Goal: Information Seeking & Learning: Learn about a topic

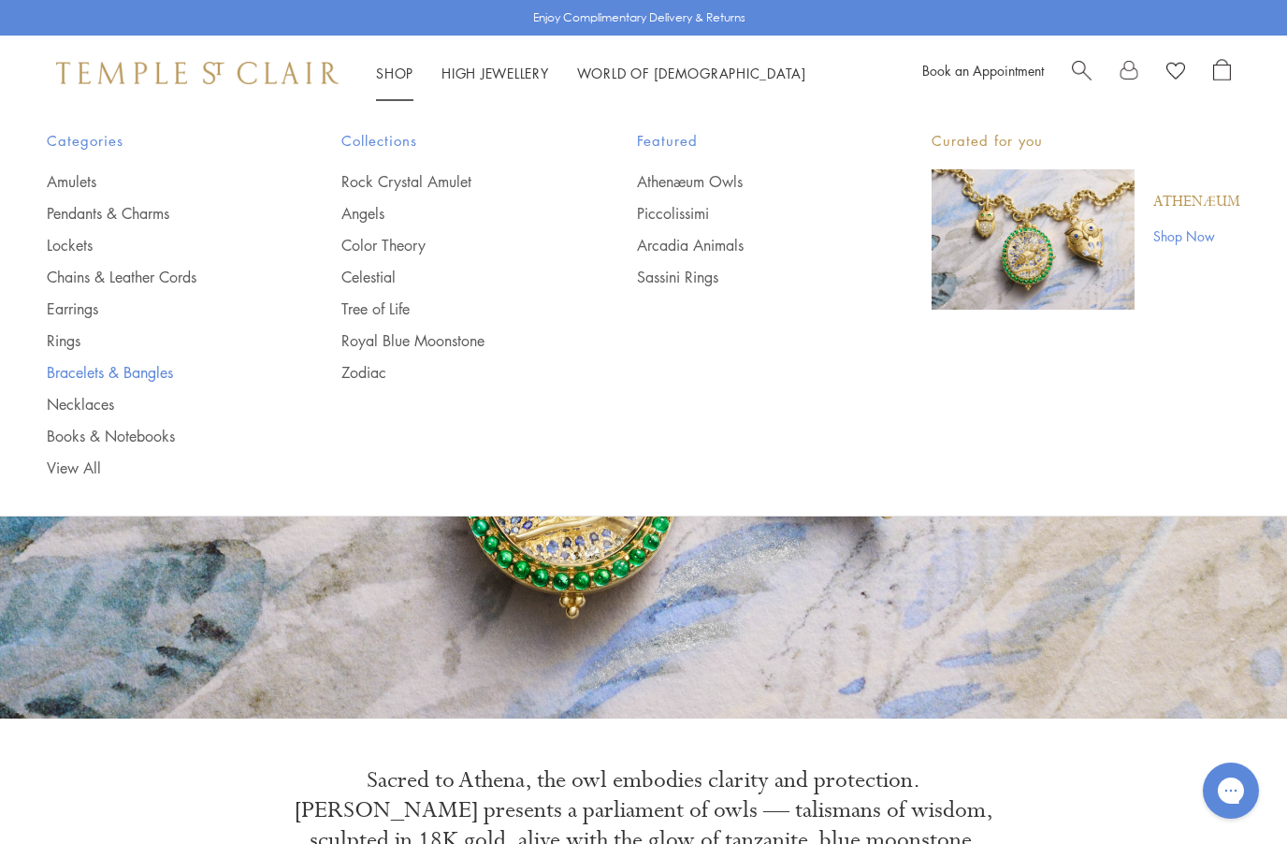
click at [112, 370] on link "Bracelets & Bangles" at bounding box center [157, 372] width 220 height 21
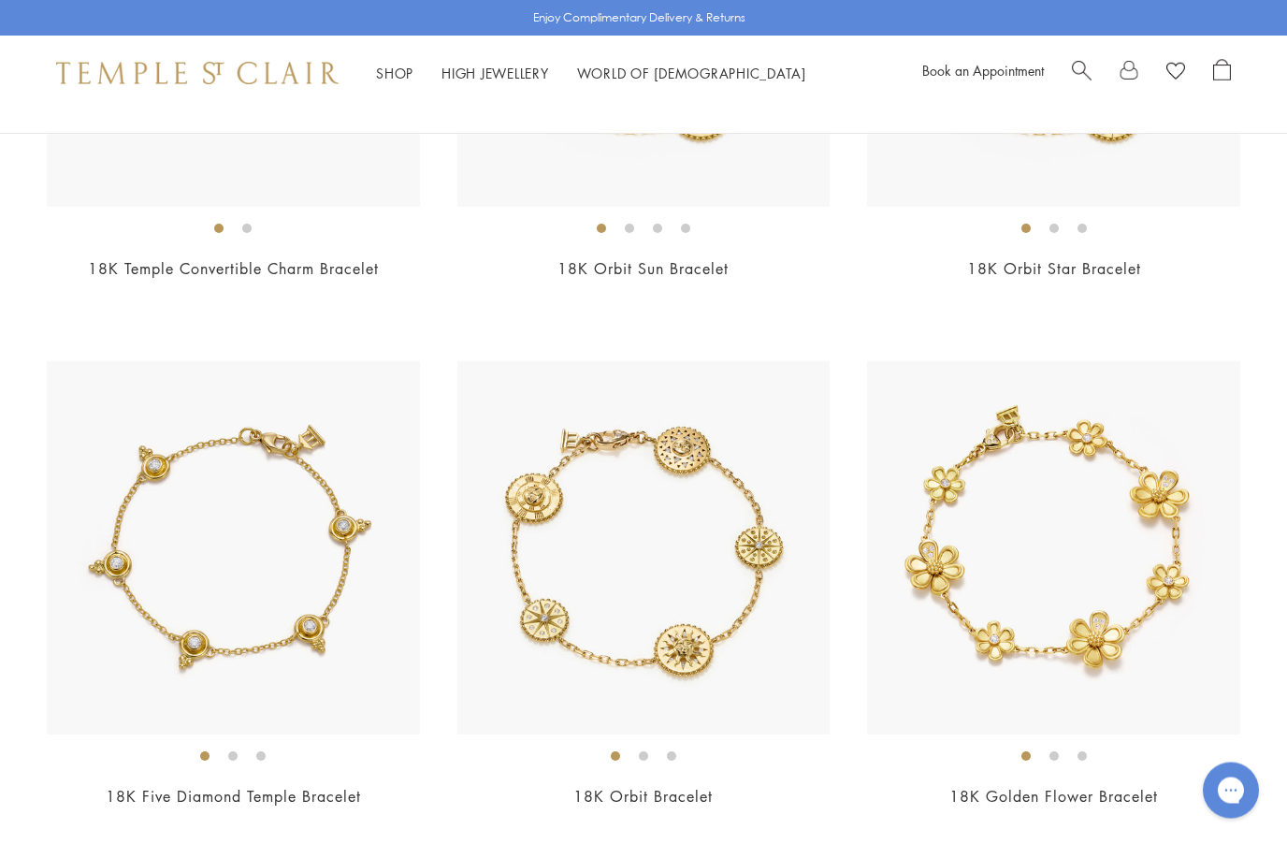
scroll to position [2091, 0]
click at [537, 597] on img at bounding box center [644, 547] width 373 height 373
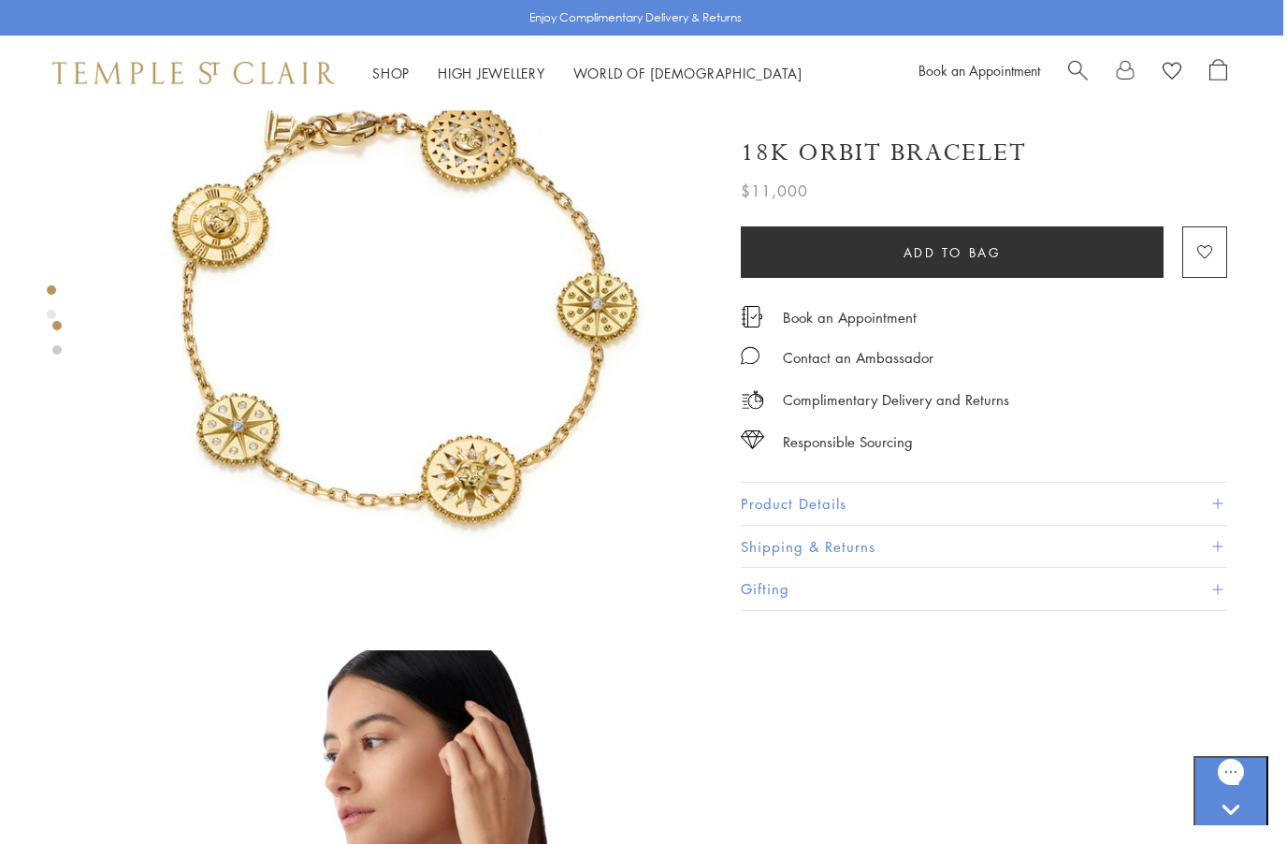
scroll to position [110, 4]
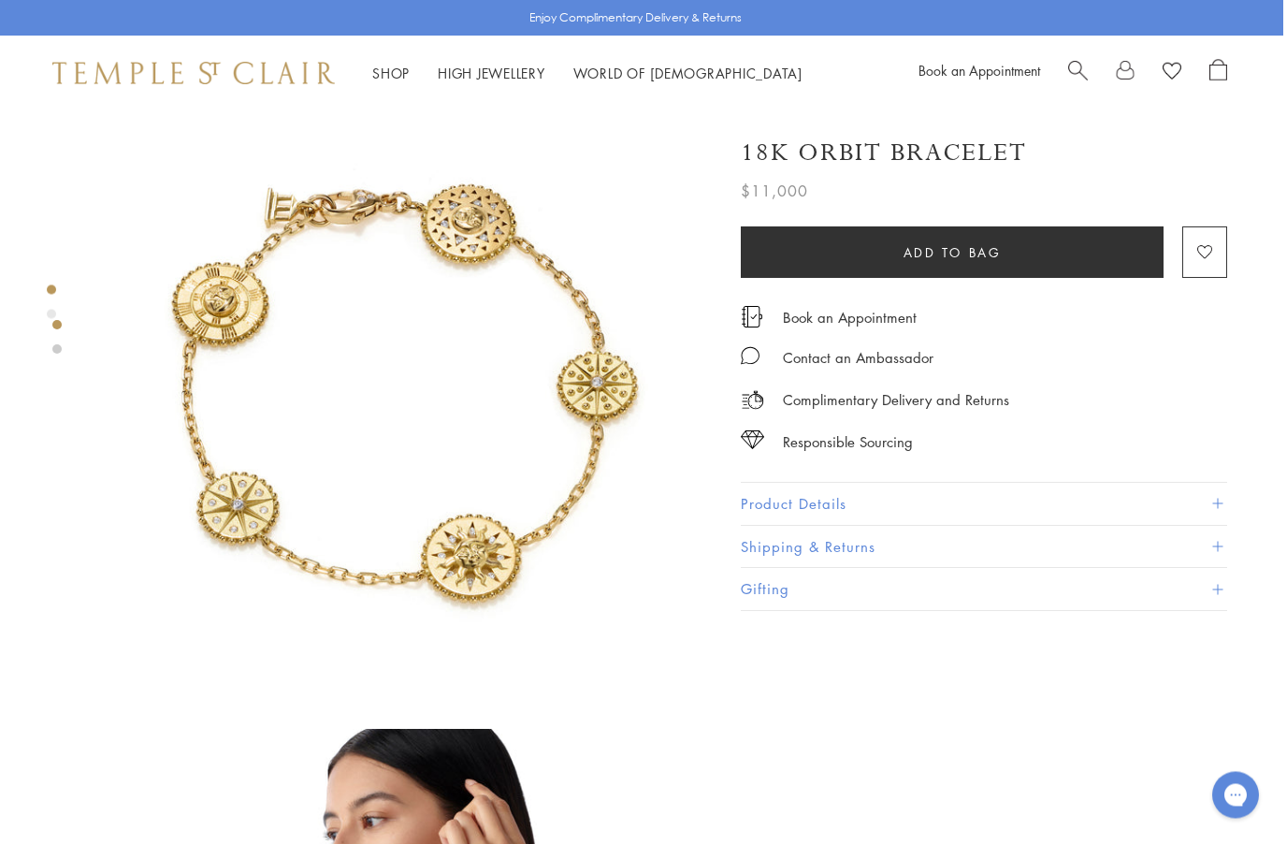
scroll to position [33, 4]
click at [183, 470] on img at bounding box center [401, 389] width 623 height 623
click at [760, 507] on button "Product Details" at bounding box center [984, 504] width 487 height 42
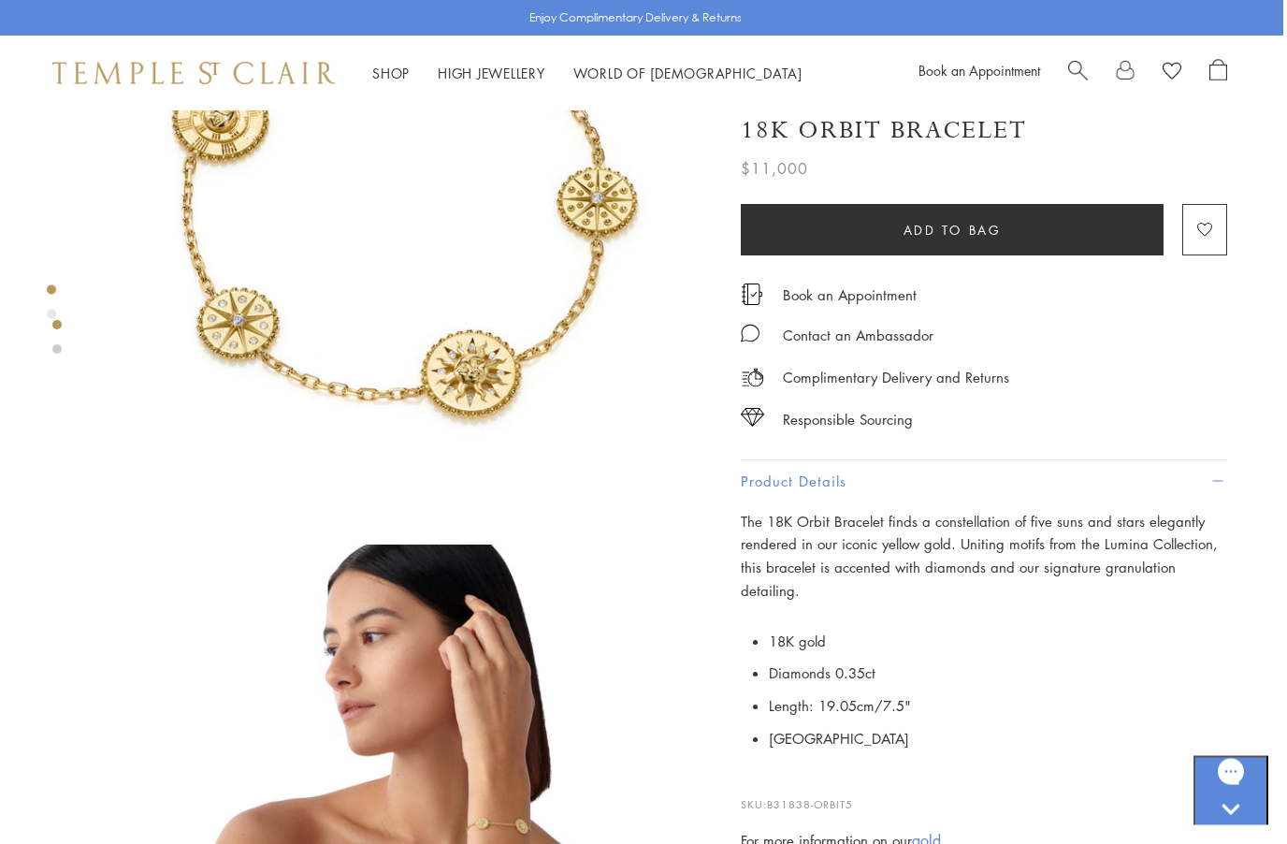
scroll to position [217, 4]
click at [380, 88] on div "Shop Shop Categories Amulets Pendants & Charms Lockets Chains & Leather Cords E…" at bounding box center [639, 73] width 1287 height 75
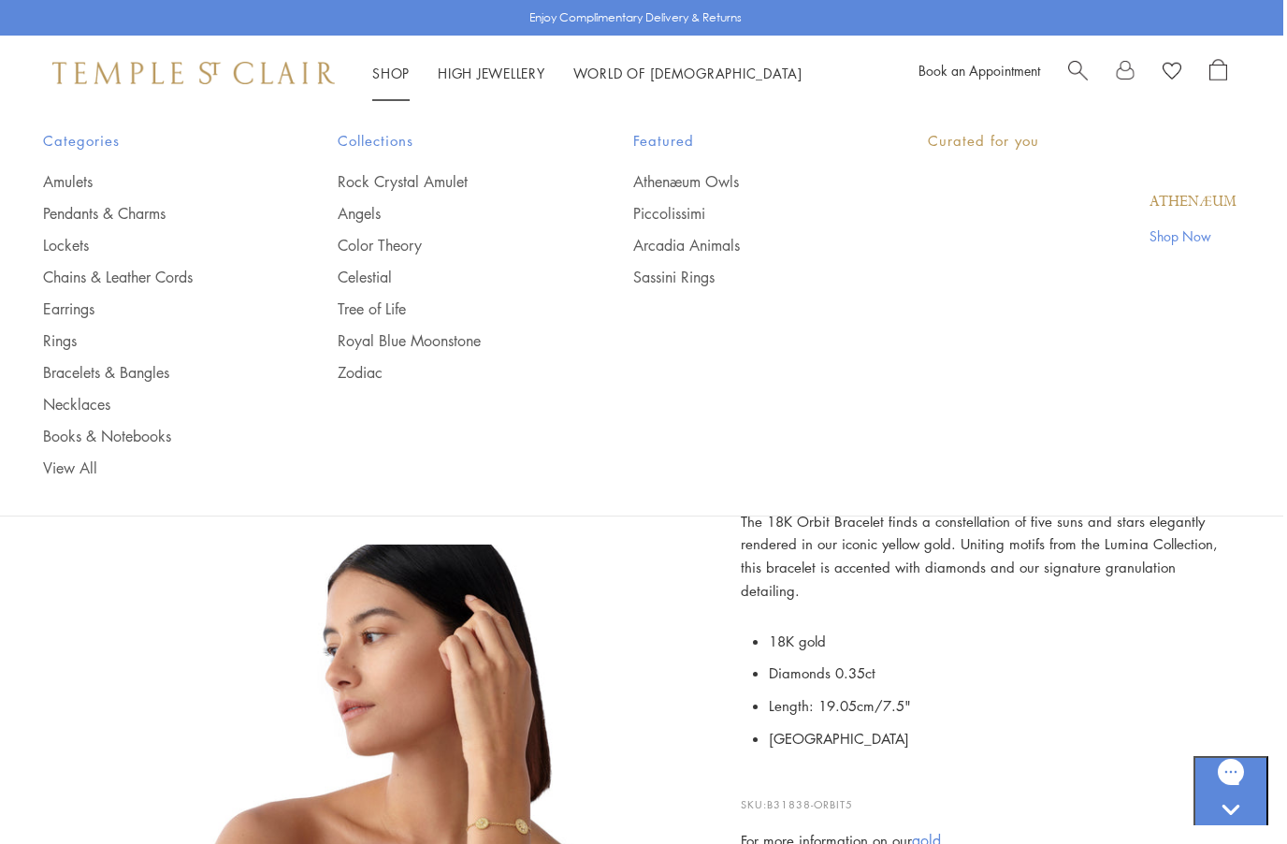
click at [392, 77] on link "Shop Shop" at bounding box center [390, 73] width 37 height 19
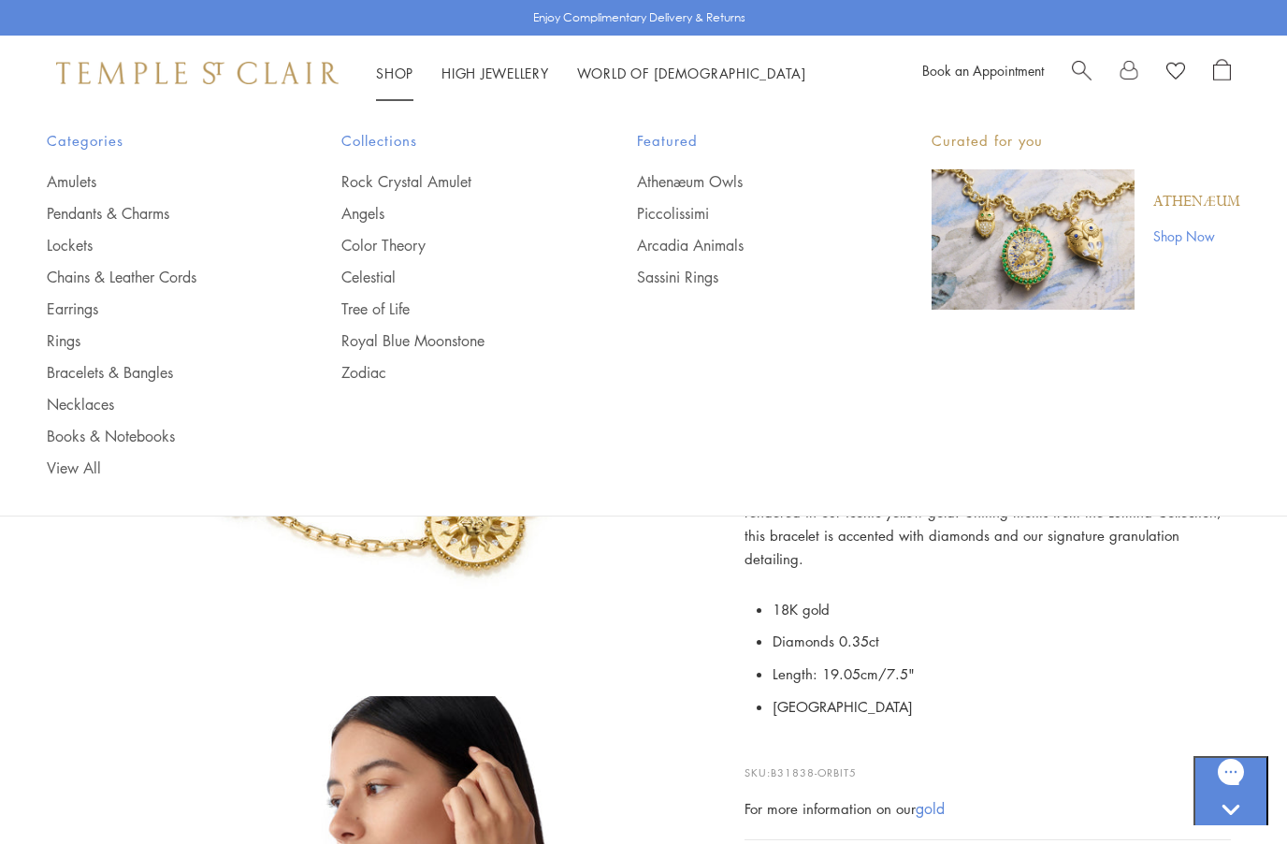
scroll to position [77, 0]
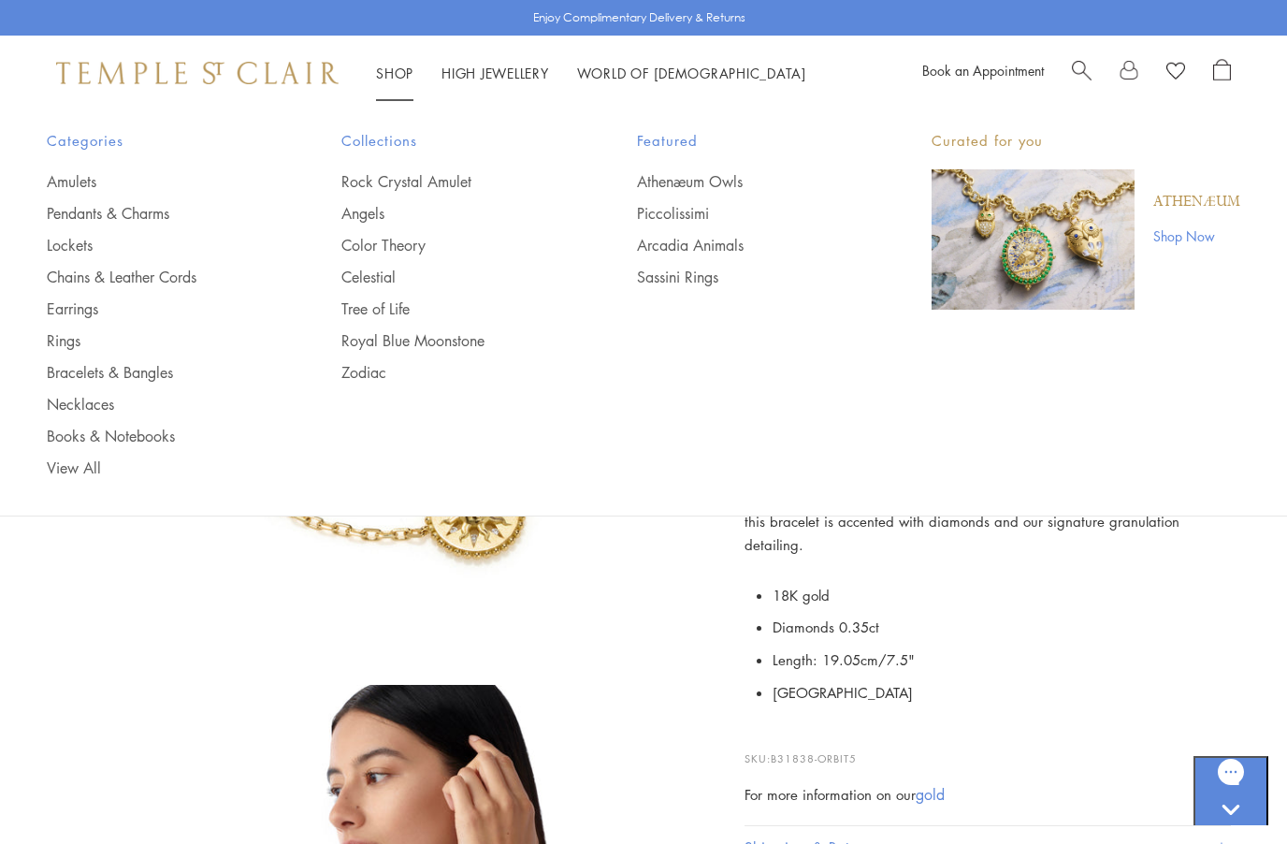
click at [1079, 79] on link "Search" at bounding box center [1082, 73] width 20 height 28
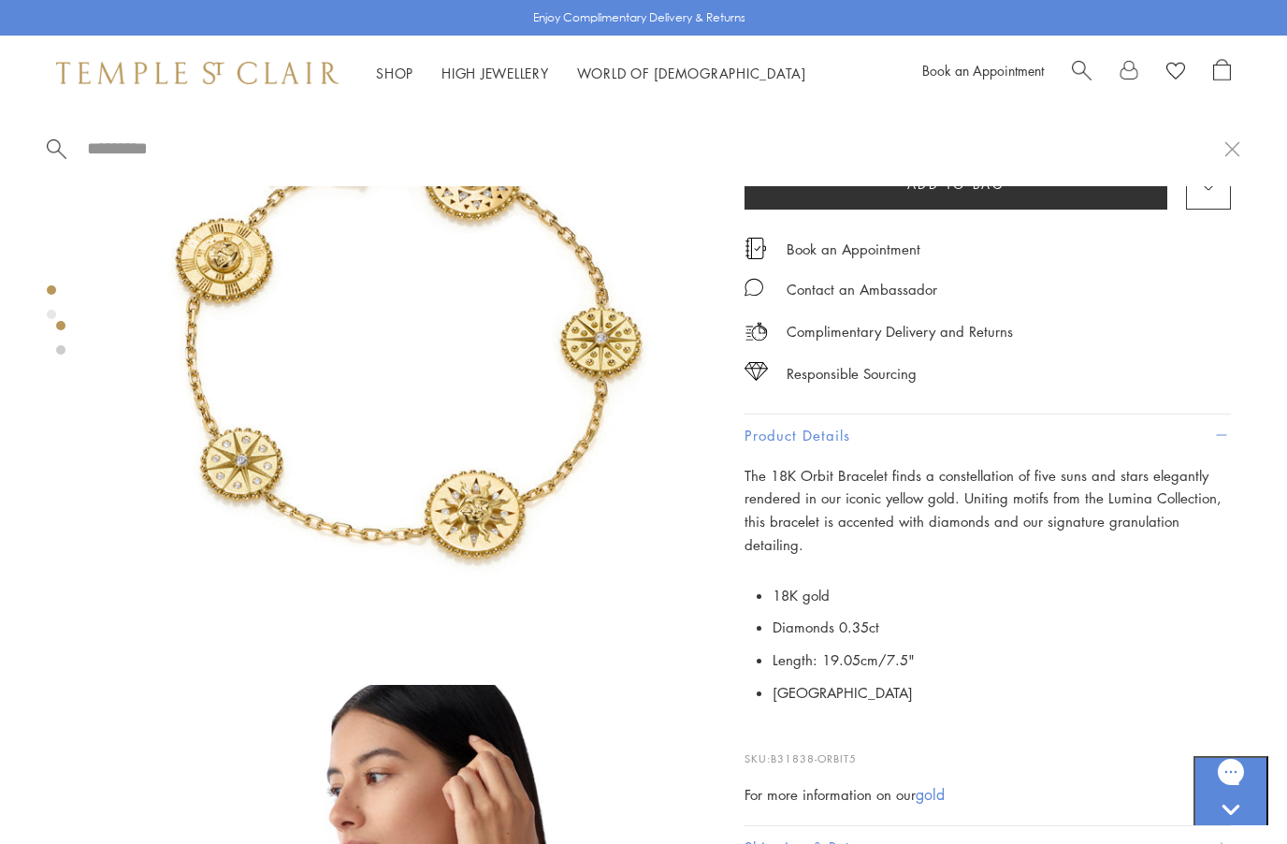
scroll to position [76, 0]
click at [145, 157] on input "search" at bounding box center [655, 149] width 1140 height 22
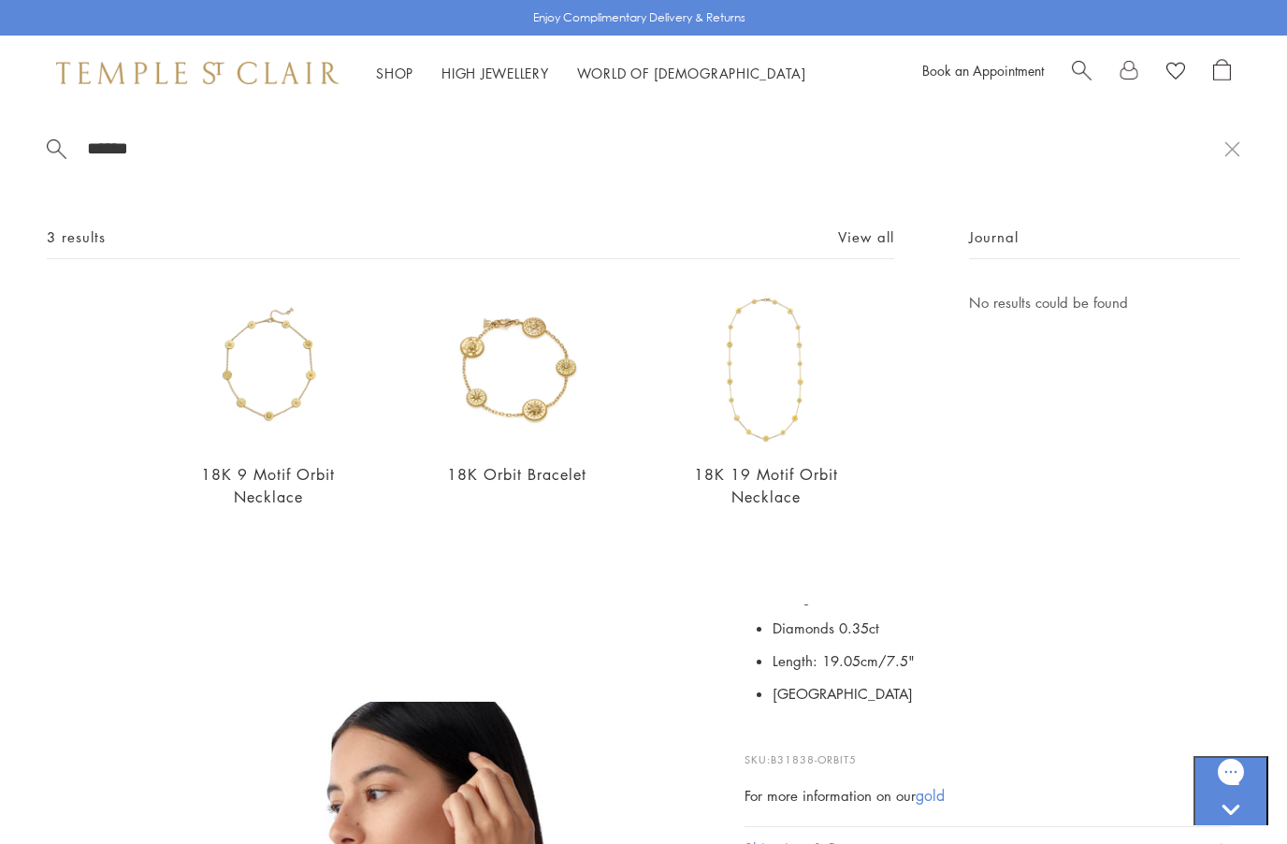
scroll to position [57, 0]
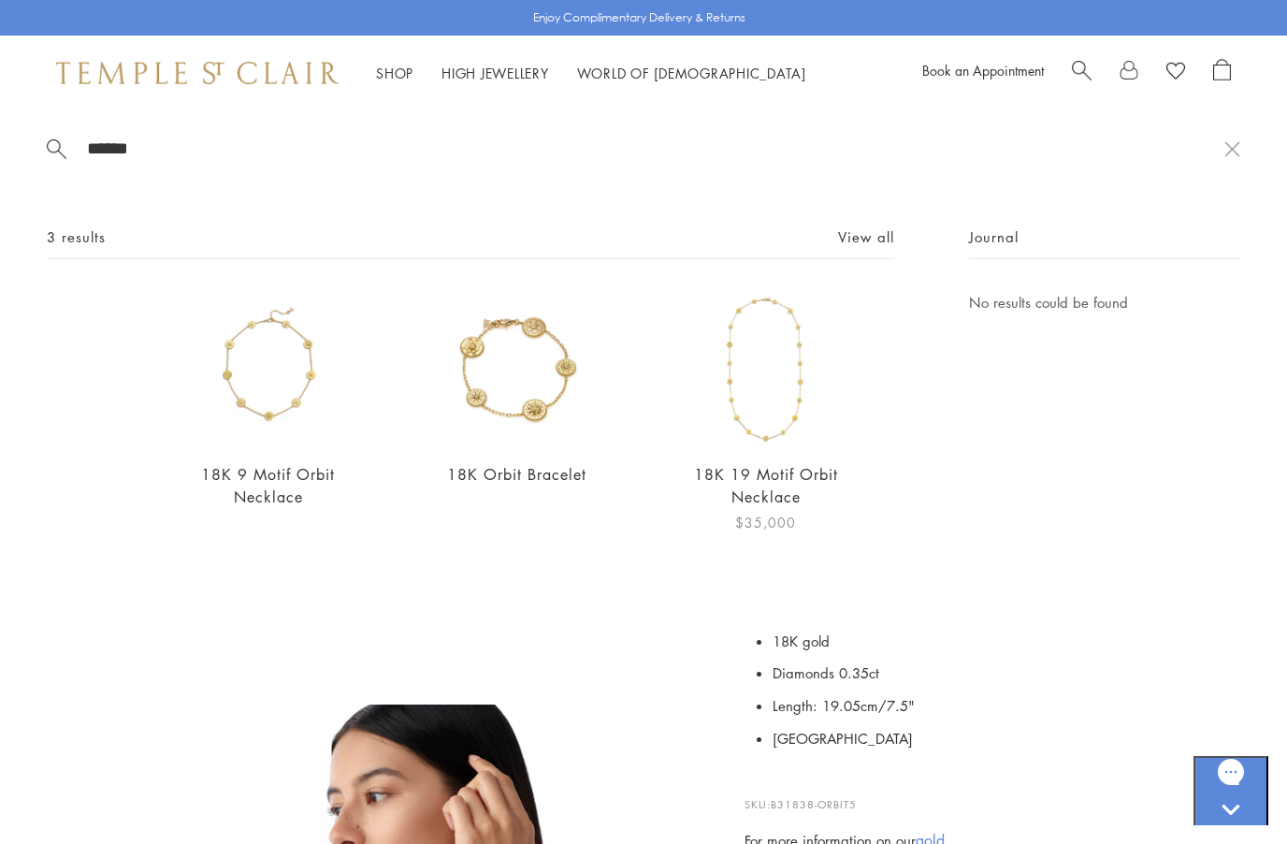
type input "******"
click at [746, 422] on img at bounding box center [766, 368] width 155 height 155
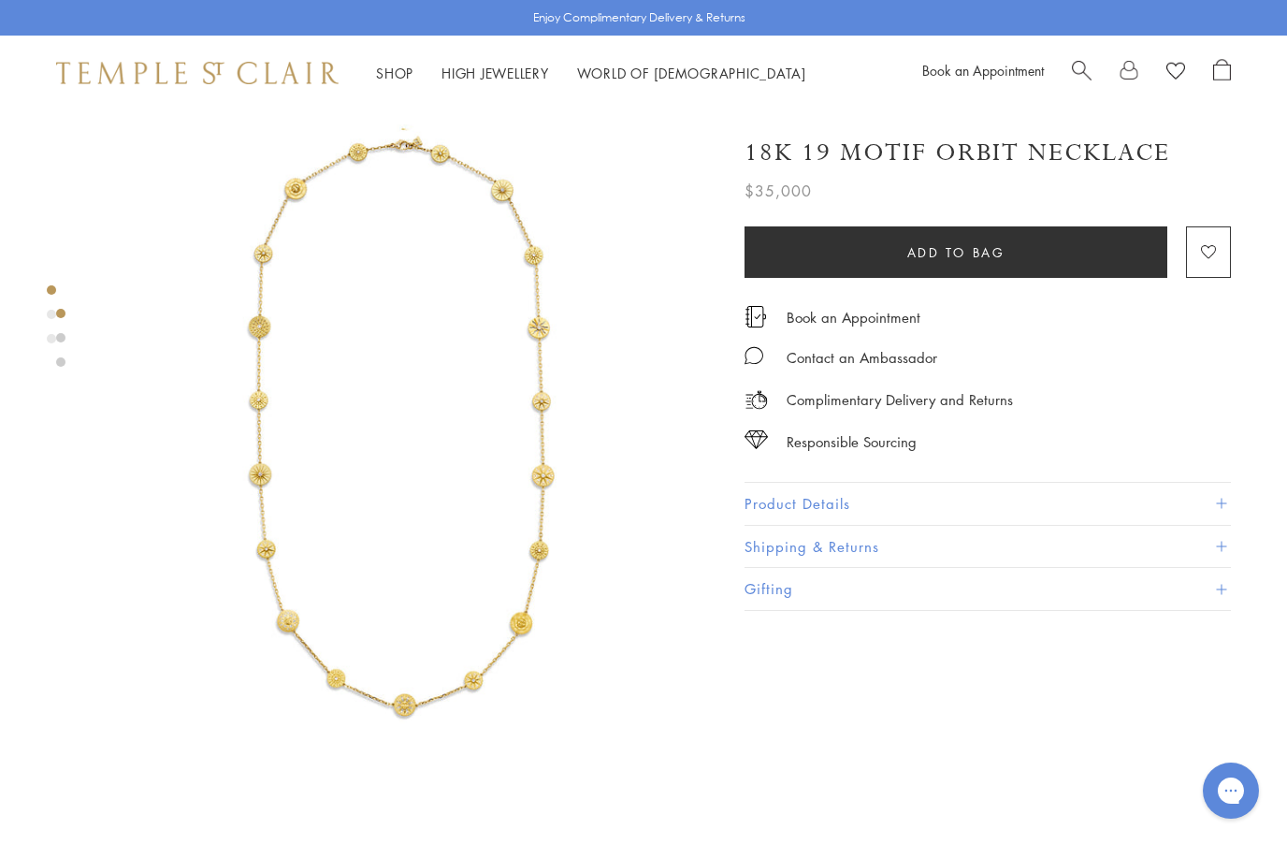
click at [768, 499] on button "Product Details" at bounding box center [988, 504] width 487 height 42
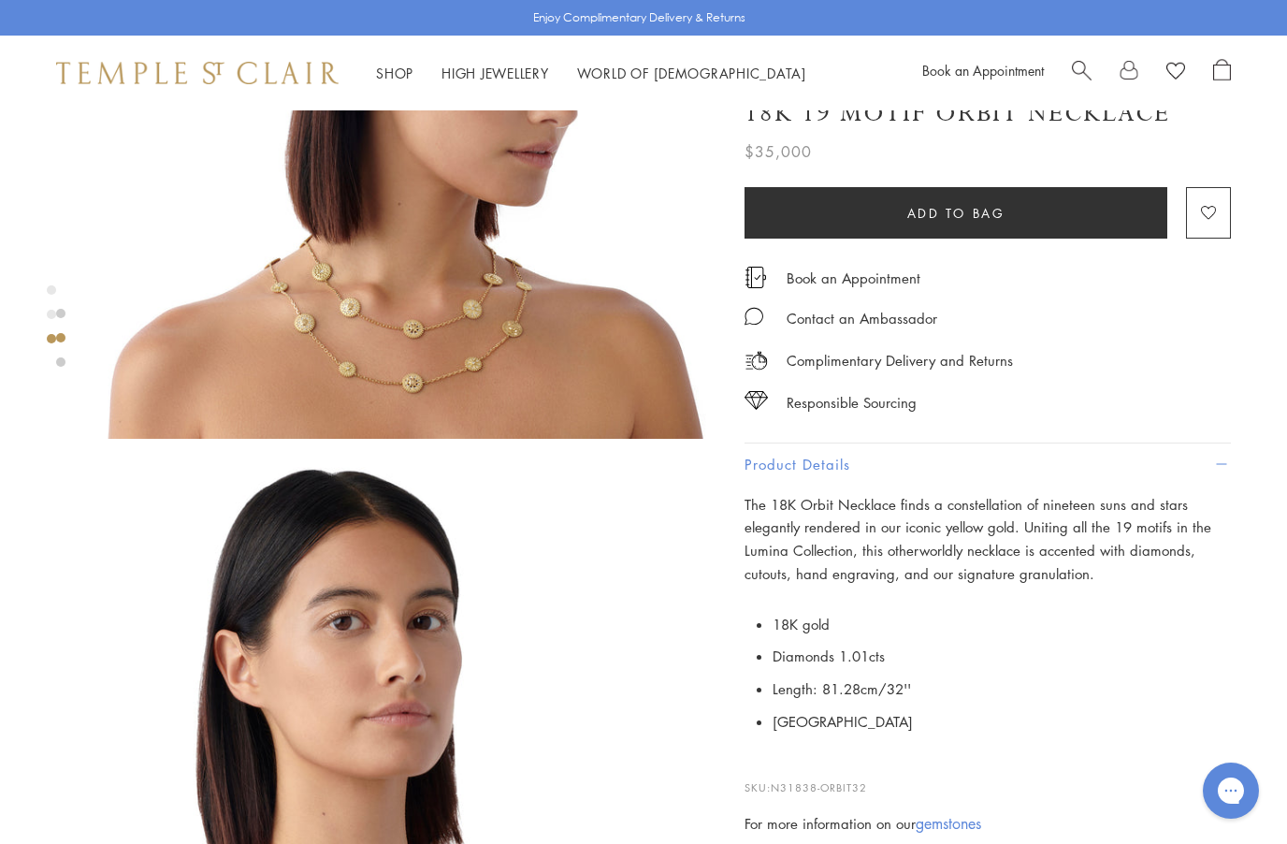
scroll to position [945, 0]
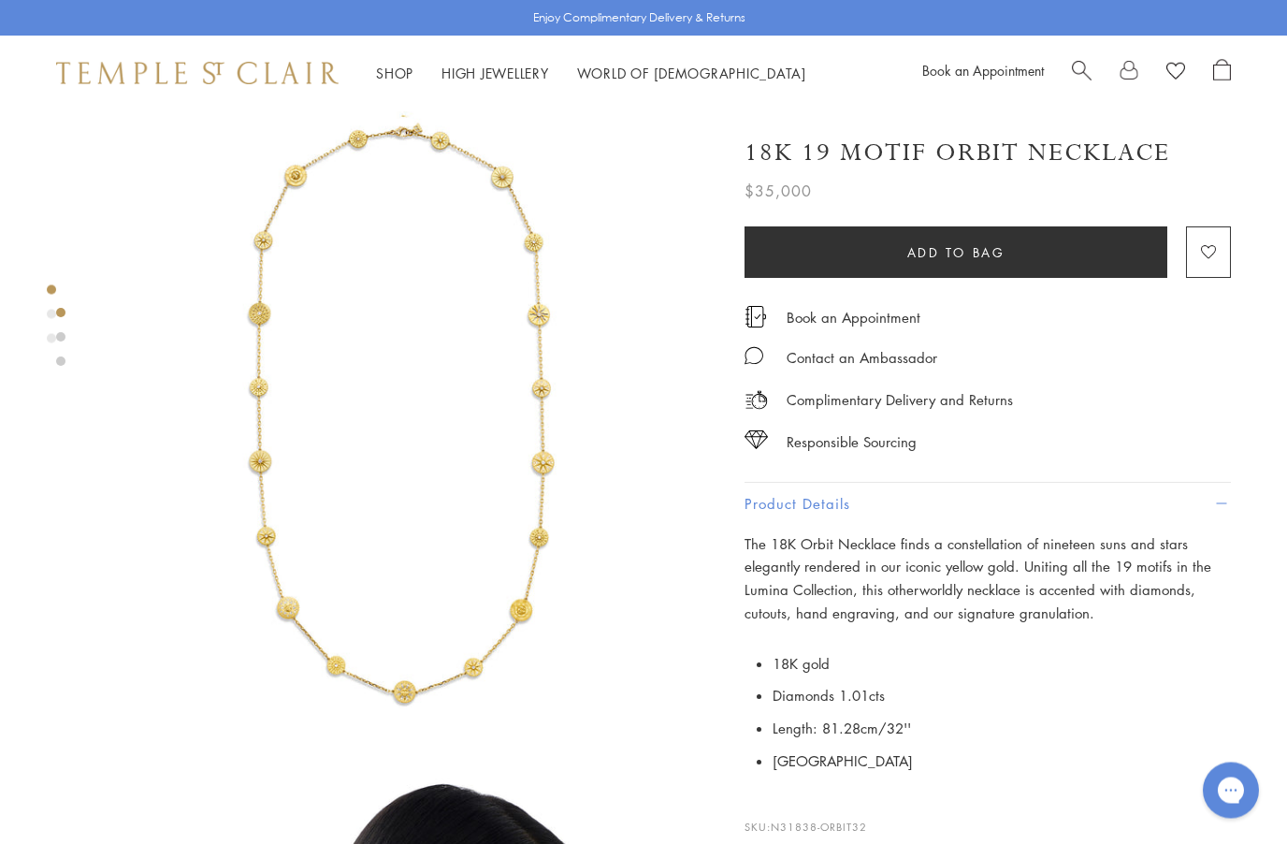
click at [221, 576] on img at bounding box center [405, 409] width 623 height 623
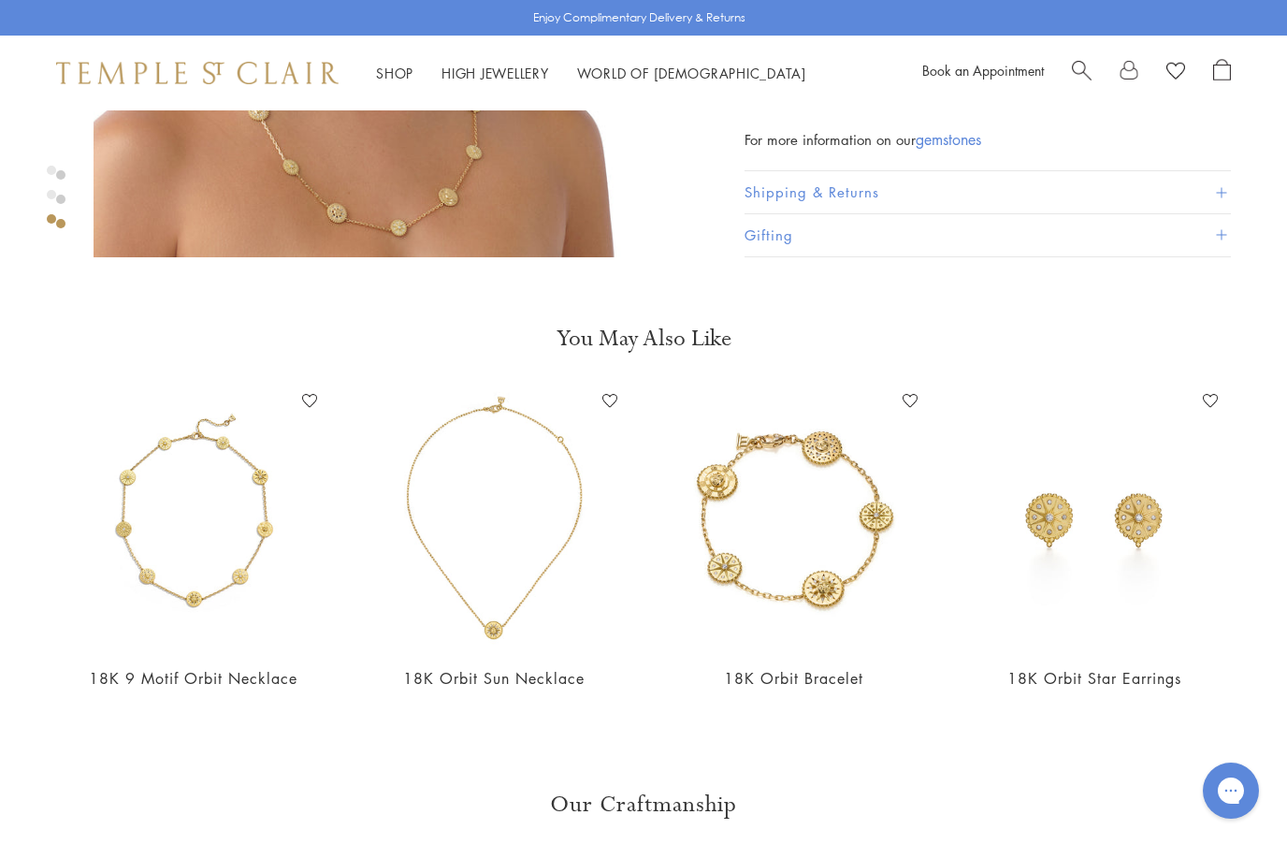
scroll to position [1785, 0]
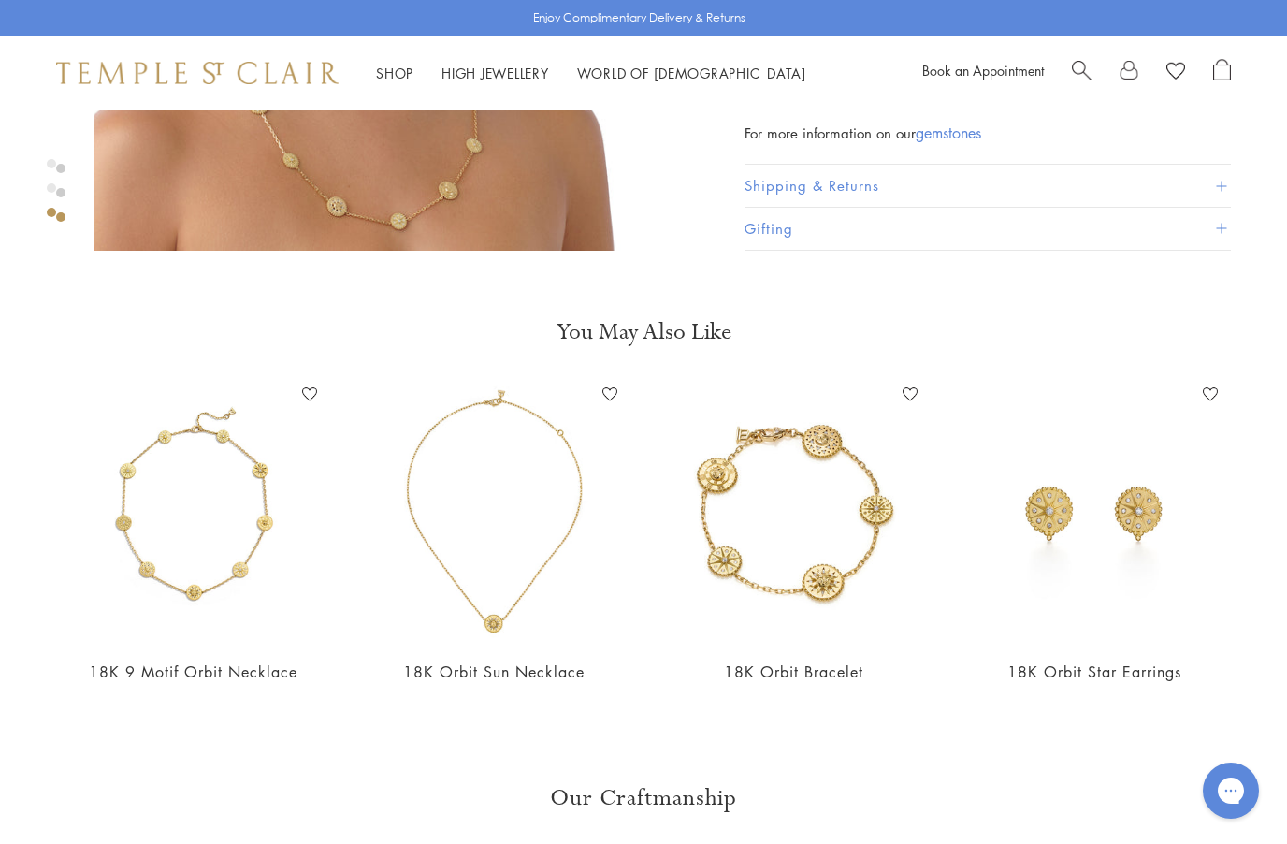
click at [1079, 77] on span "Search" at bounding box center [1082, 69] width 20 height 20
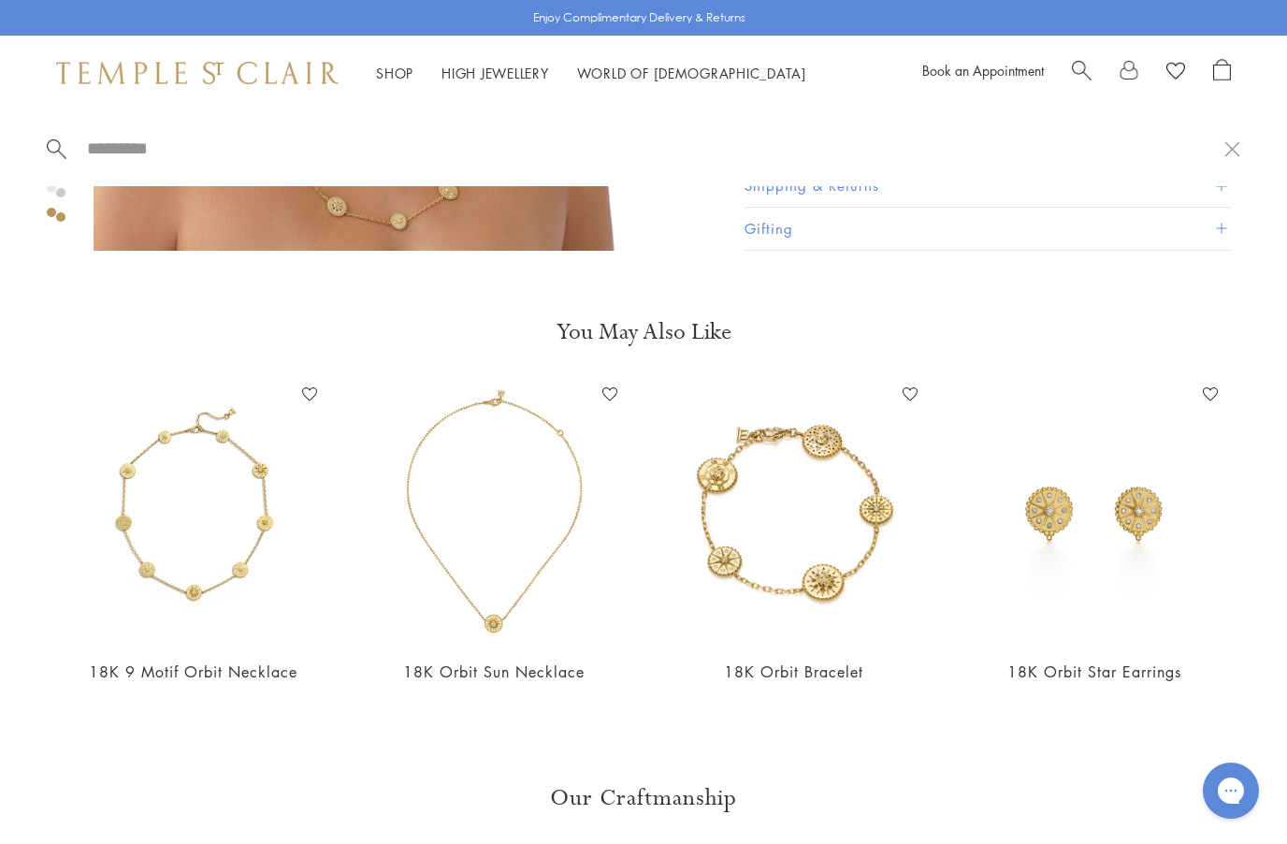
scroll to position [1784, 0]
click at [328, 363] on section "You May Also Like 18K 9 Motif Orbit Necklace Add to Wishlist $19,500 18K Orbit …" at bounding box center [643, 513] width 1287 height 391
click at [1220, 153] on input "search" at bounding box center [655, 149] width 1140 height 22
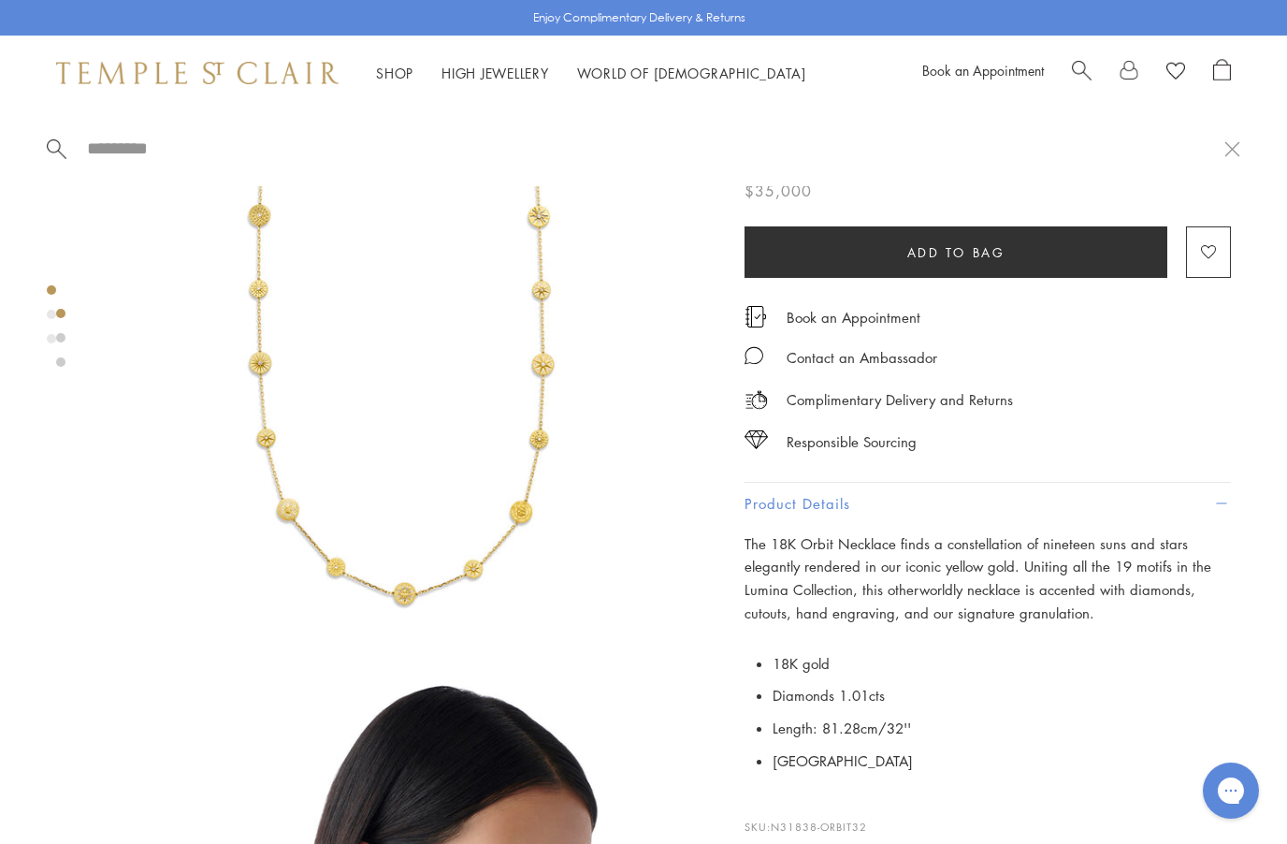
scroll to position [0, 0]
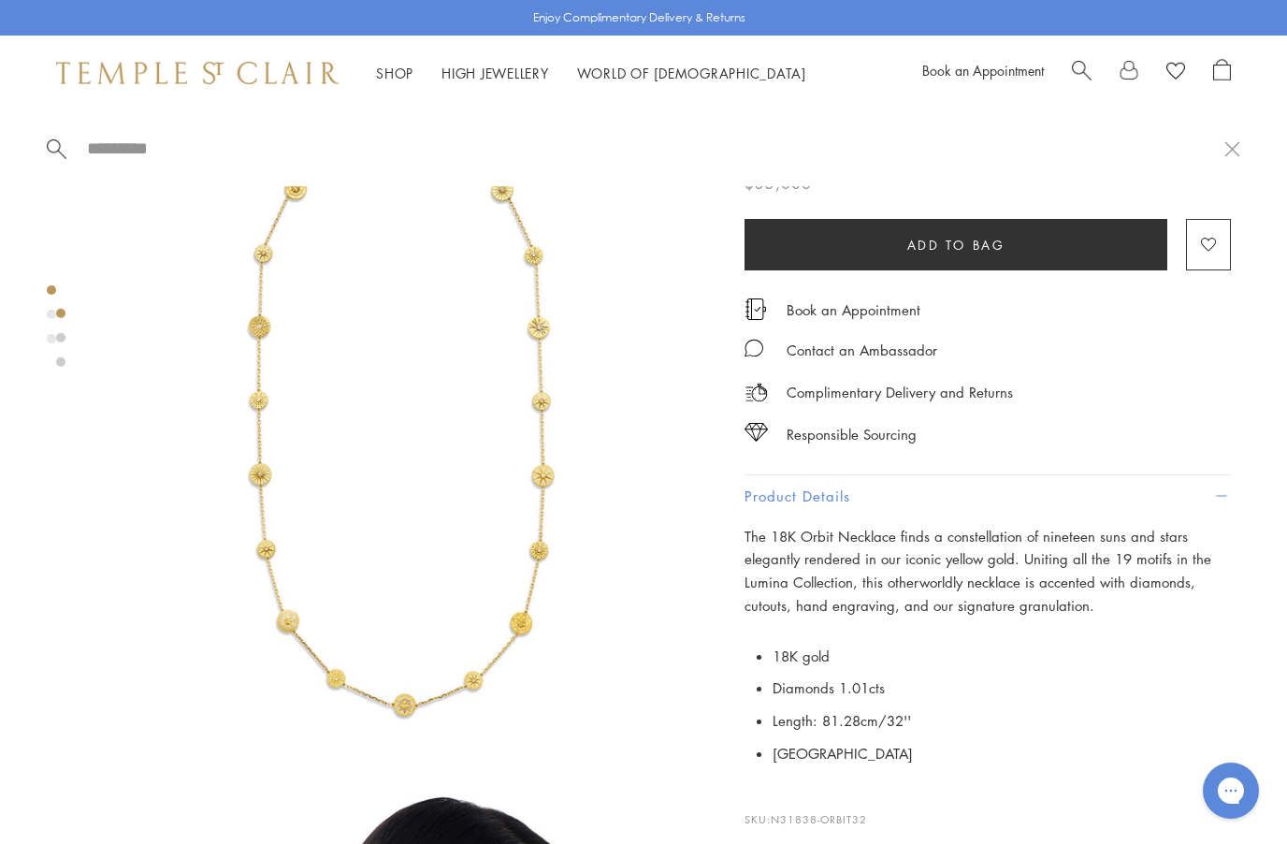
click at [1238, 150] on button at bounding box center [1233, 148] width 16 height 18
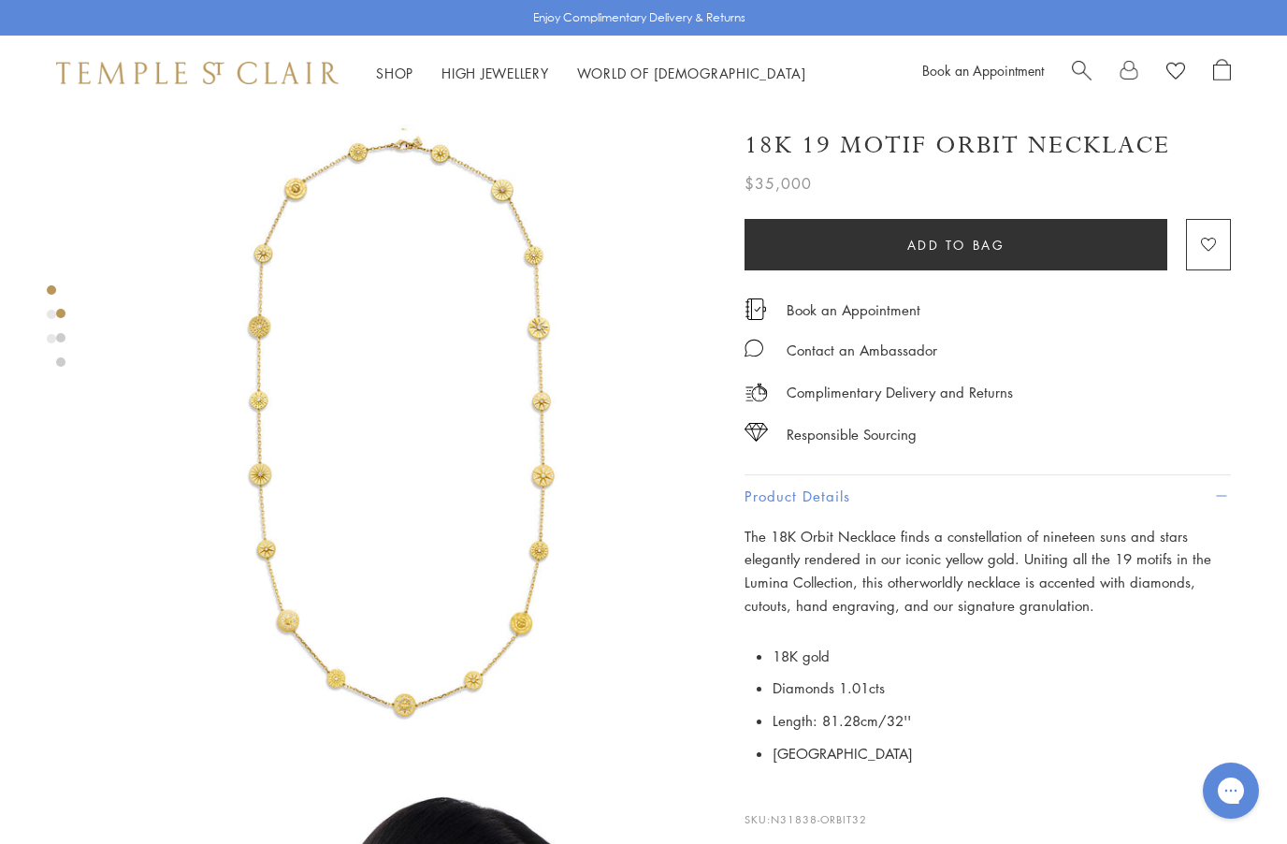
click at [1079, 72] on span "Search" at bounding box center [1082, 69] width 20 height 20
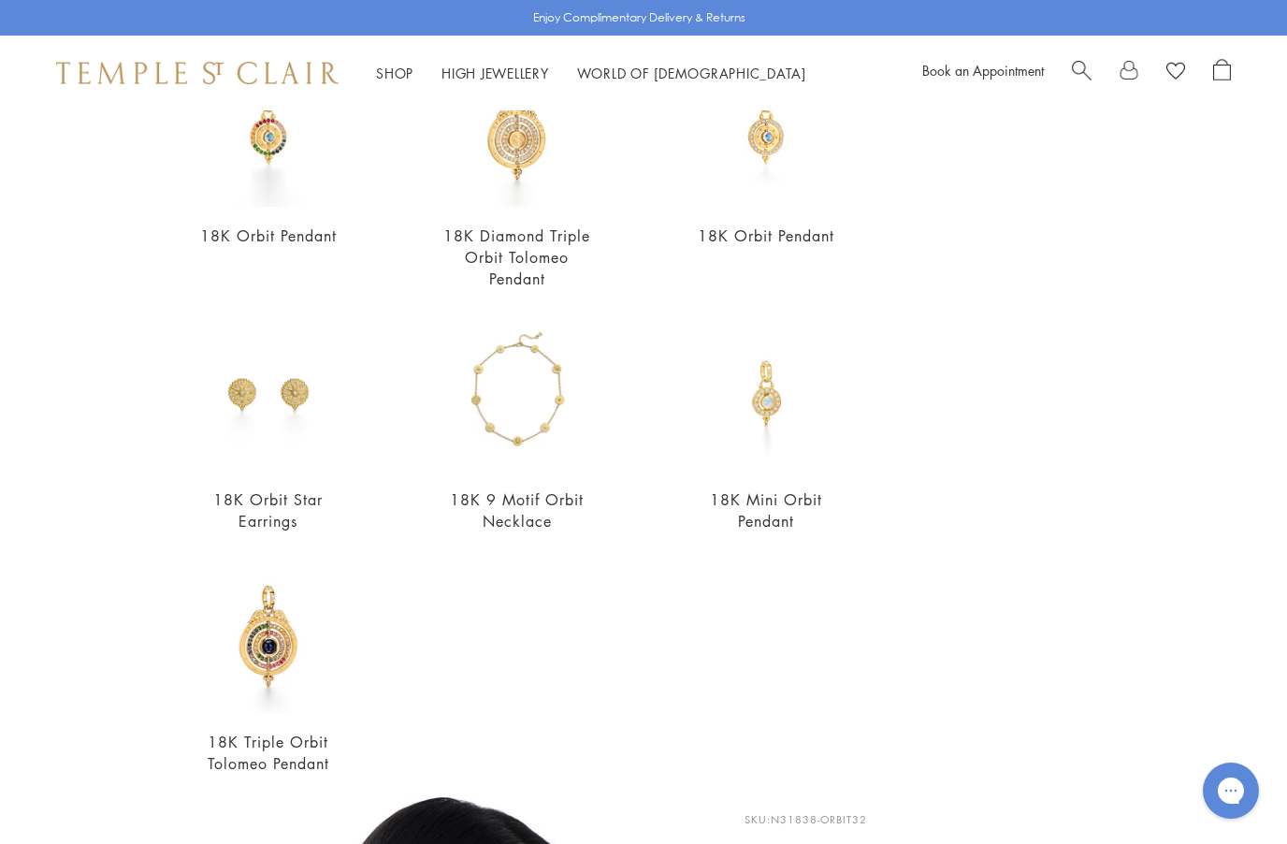
scroll to position [481, 0]
type input "*****"
click at [240, 662] on img at bounding box center [268, 636] width 155 height 155
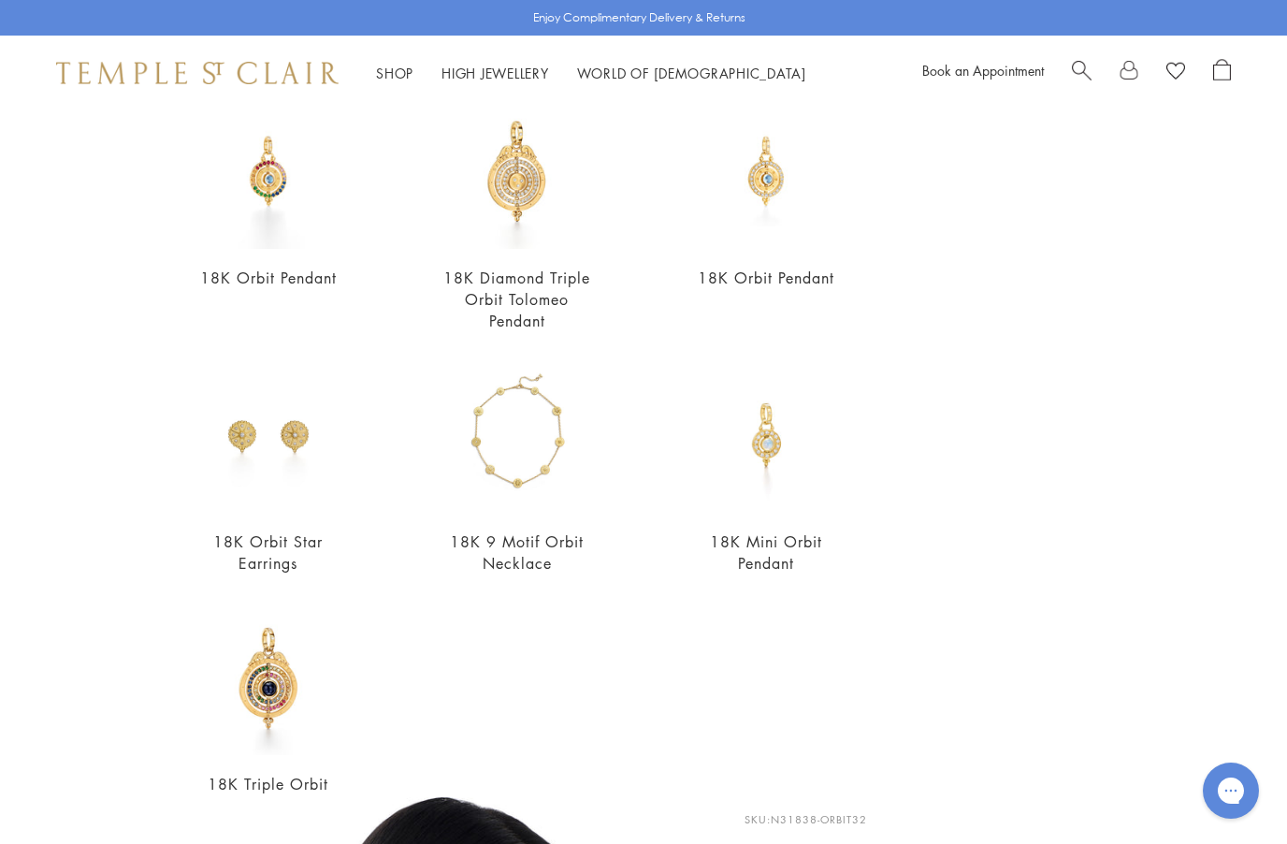
scroll to position [439, 0]
click at [480, 250] on img at bounding box center [517, 171] width 155 height 155
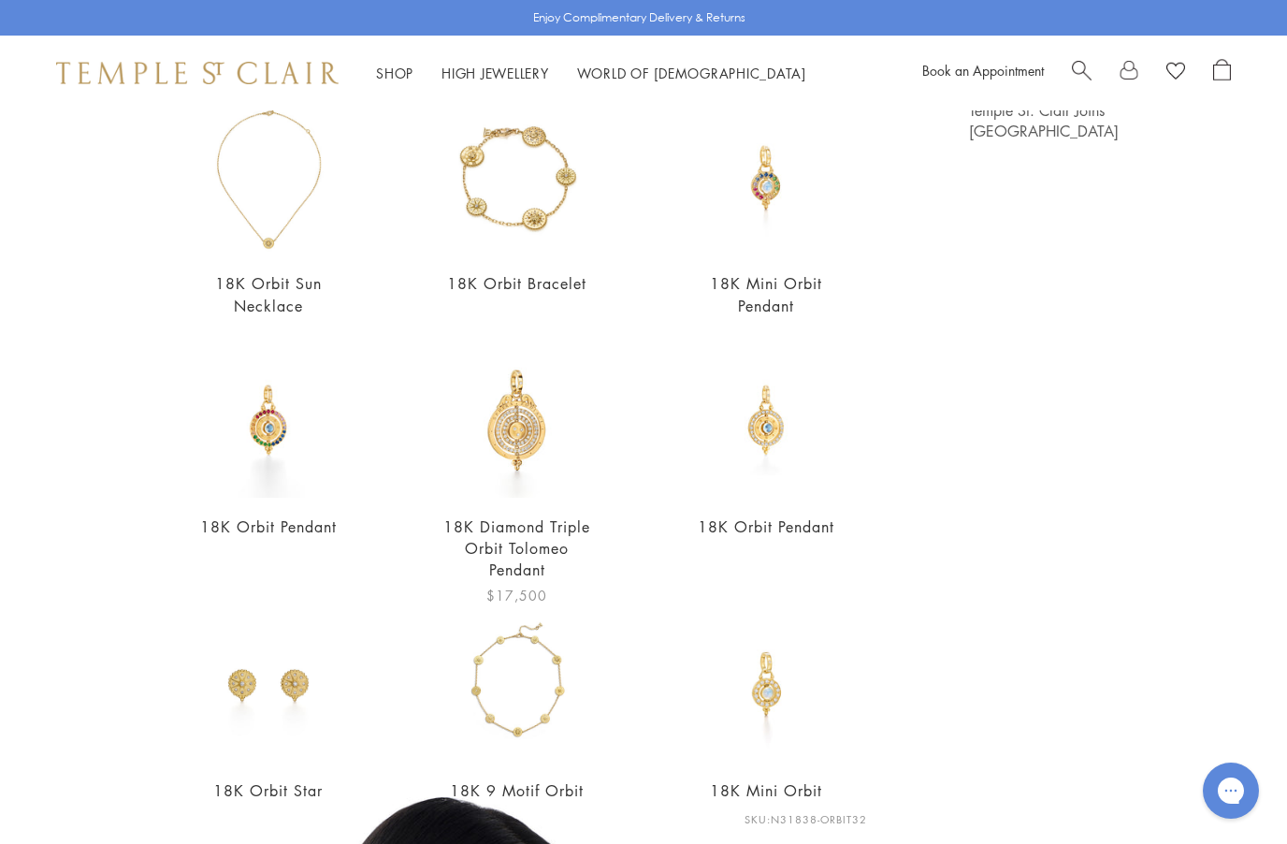
scroll to position [197, 0]
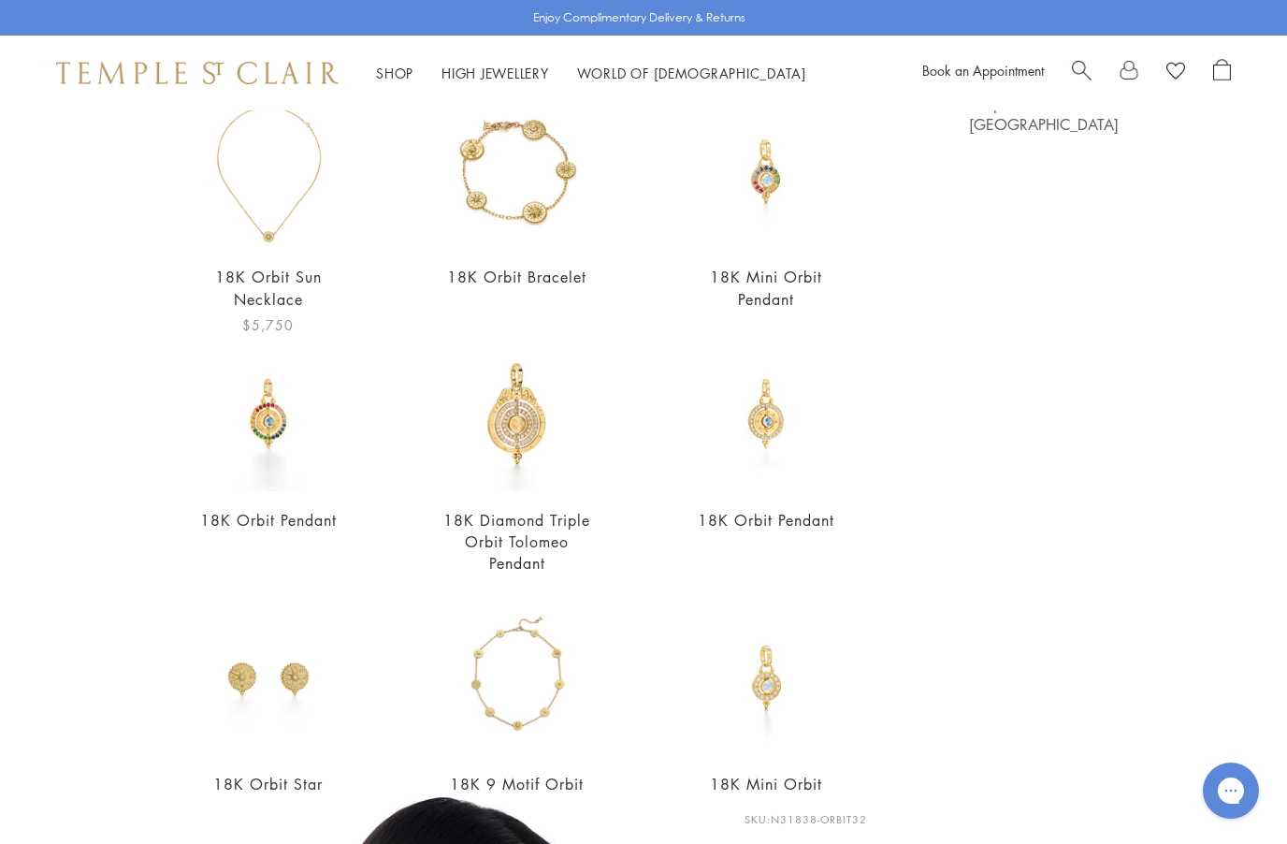
click at [272, 231] on img at bounding box center [268, 171] width 155 height 155
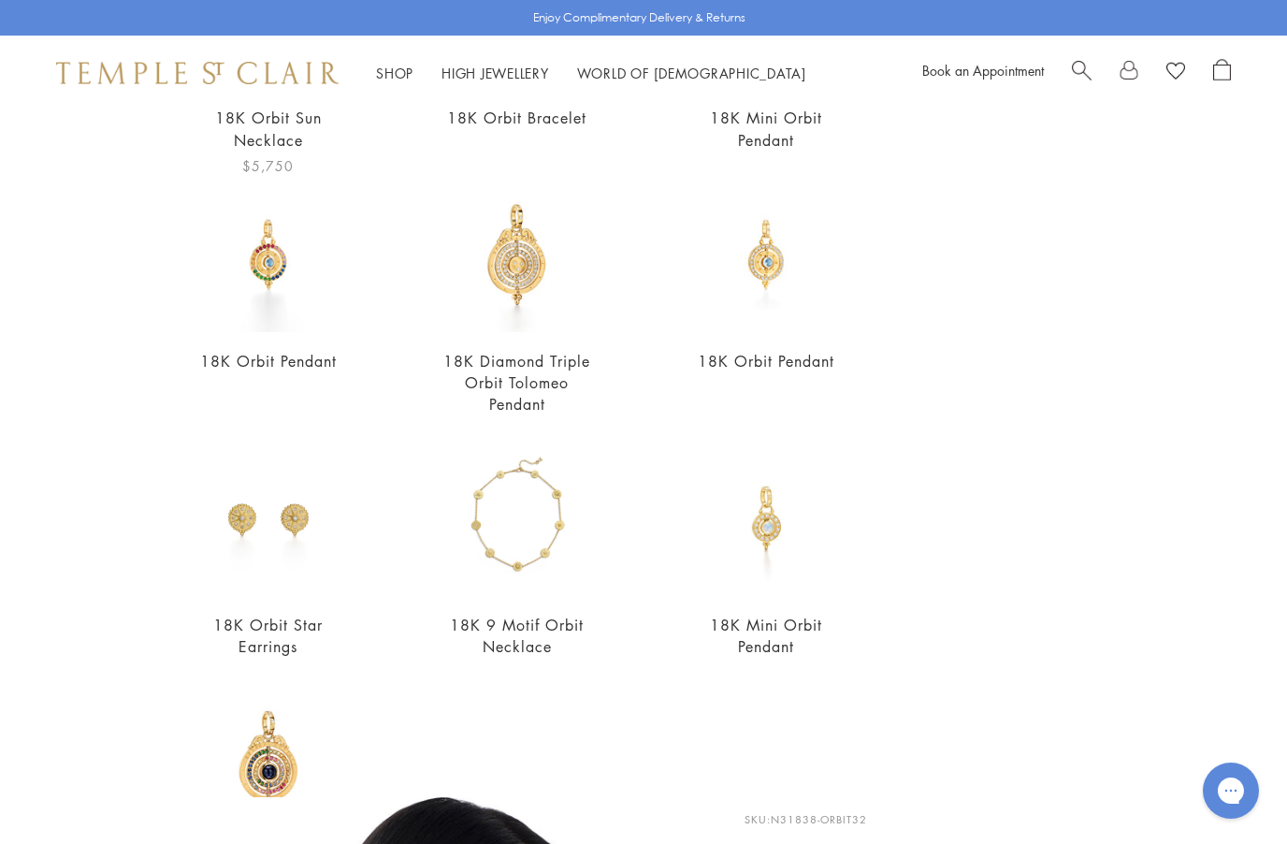
scroll to position [364, 0]
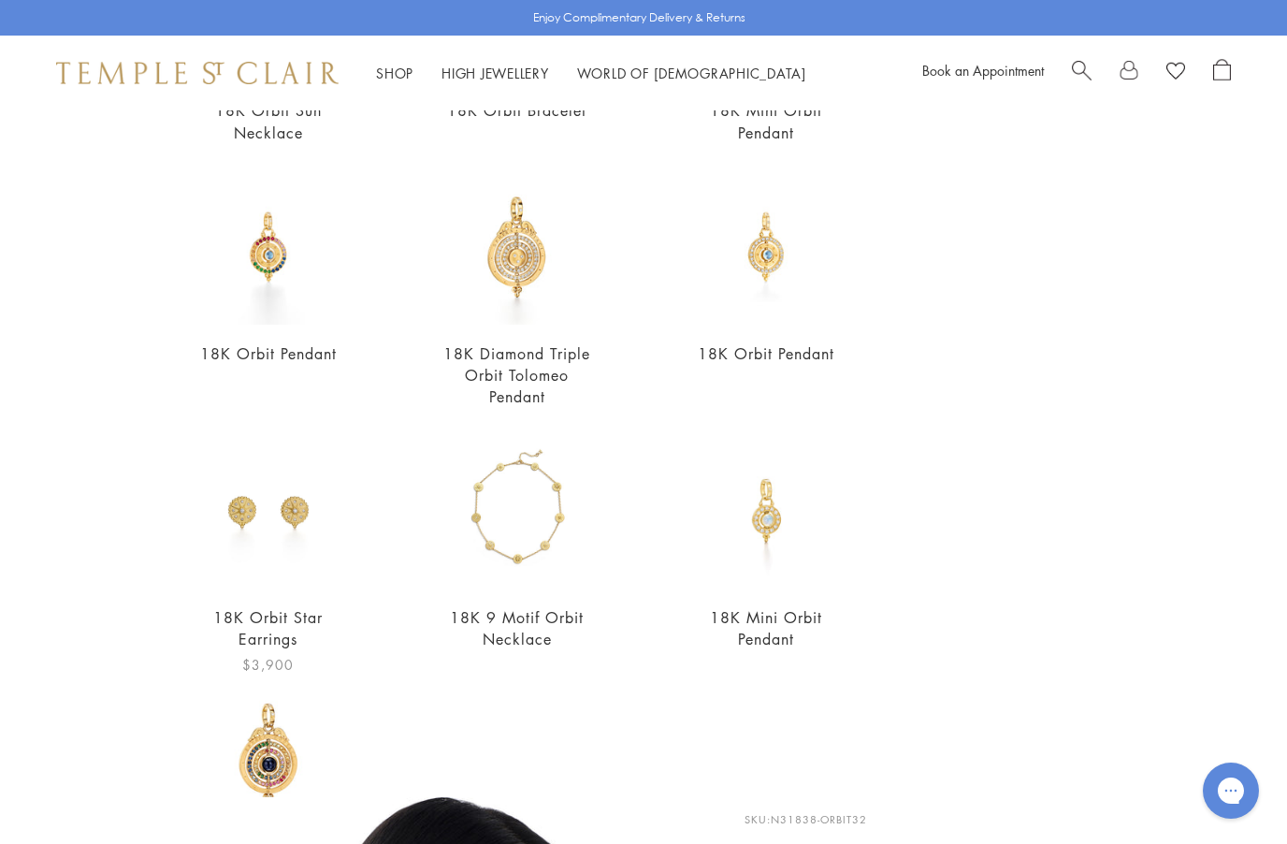
click at [239, 561] on img at bounding box center [268, 510] width 155 height 155
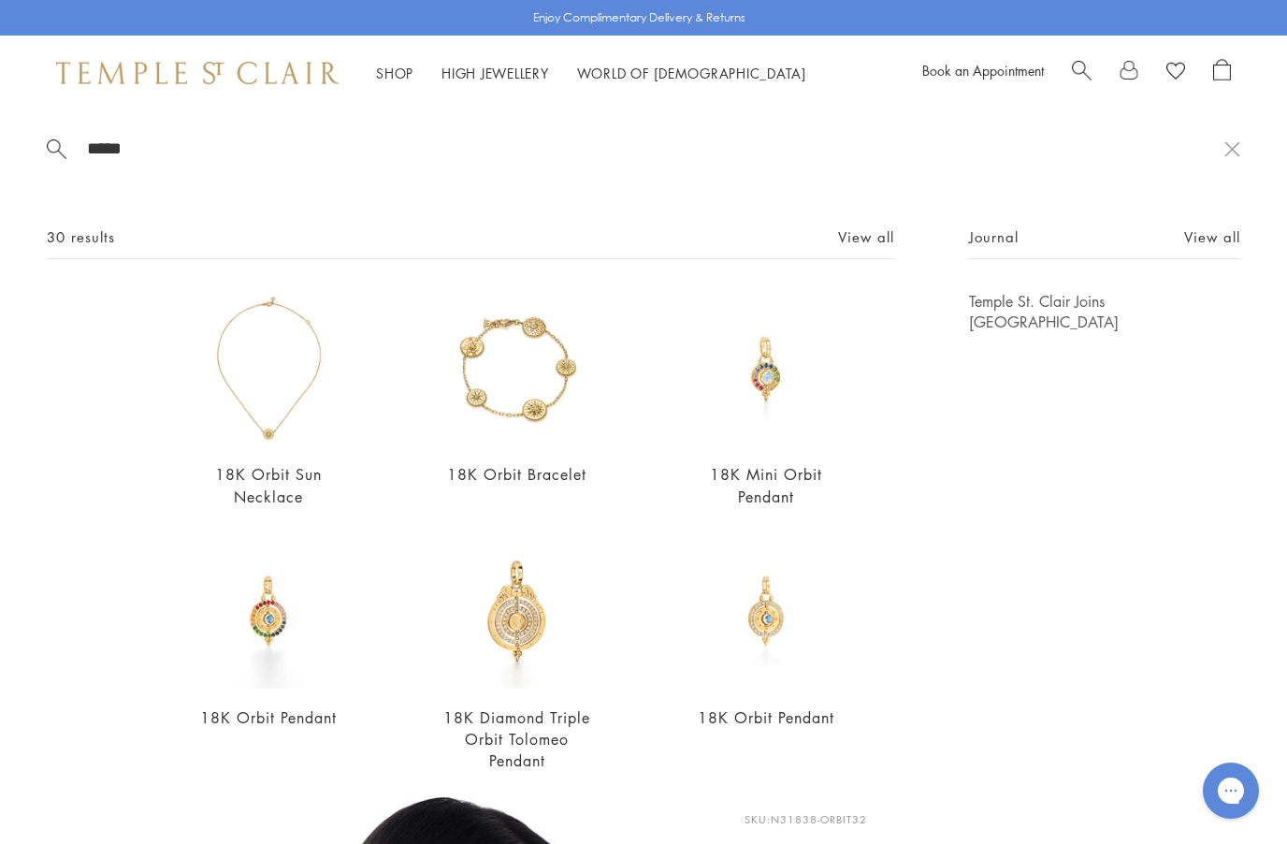
scroll to position [0, 0]
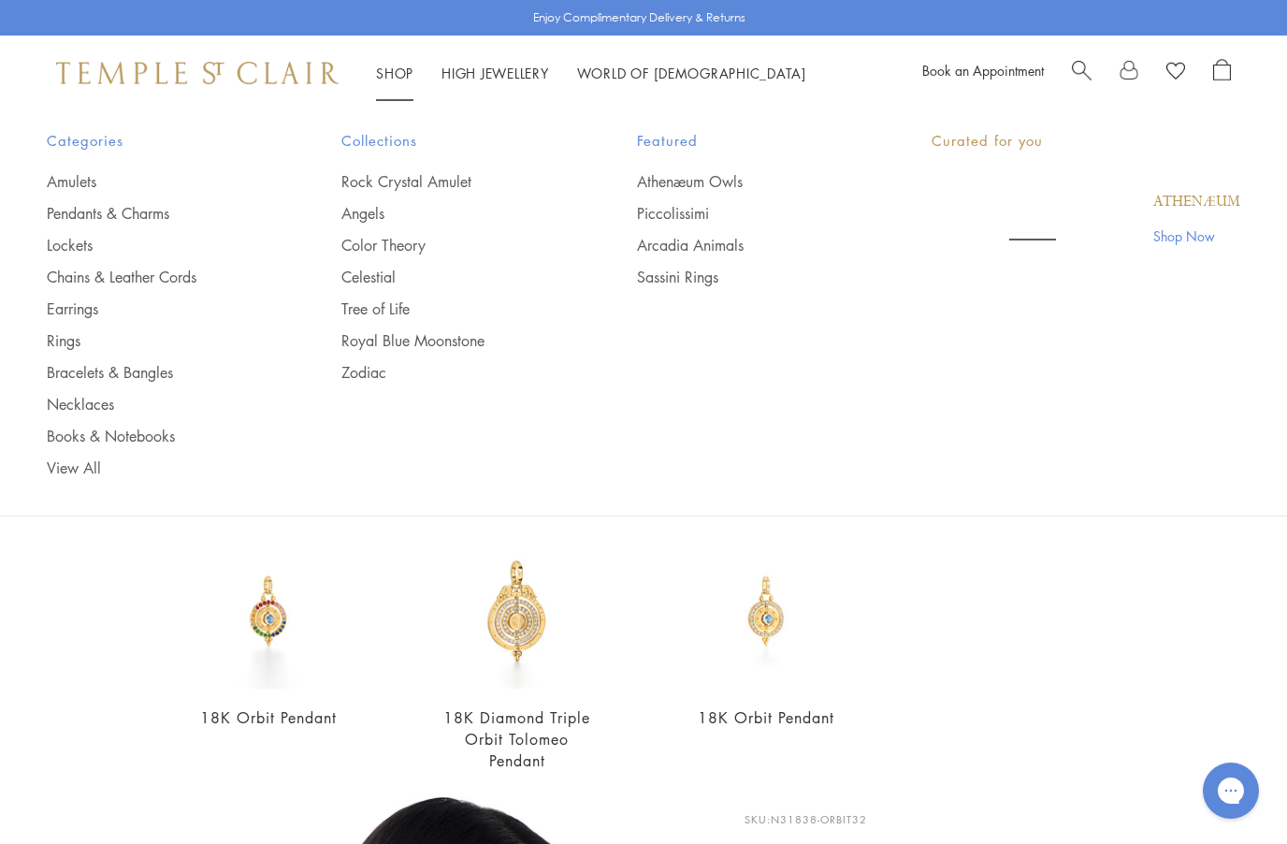
click at [392, 74] on link "Shop Shop" at bounding box center [394, 73] width 37 height 19
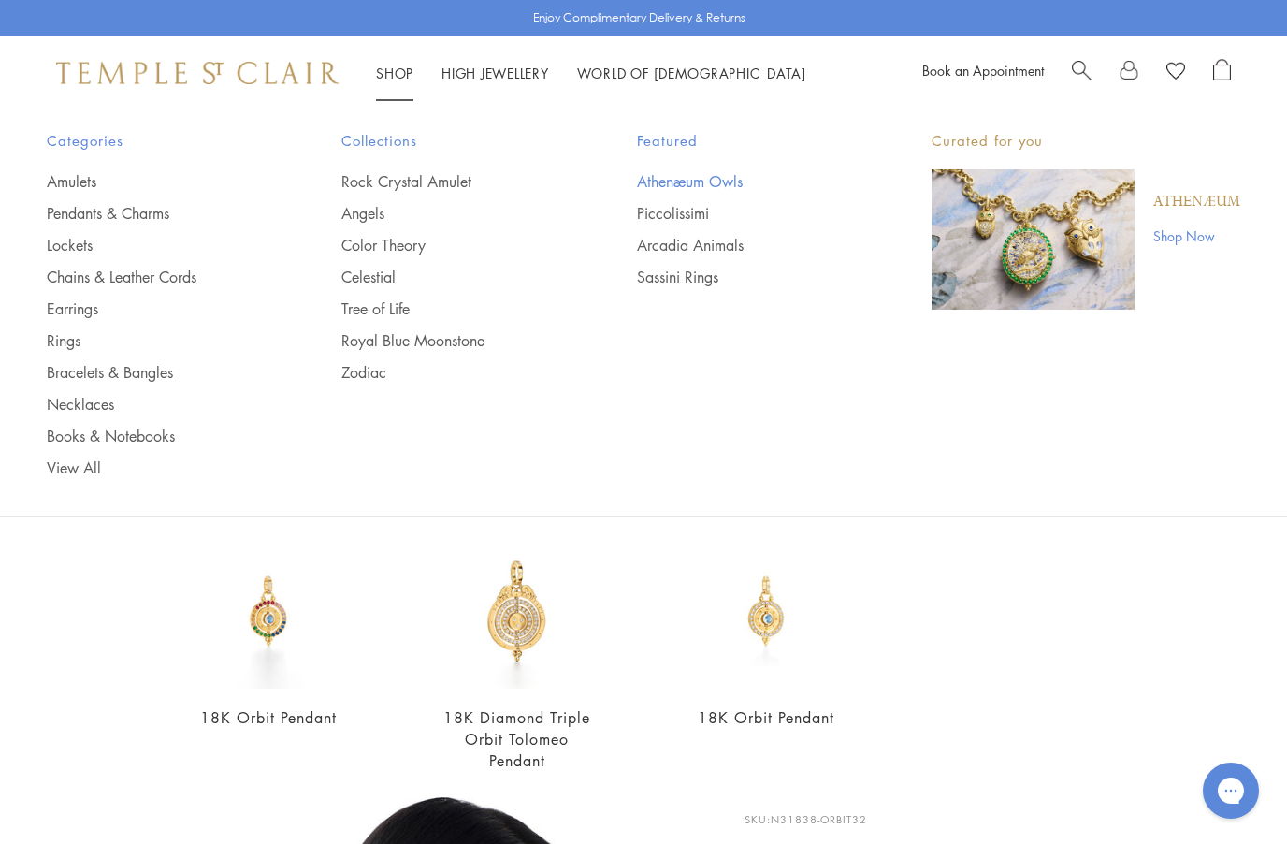
click at [662, 189] on link "Athenæum Owls" at bounding box center [747, 181] width 220 height 21
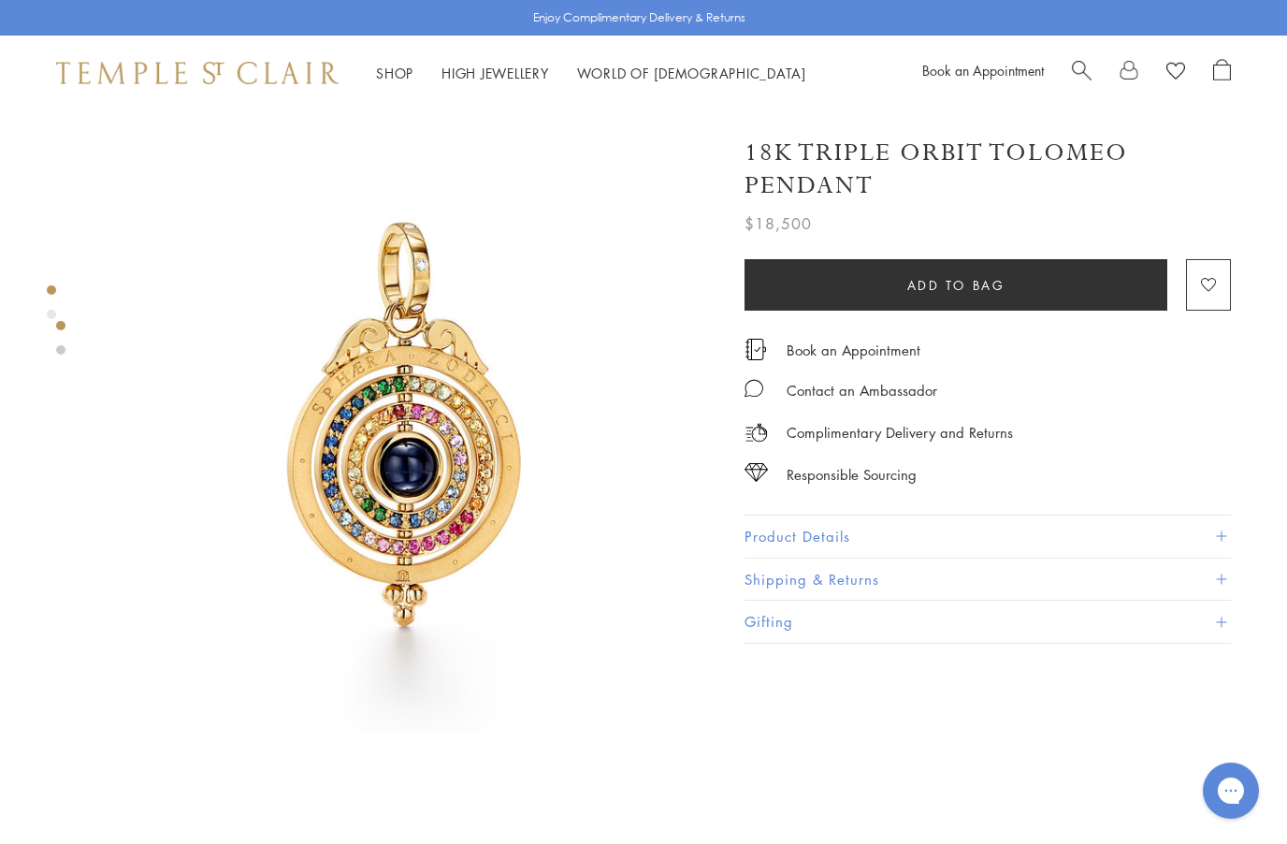
click at [793, 534] on button "Product Details" at bounding box center [988, 537] width 487 height 42
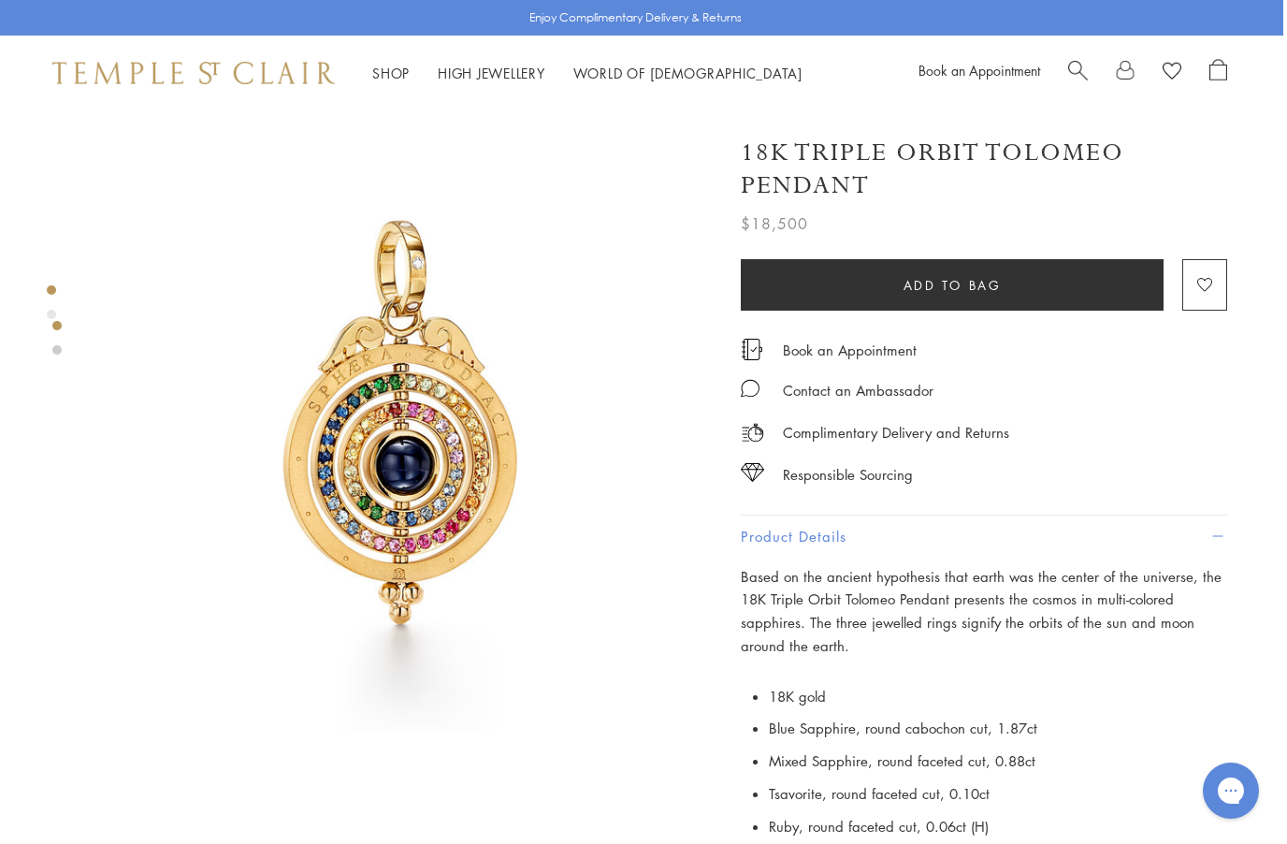
scroll to position [0, 4]
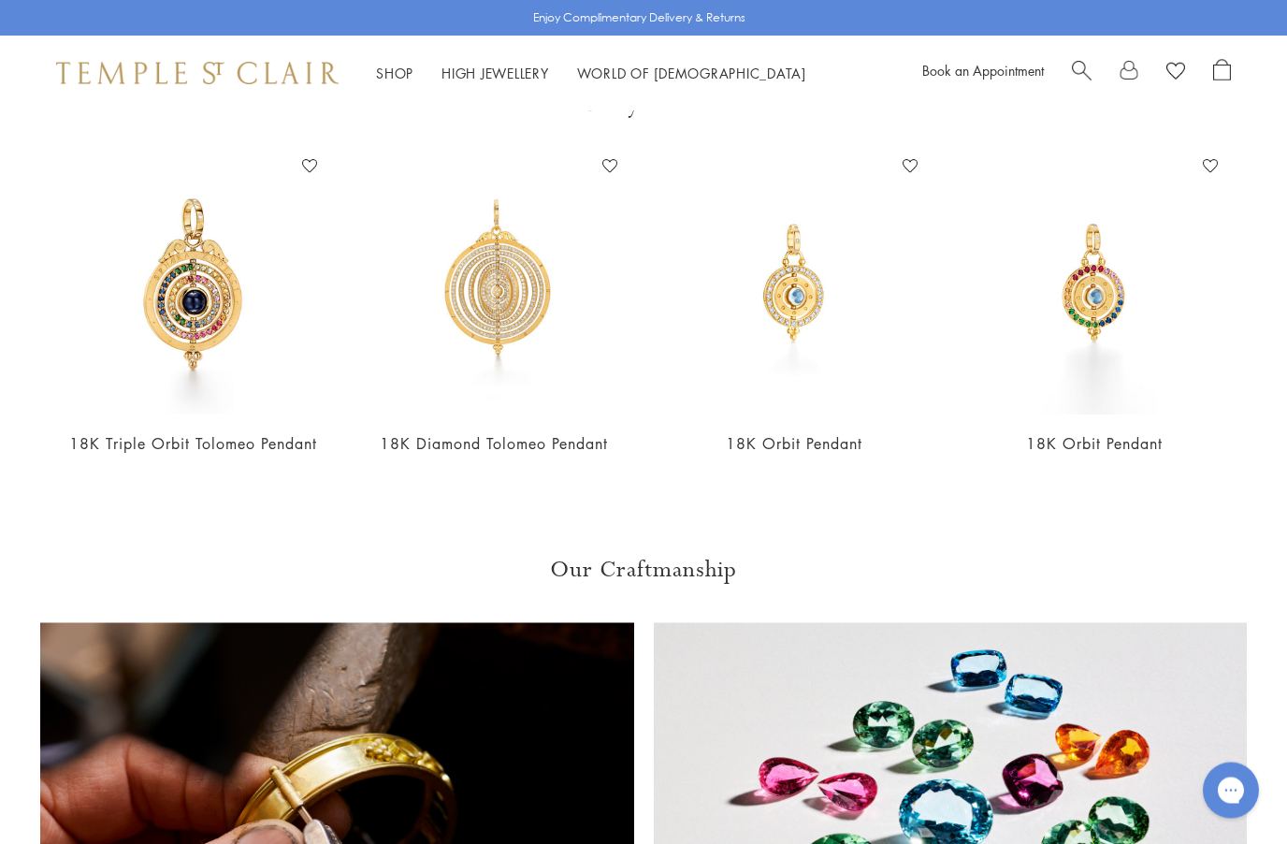
scroll to position [1362, 0]
click at [470, 320] on img at bounding box center [493, 283] width 263 height 263
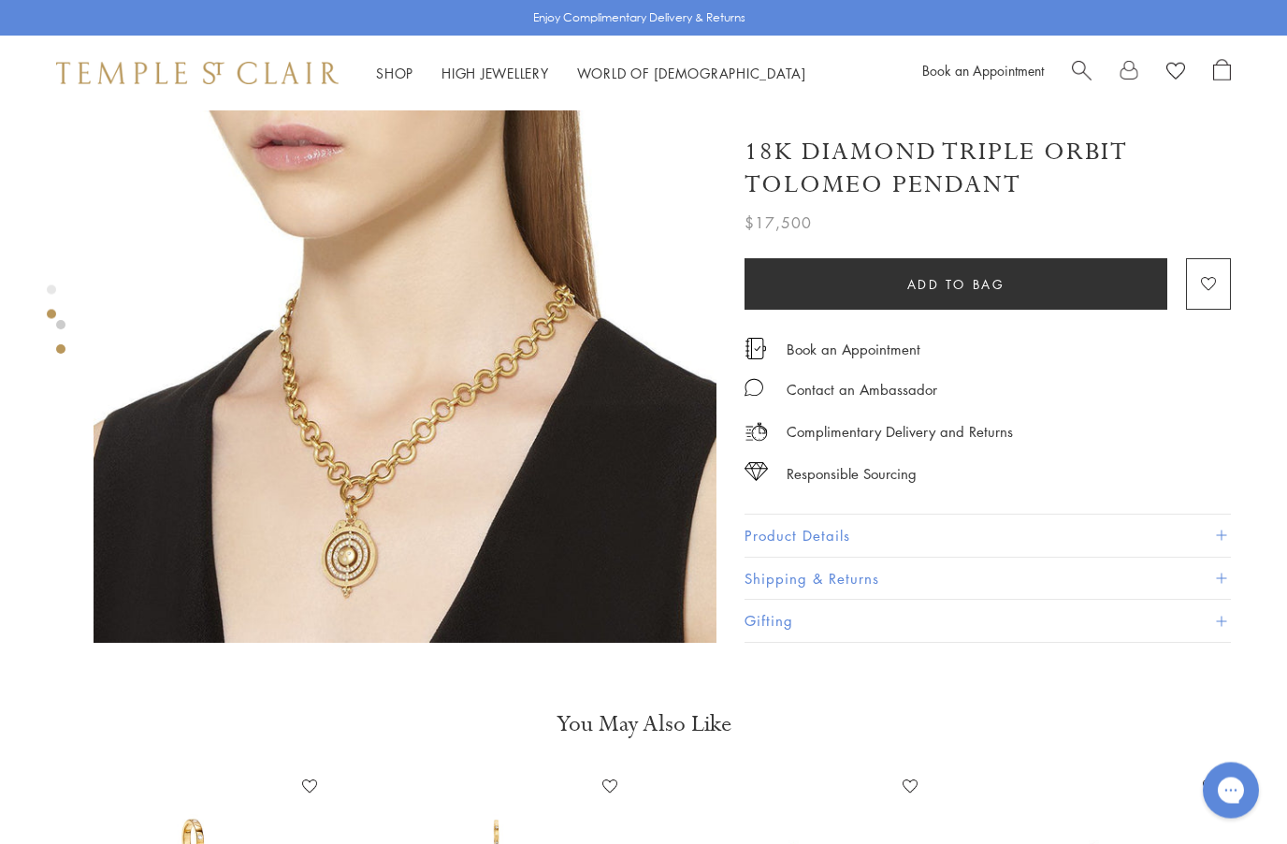
scroll to position [742, 0]
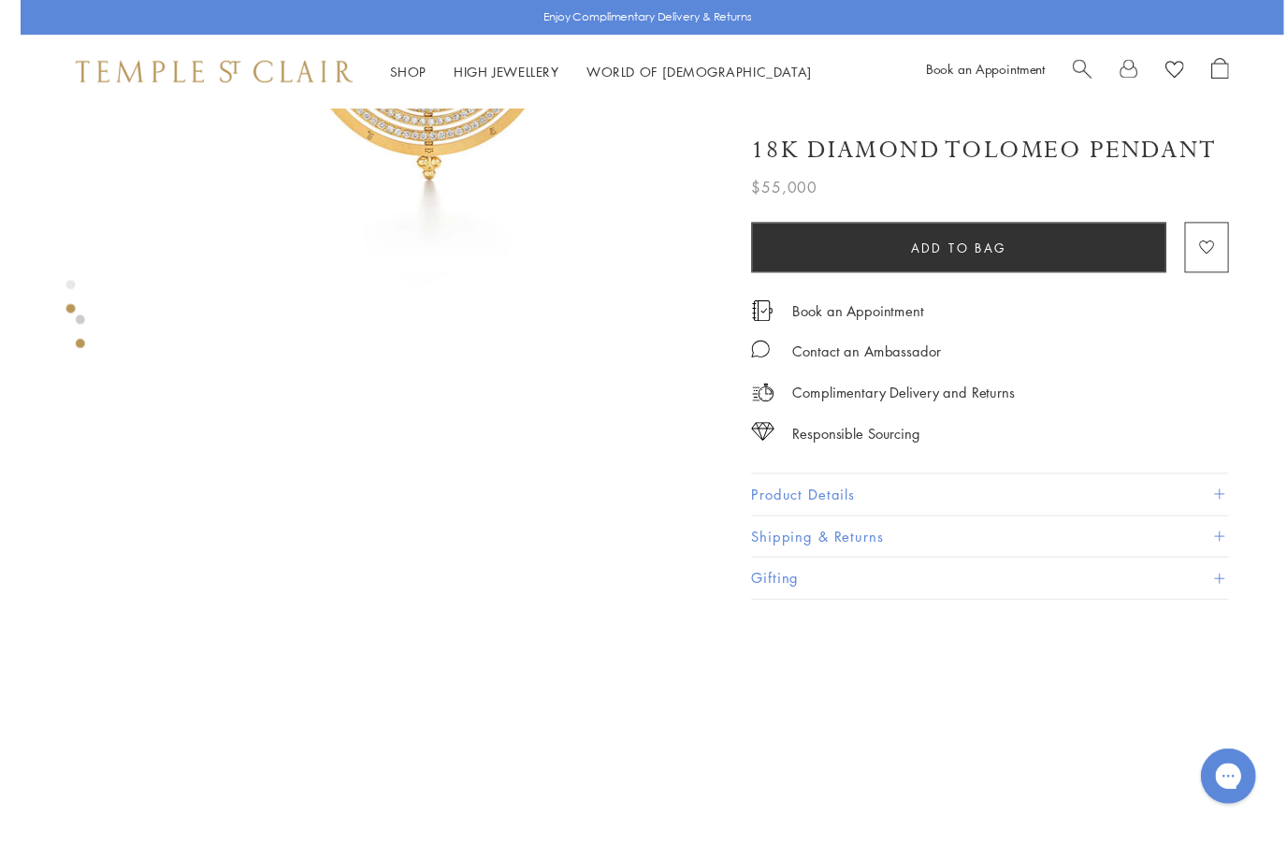
scroll to position [625, 4]
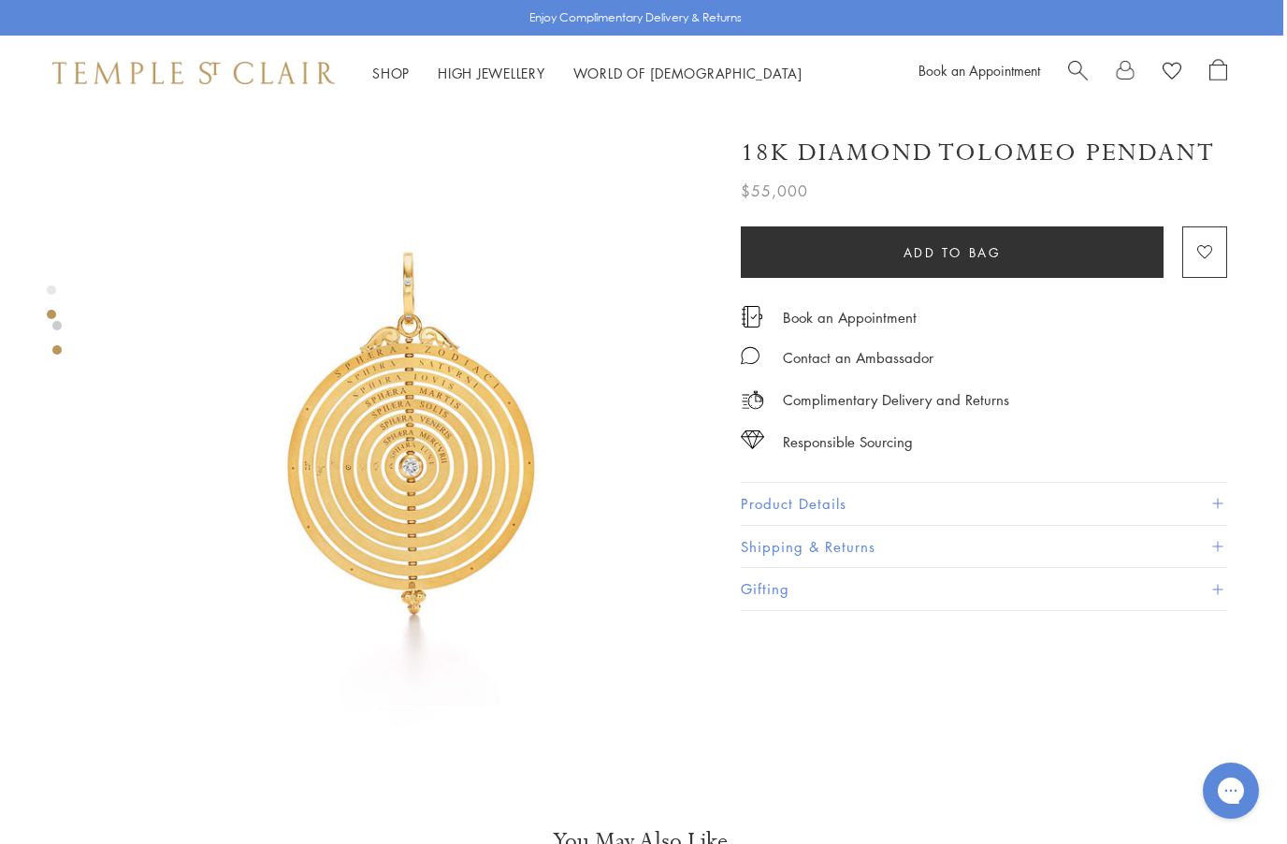
click at [773, 493] on button "Product Details" at bounding box center [984, 504] width 487 height 42
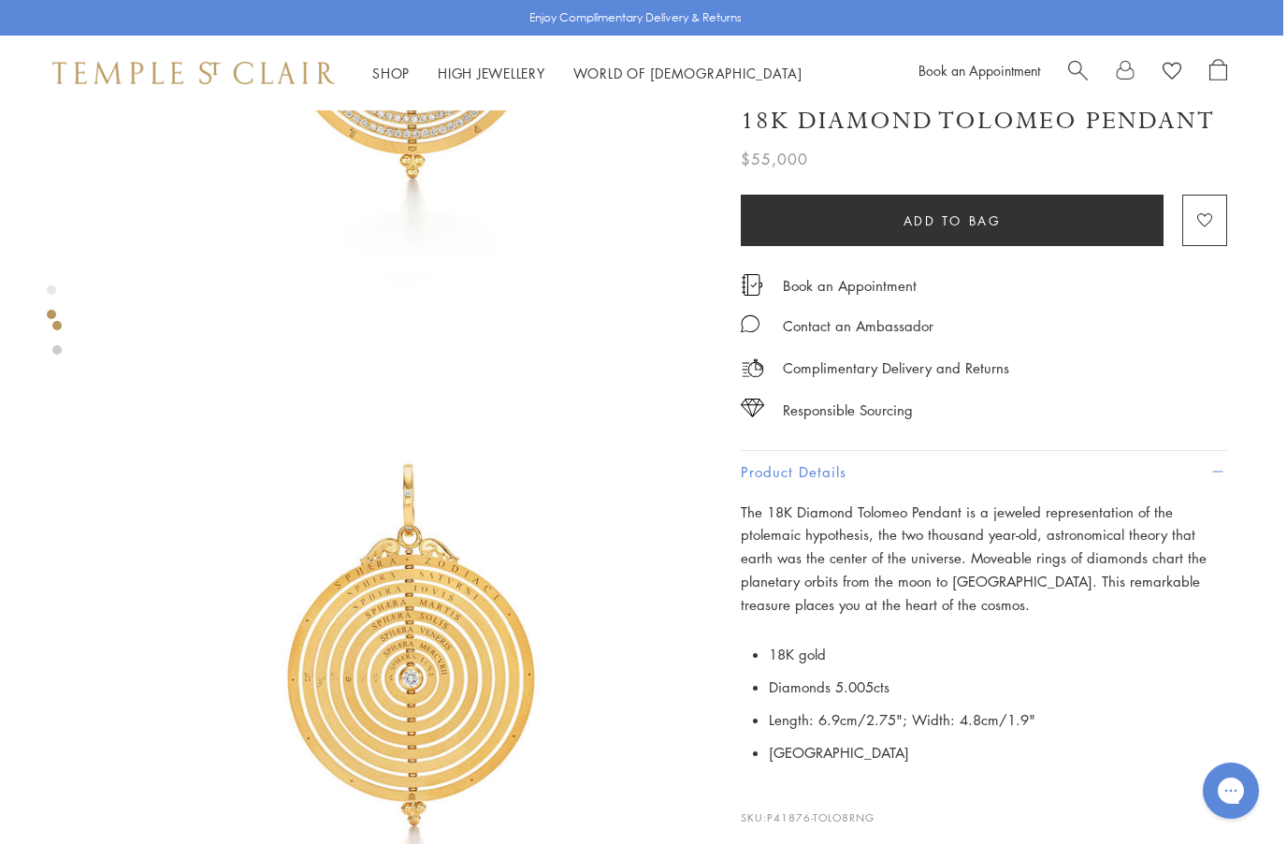
scroll to position [401, 4]
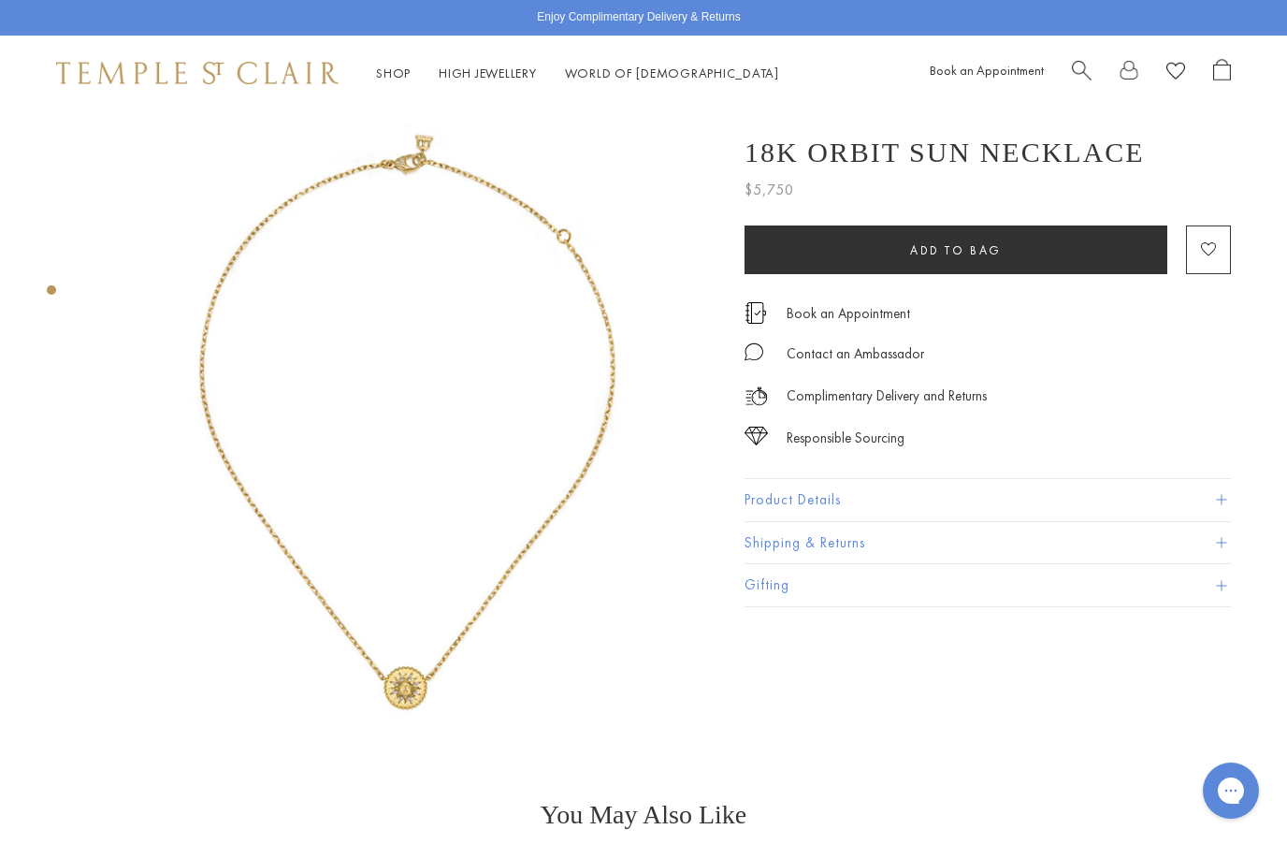
click at [780, 495] on button "Product Details" at bounding box center [988, 500] width 487 height 42
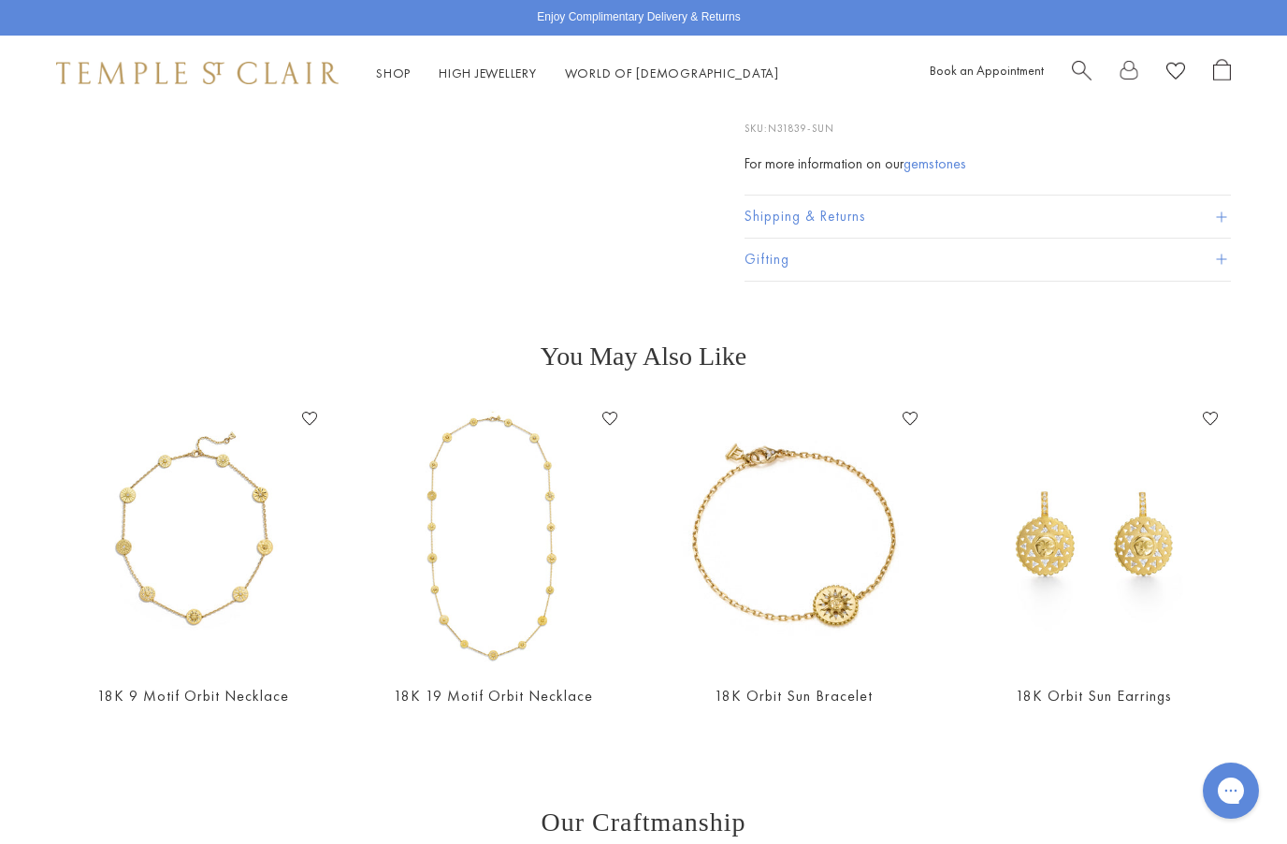
scroll to position [687, 0]
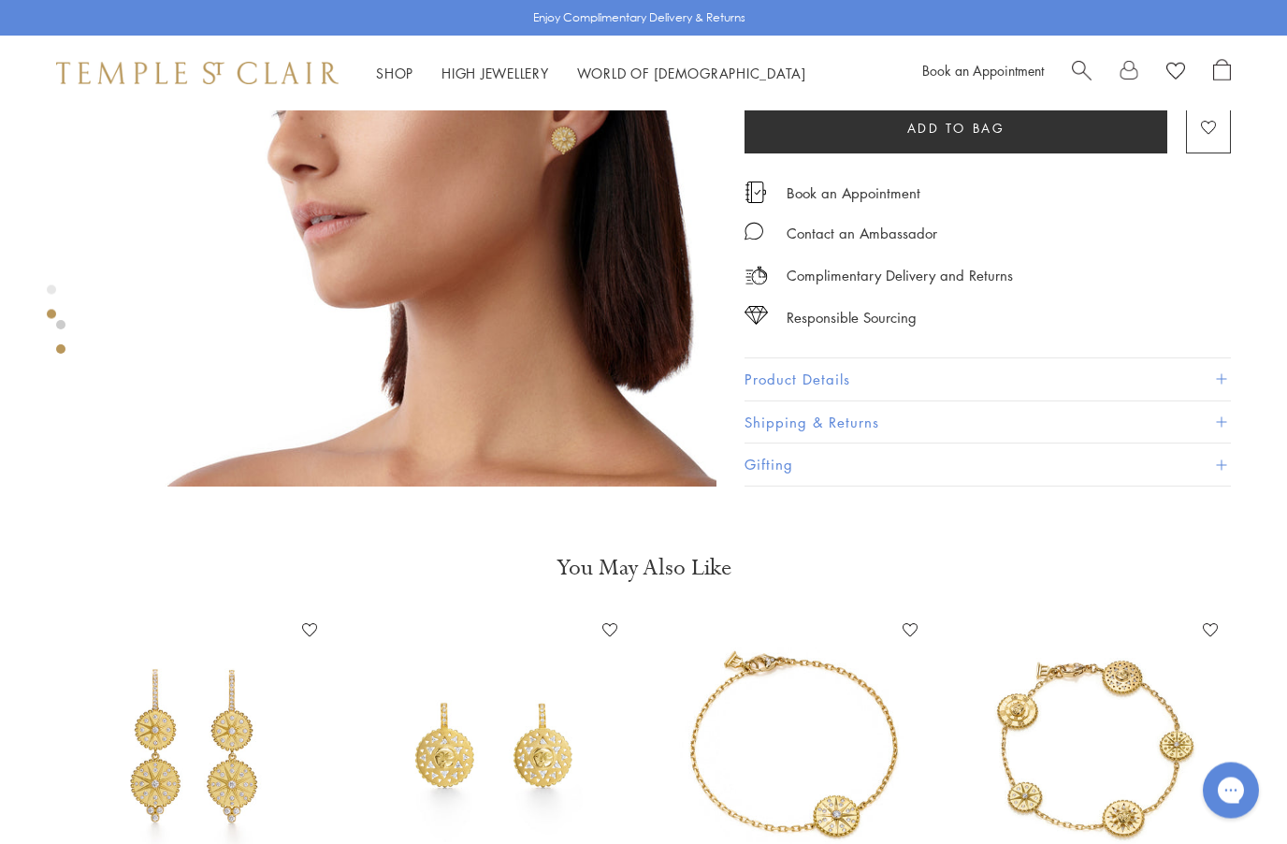
scroll to position [892, 0]
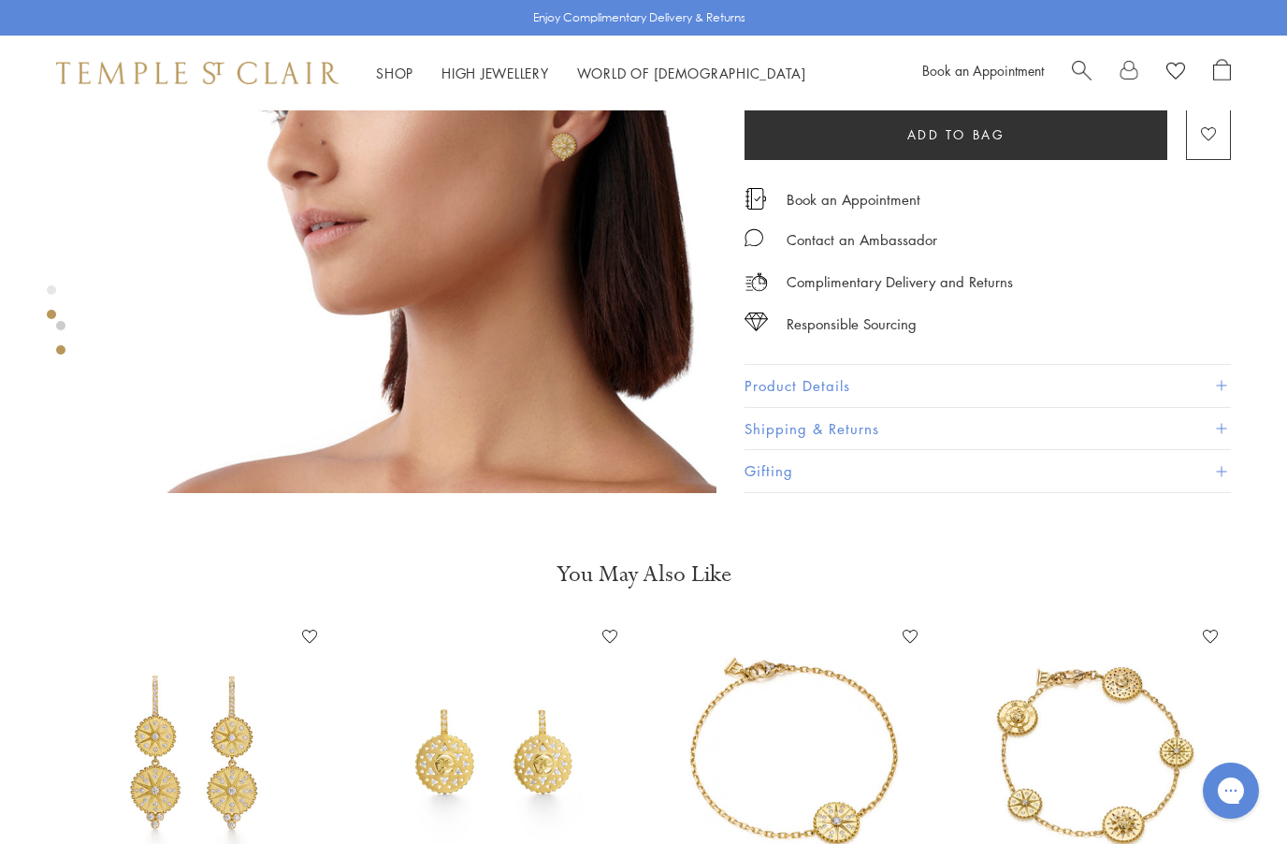
click at [750, 379] on button "Product Details" at bounding box center [988, 386] width 487 height 42
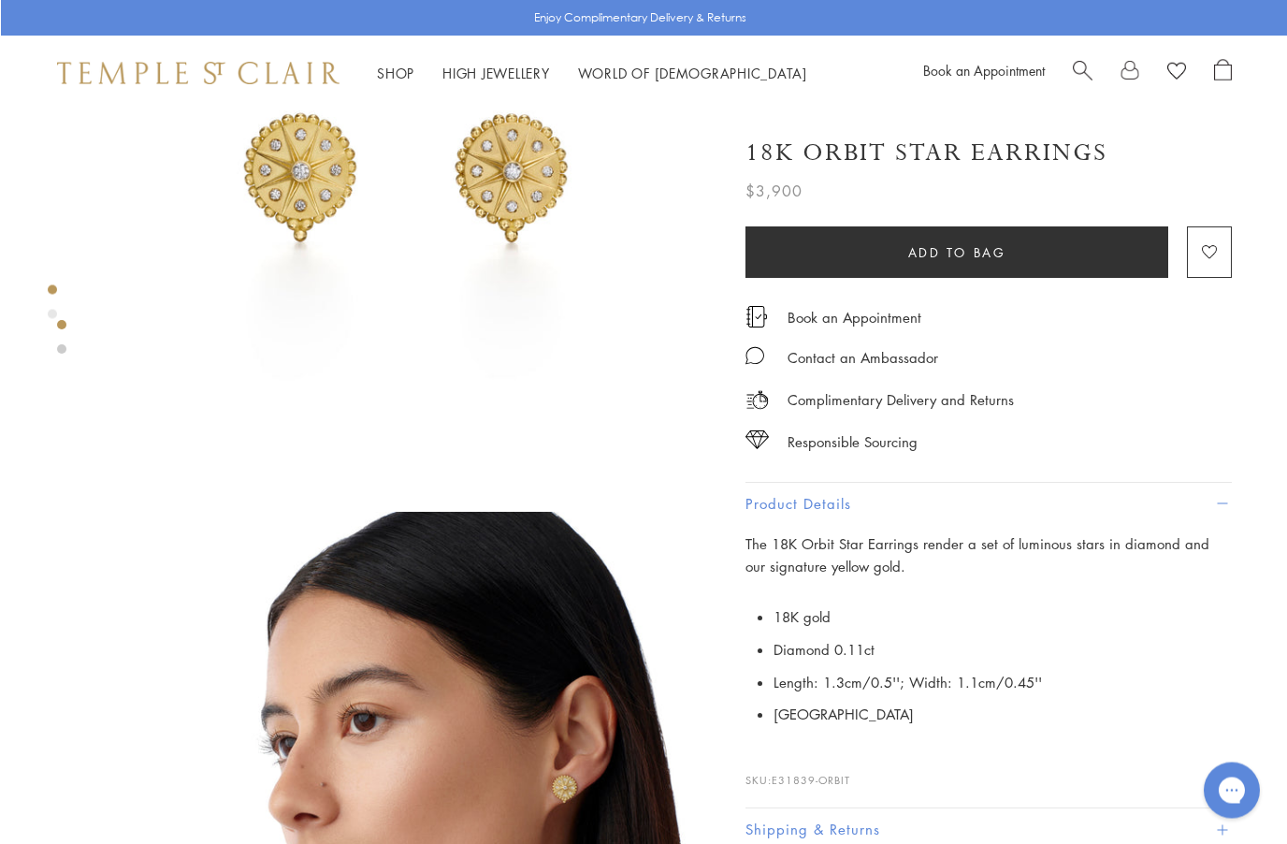
scroll to position [212, 0]
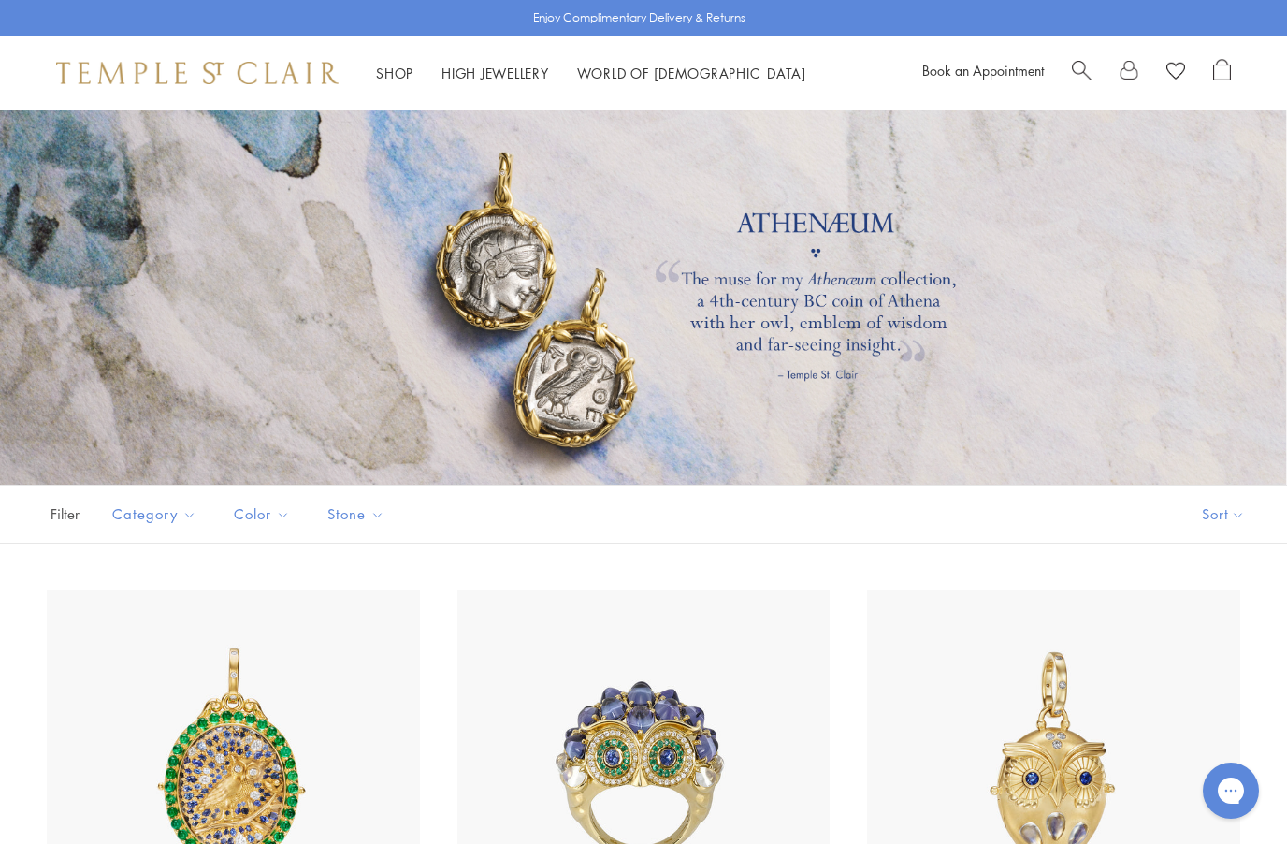
click at [19, 600] on div "18K Emerald Nocturne Owl Locket $65,000" at bounding box center [214, 826] width 411 height 472
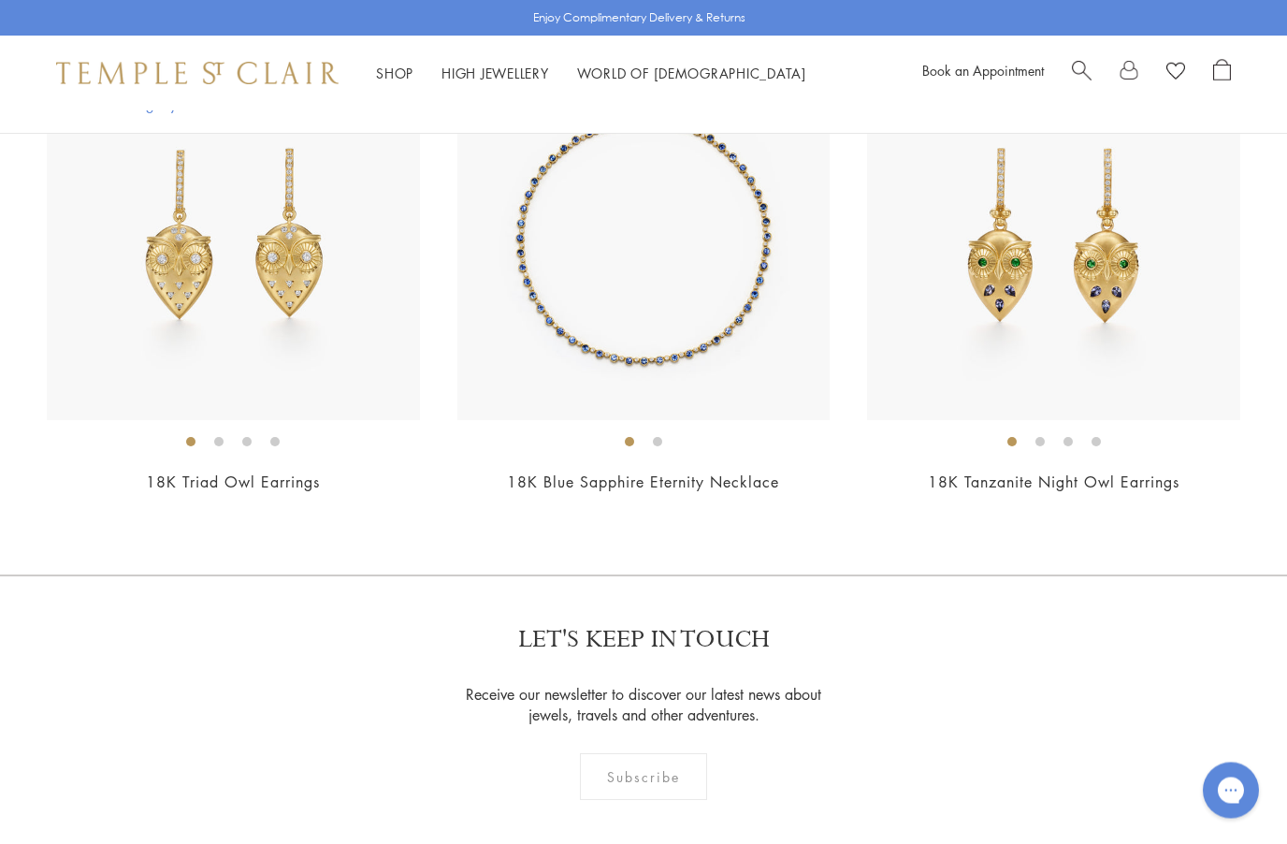
scroll to position [3018, 0]
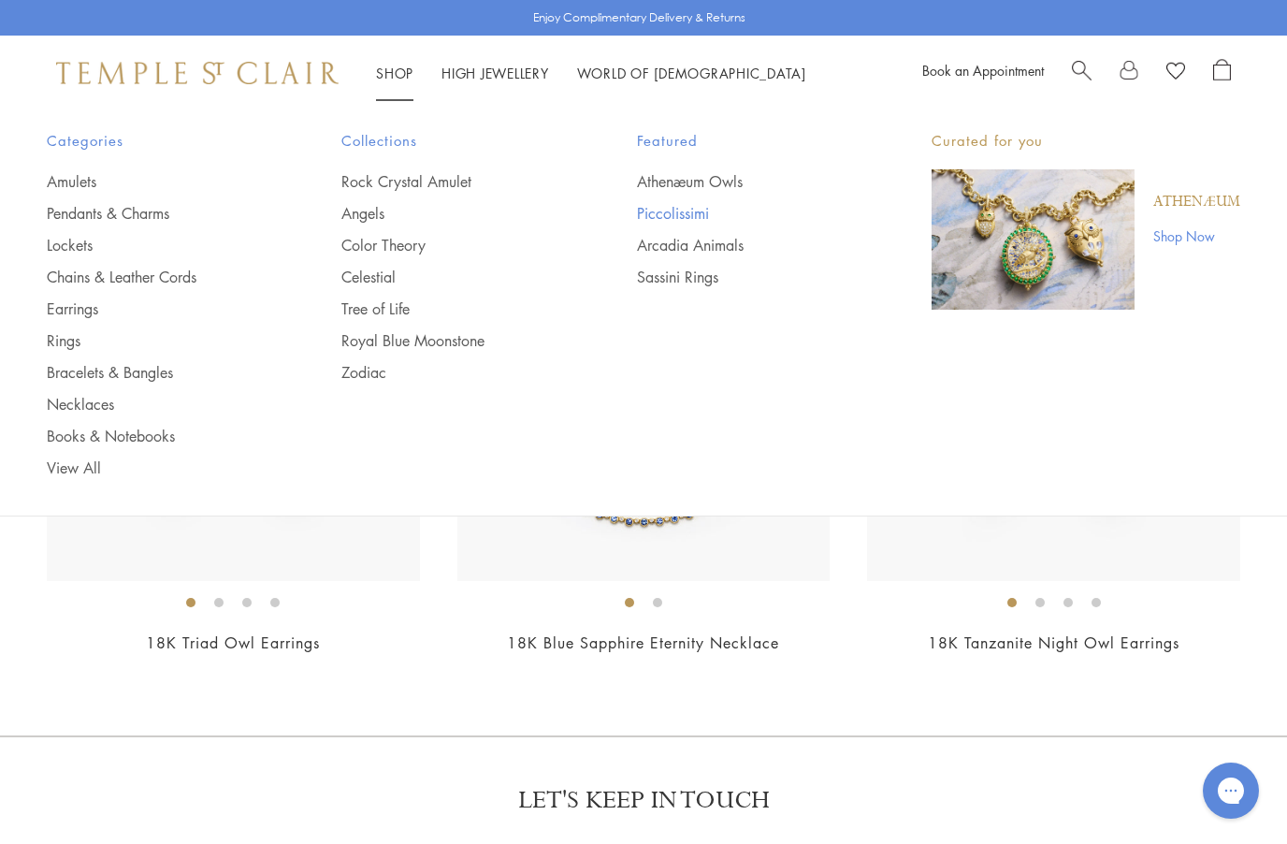
click at [651, 210] on link "Piccolissimi" at bounding box center [747, 213] width 220 height 21
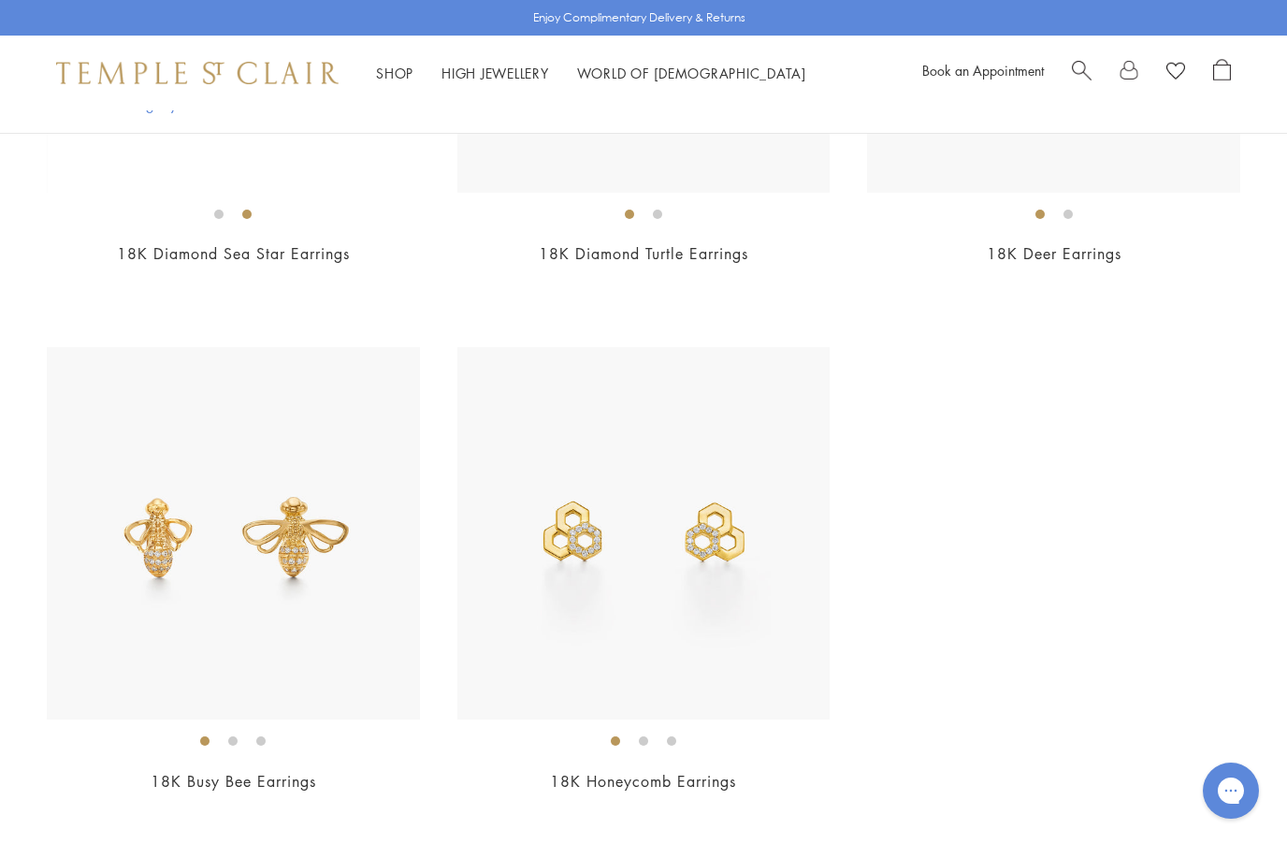
scroll to position [4412, 0]
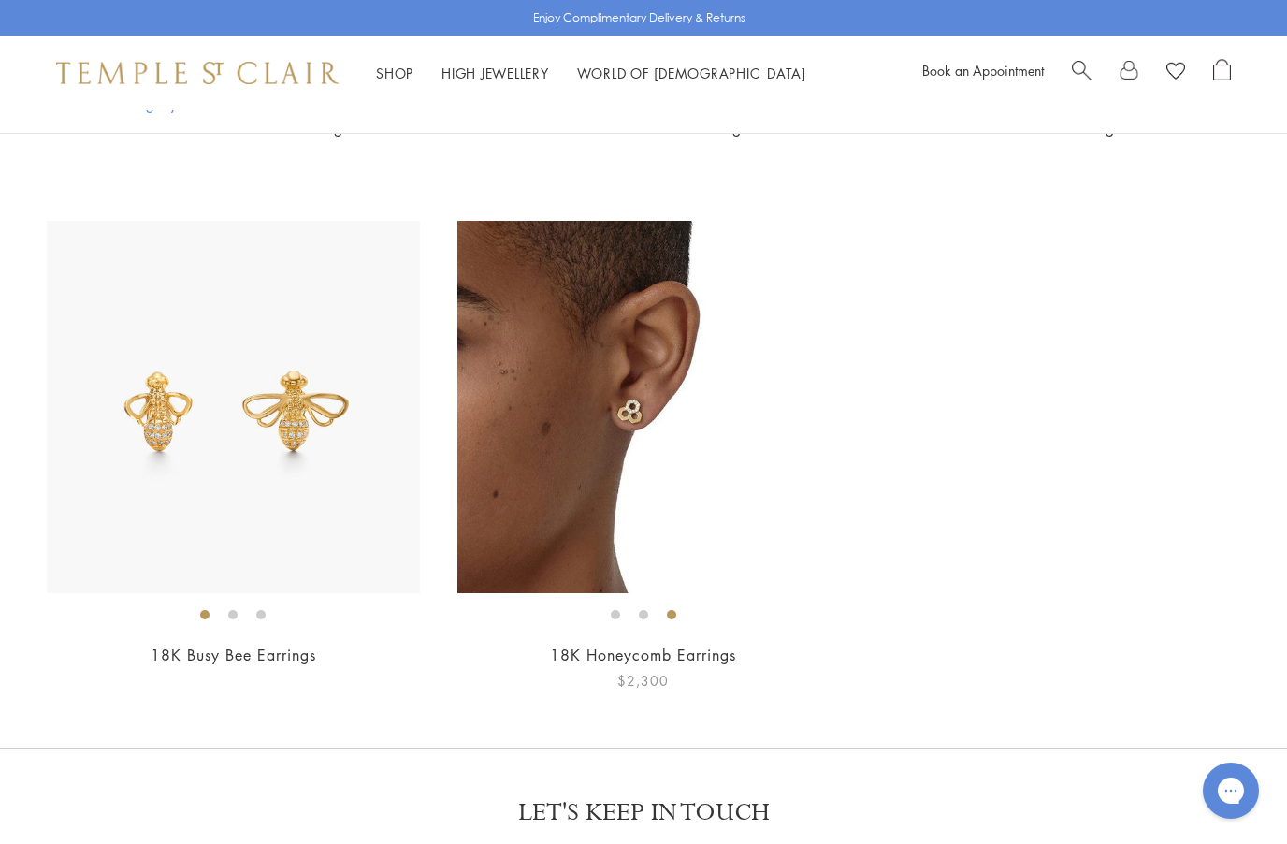
click at [597, 647] on link "18K Honeycomb Earrings" at bounding box center [643, 655] width 186 height 21
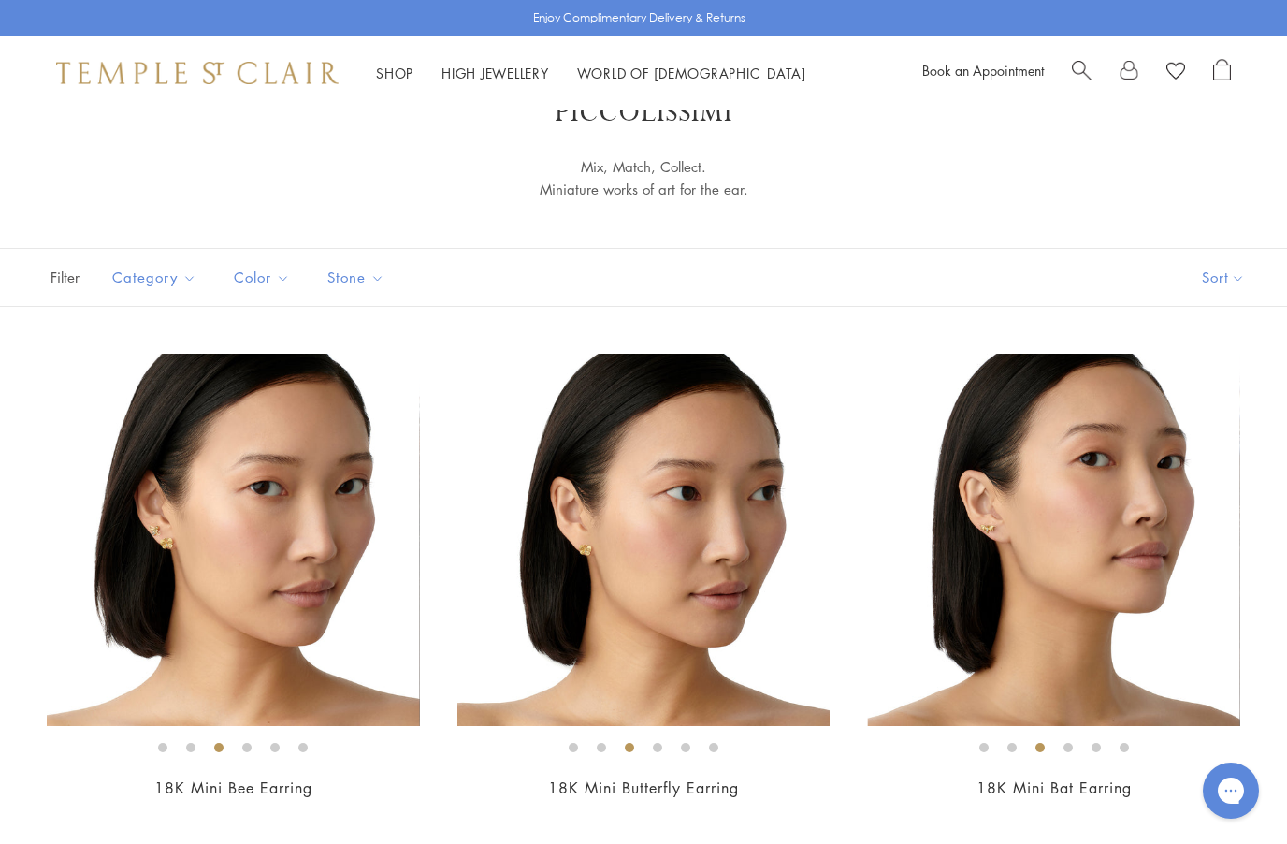
scroll to position [99, 0]
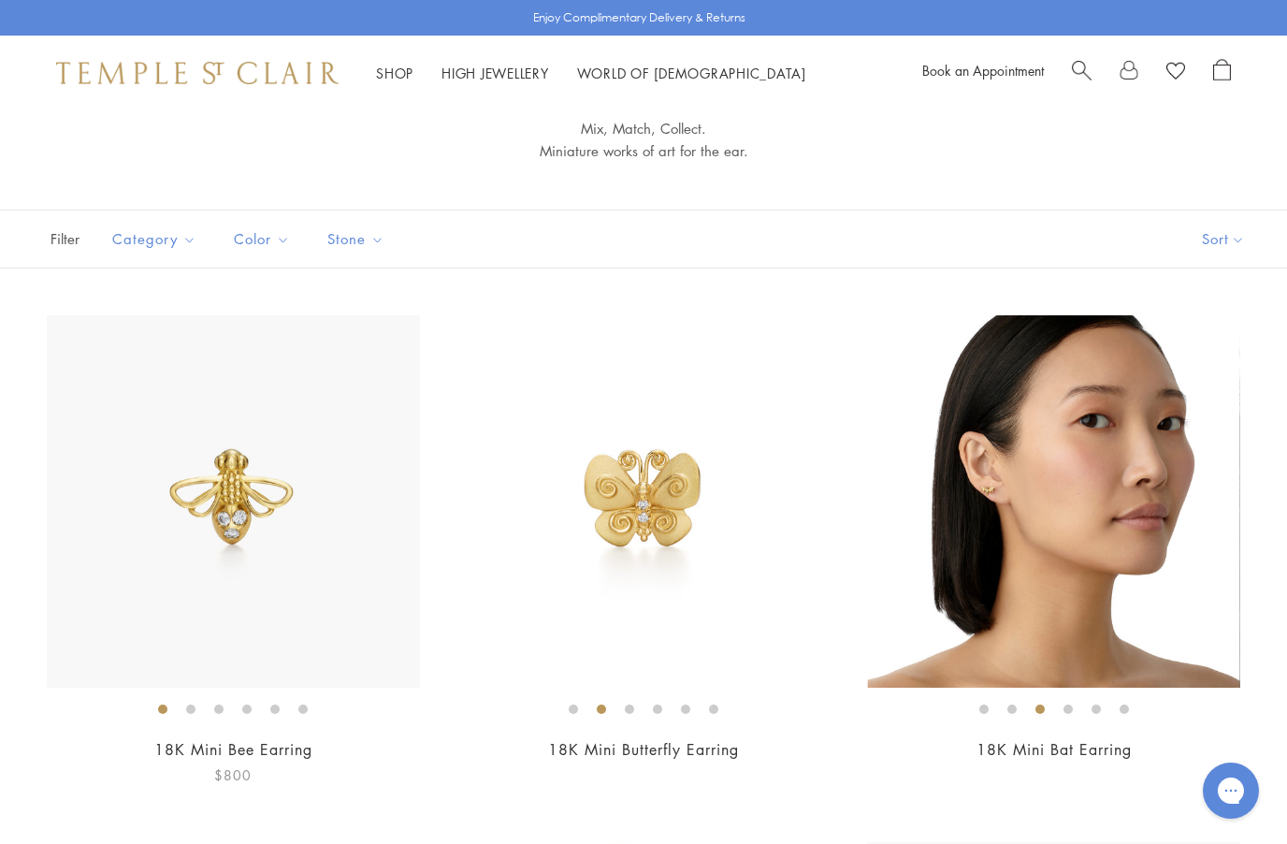
click at [243, 751] on link "18K Mini Bee Earring" at bounding box center [233, 749] width 158 height 21
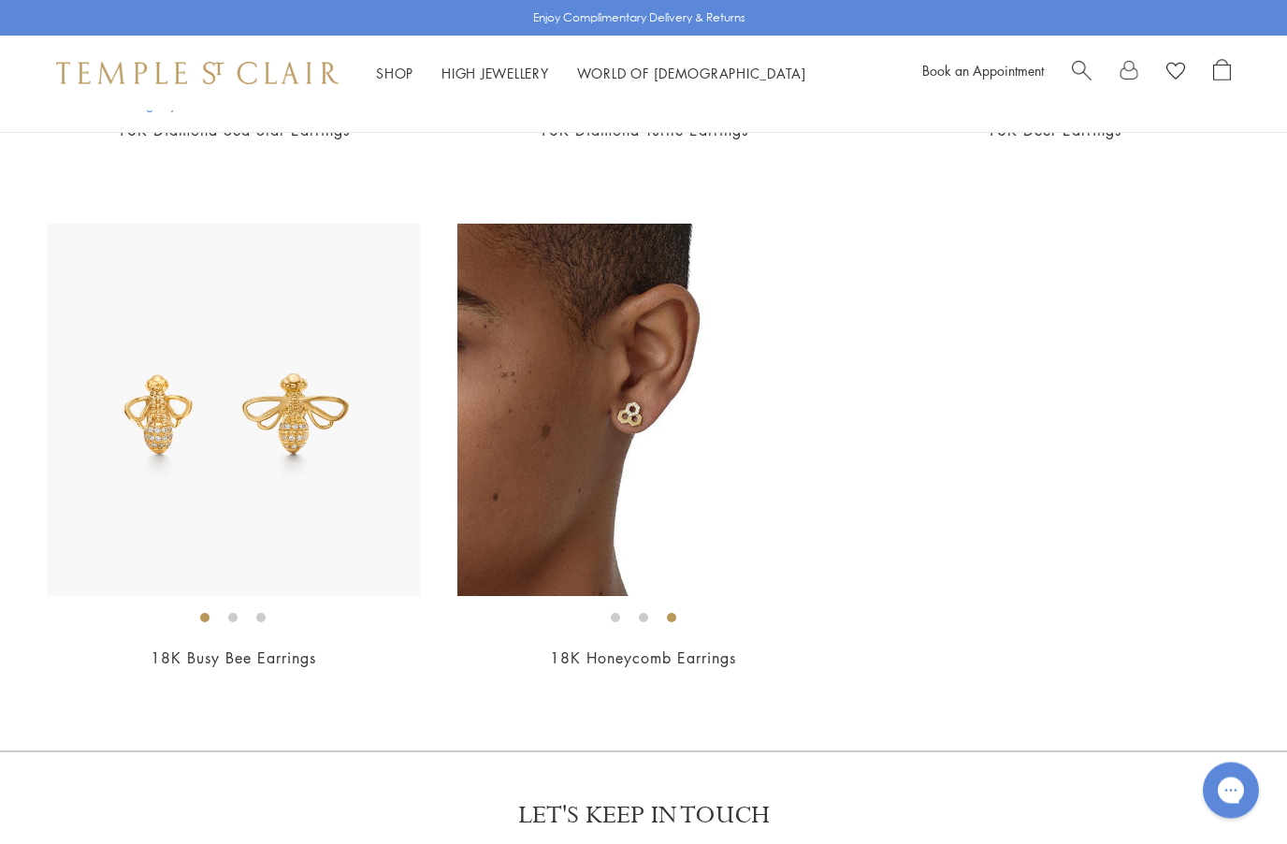
scroll to position [4414, 0]
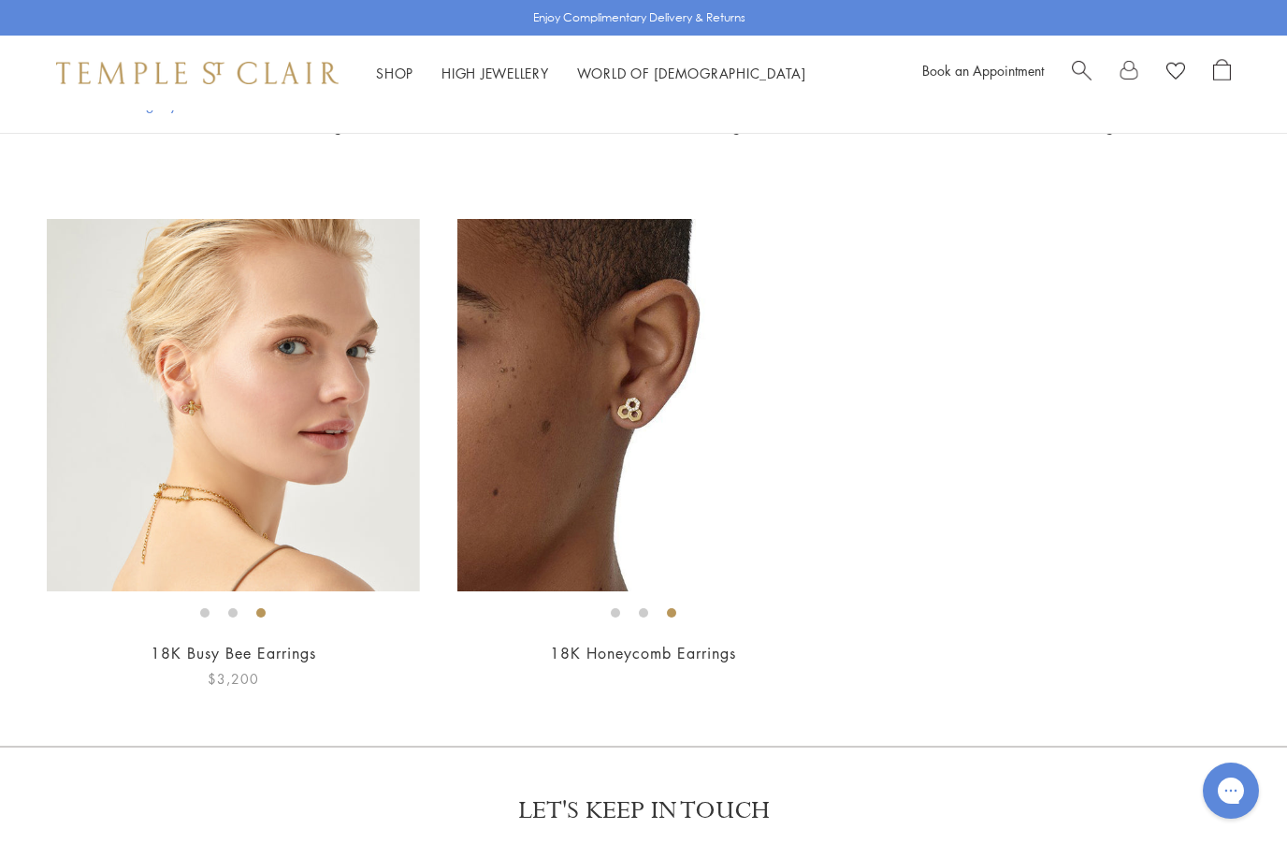
click at [138, 534] on img at bounding box center [233, 405] width 373 height 373
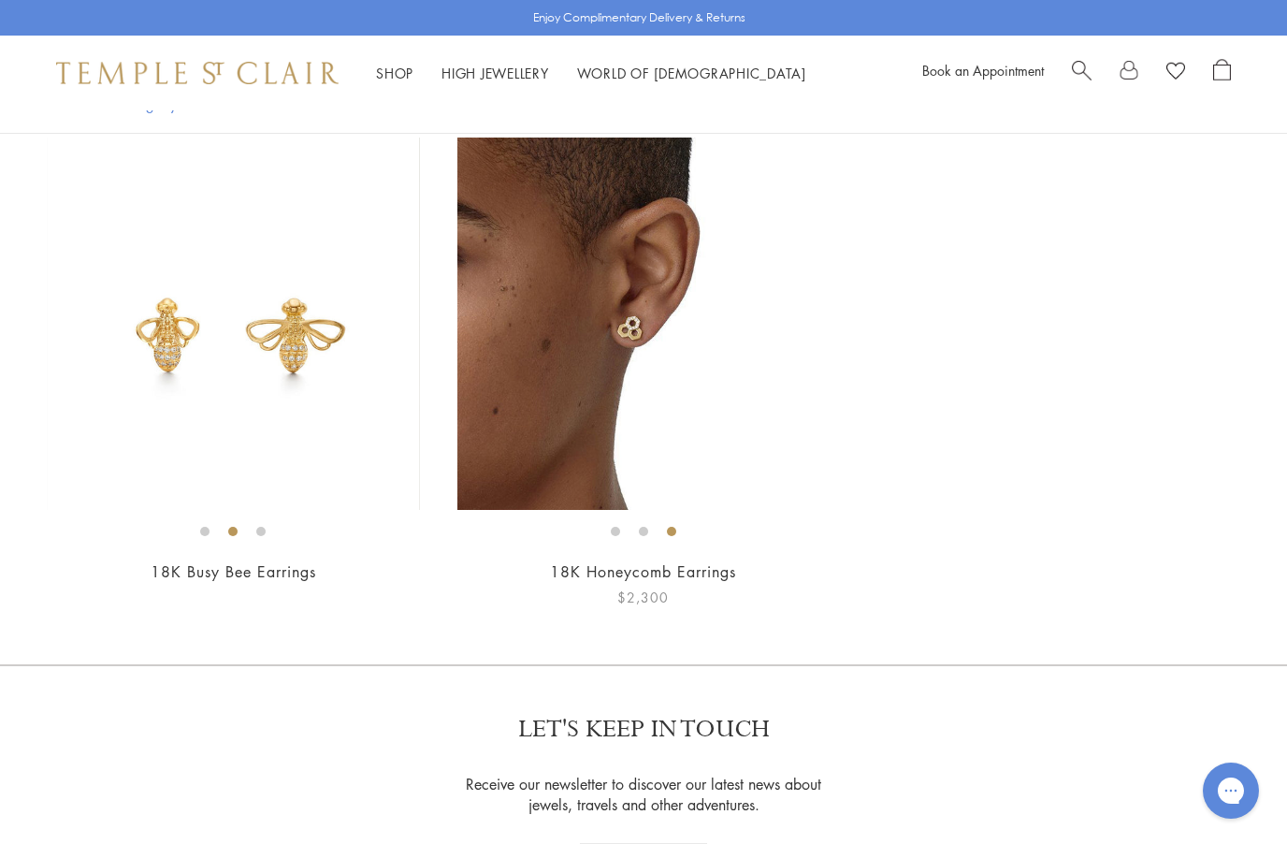
click at [526, 442] on img at bounding box center [644, 324] width 373 height 373
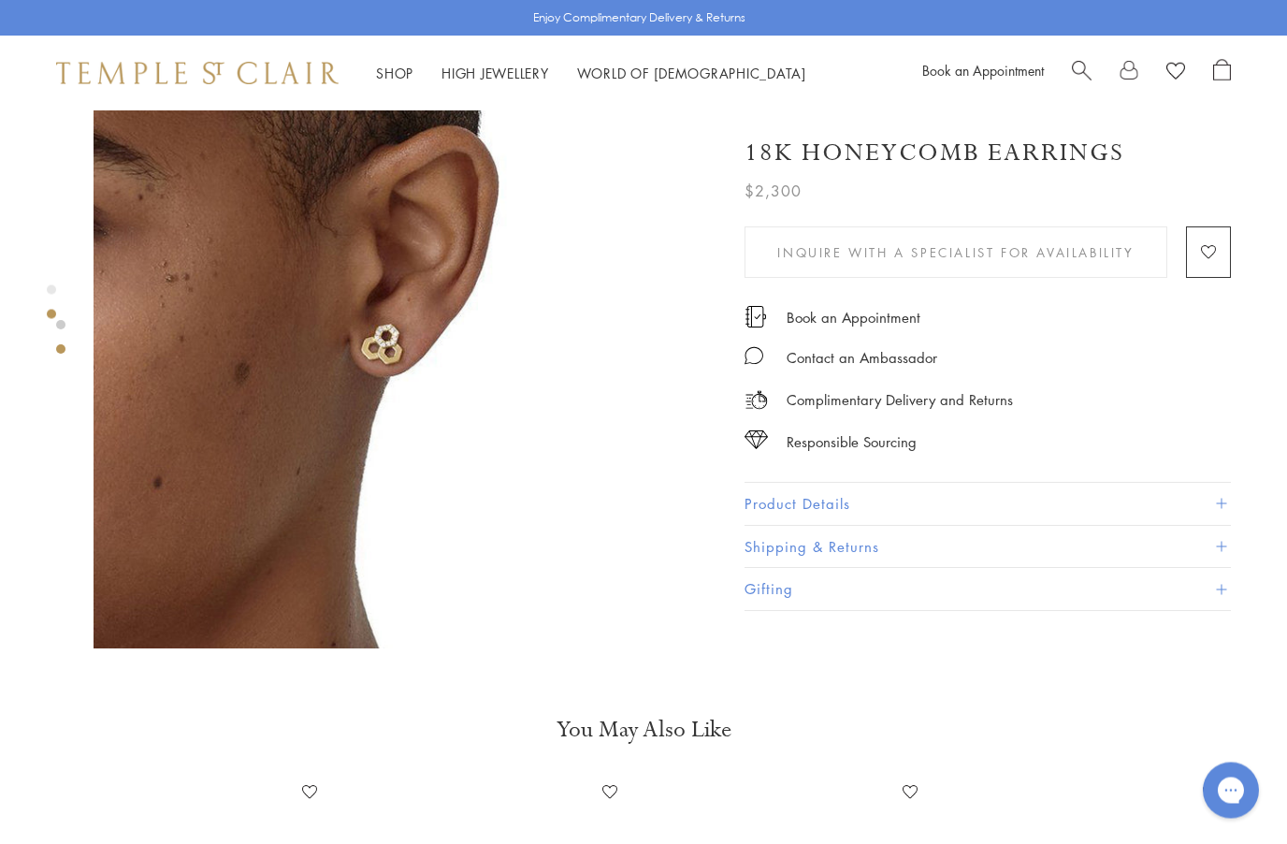
scroll to position [736, 0]
click at [768, 501] on button "Product Details" at bounding box center [988, 504] width 487 height 42
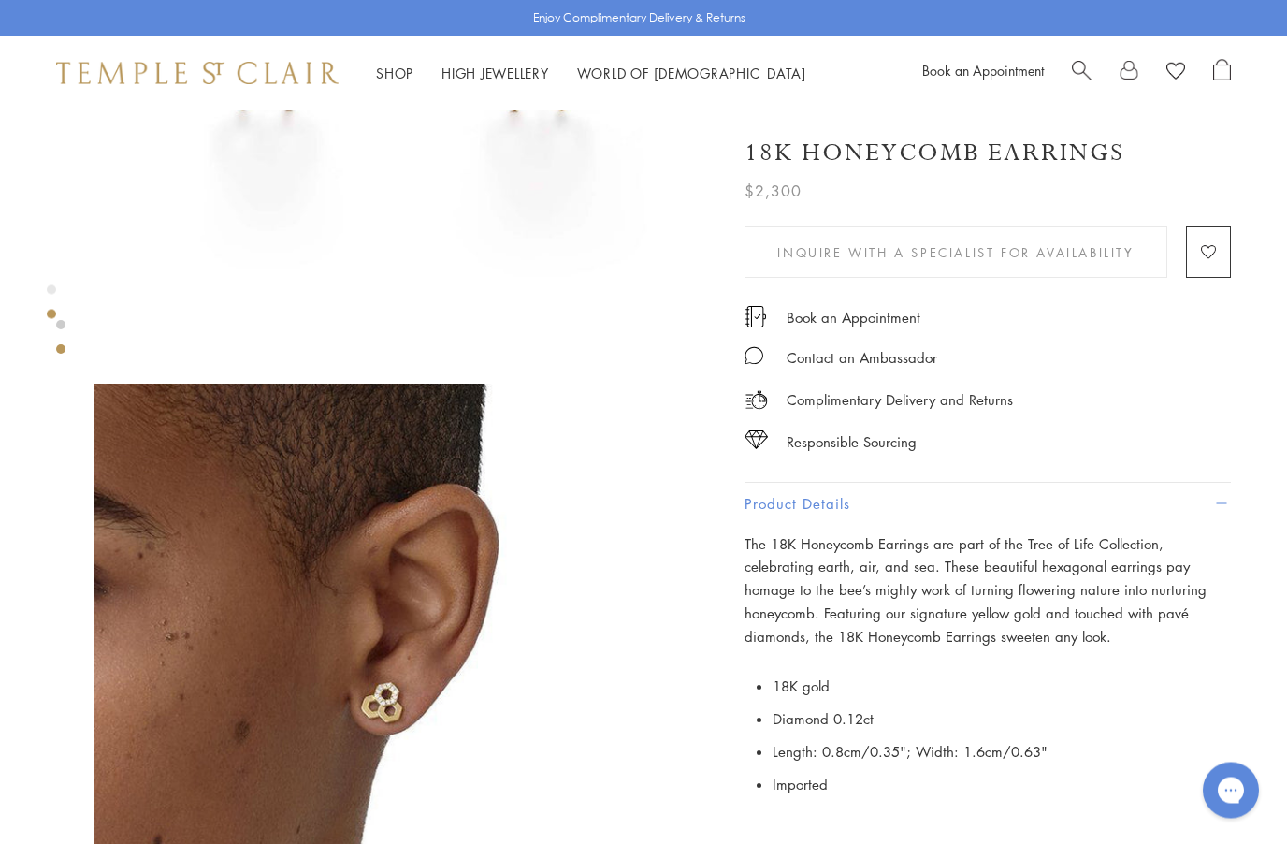
scroll to position [378, 0]
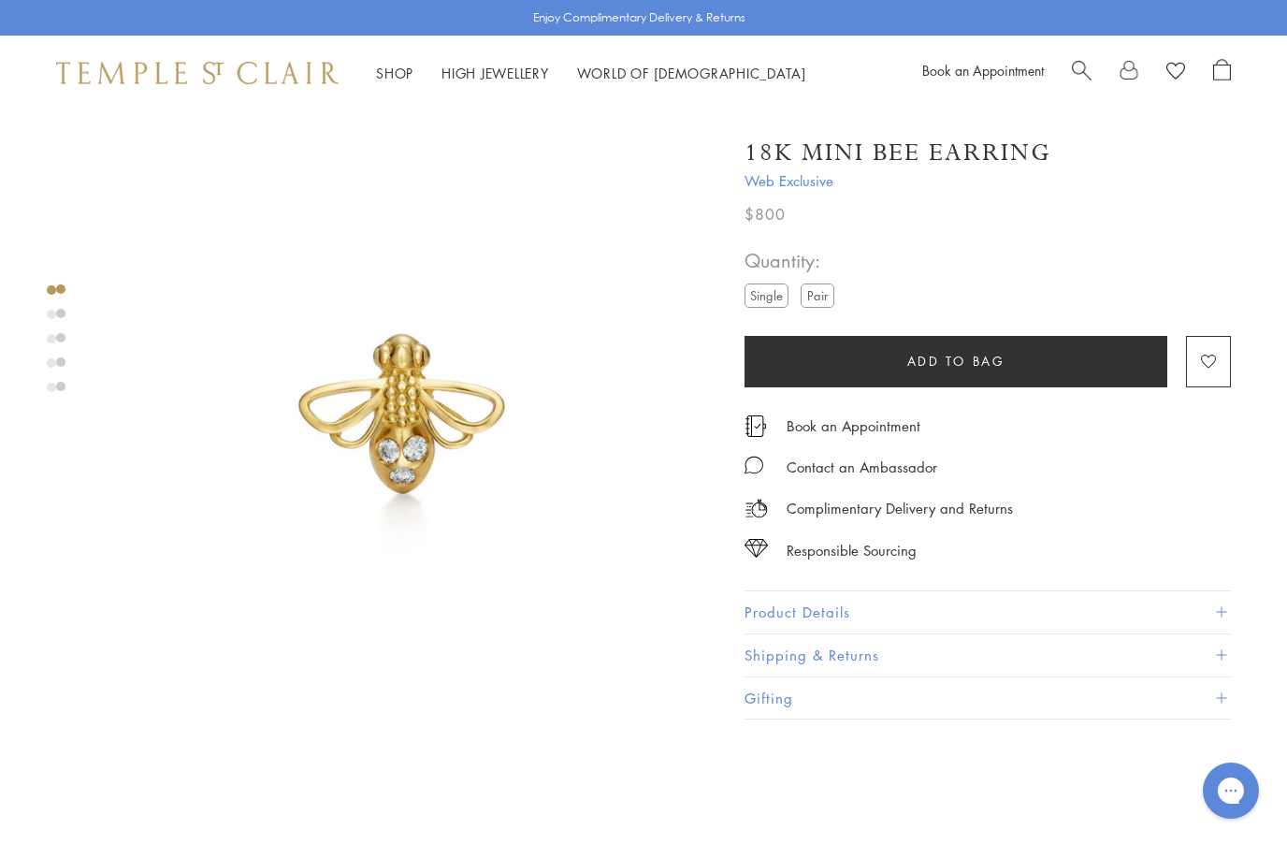
click at [749, 613] on button "Product Details" at bounding box center [988, 612] width 487 height 42
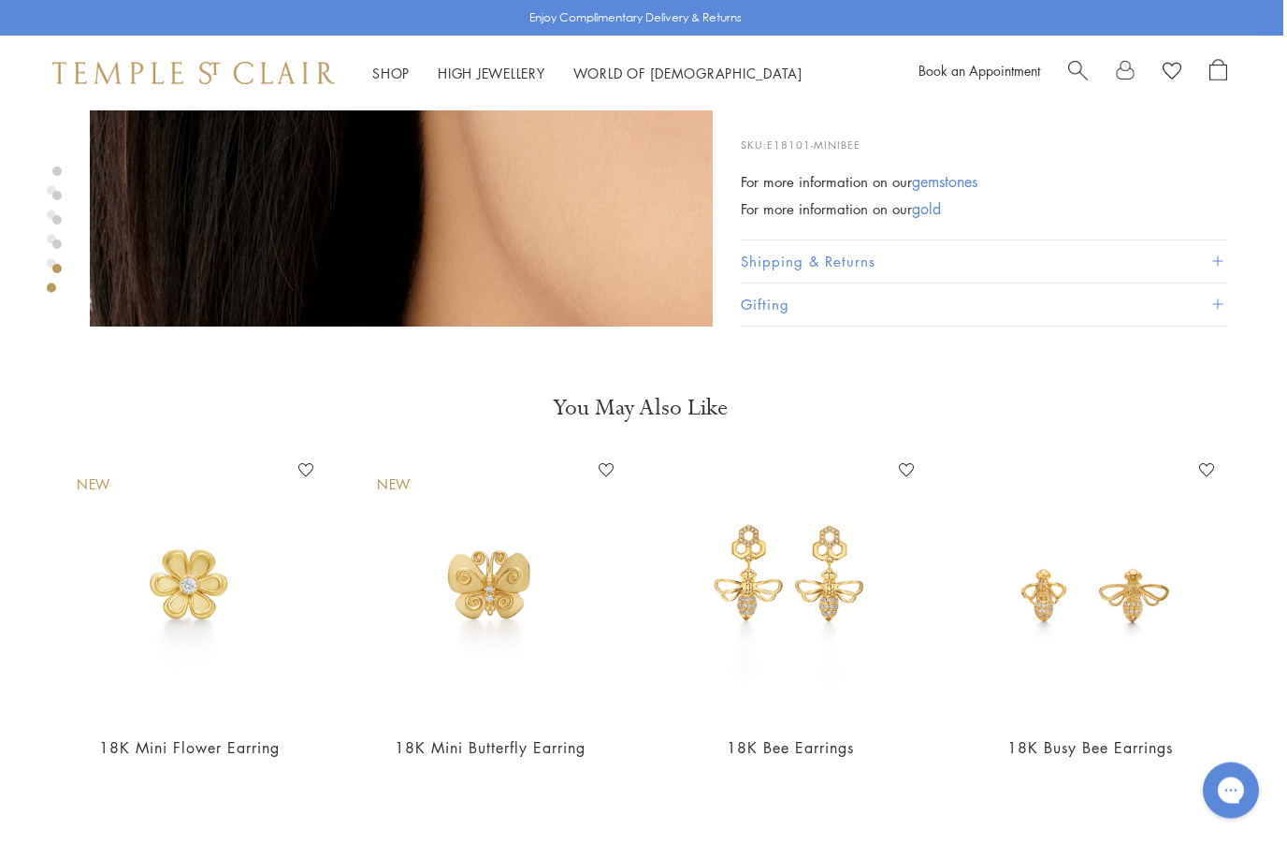
scroll to position [3007, 4]
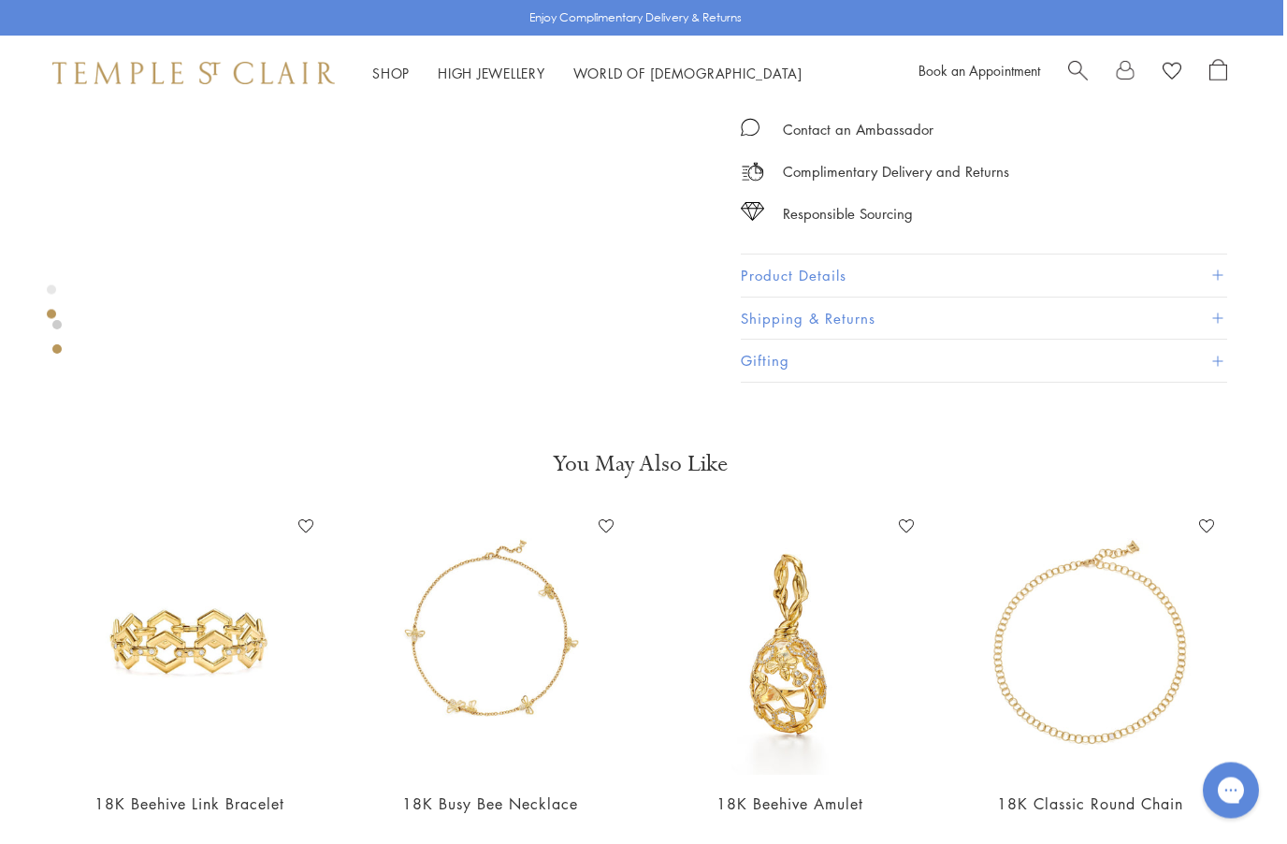
scroll to position [987, 4]
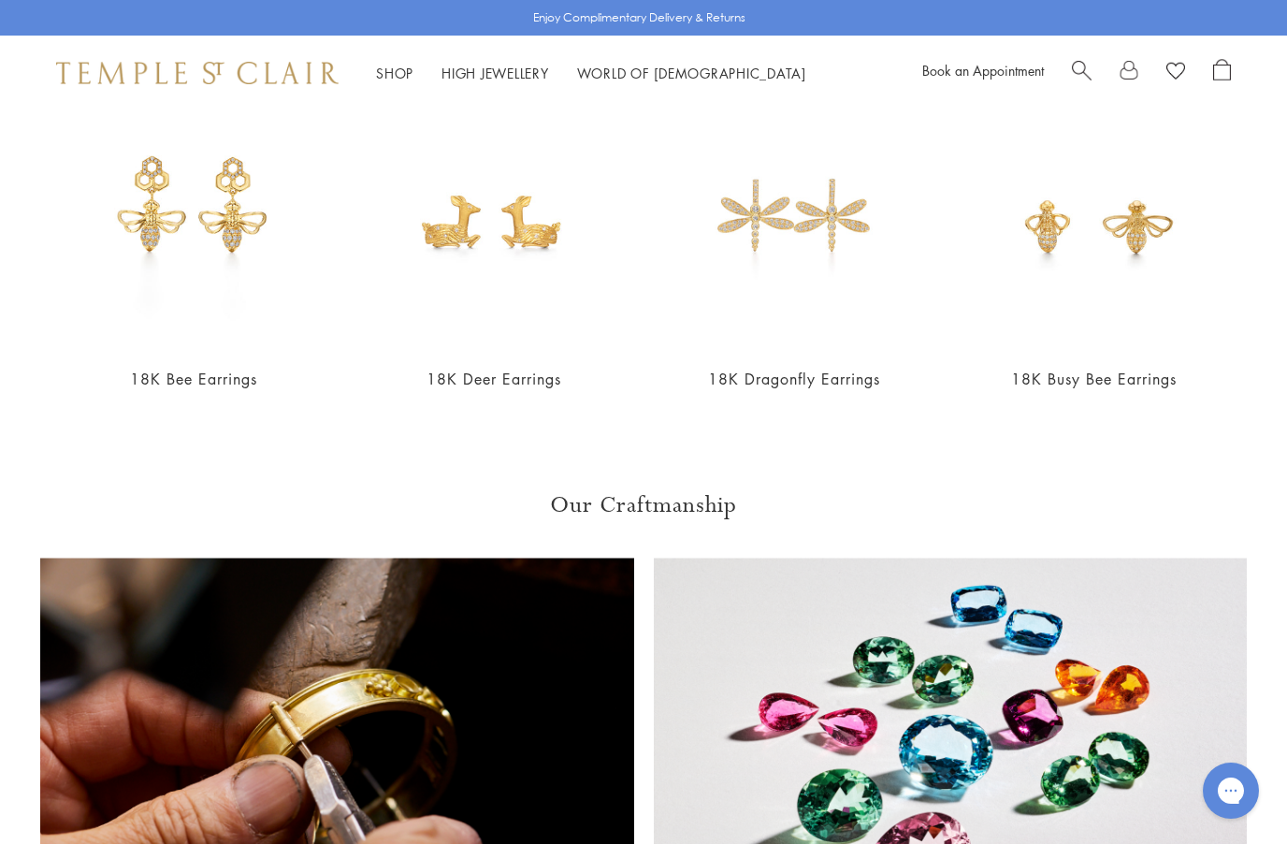
scroll to position [1431, 0]
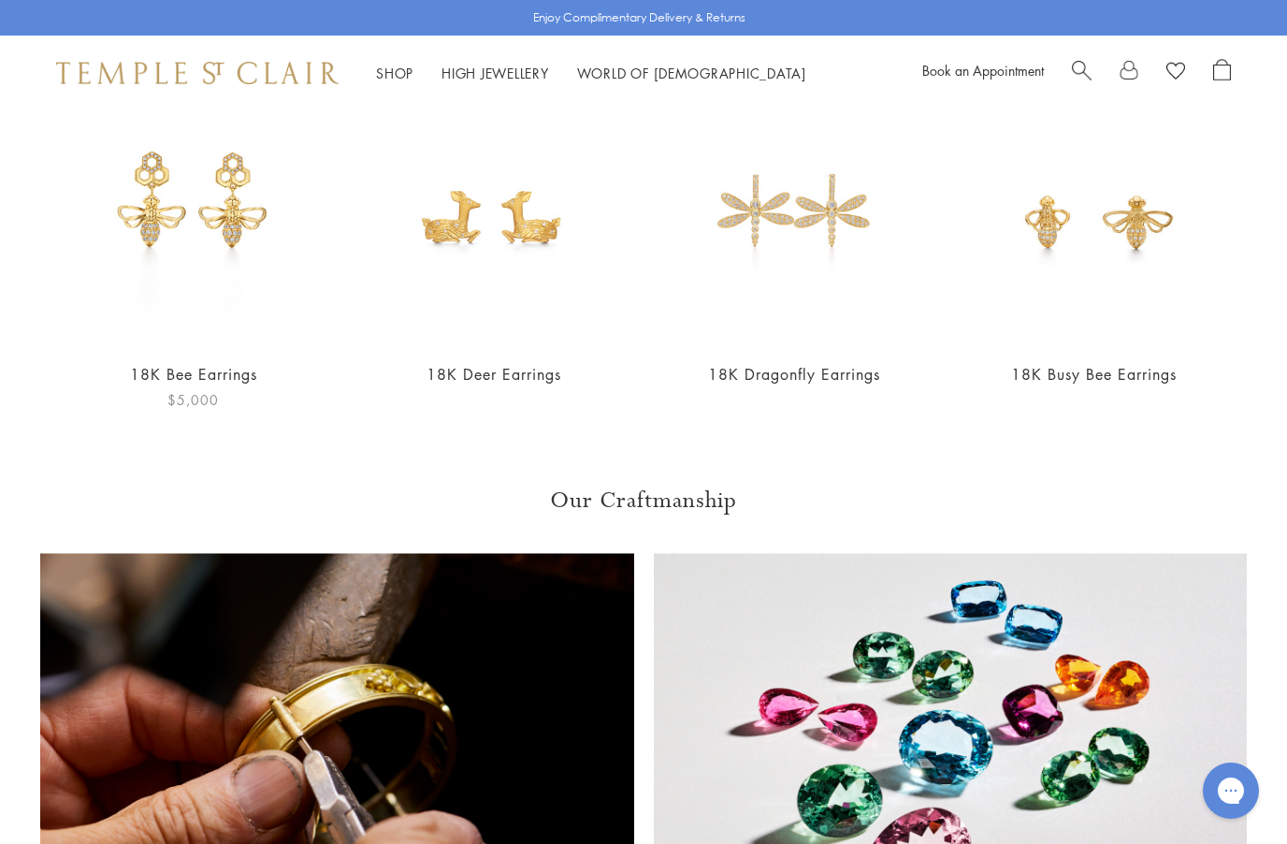
click at [190, 267] on img at bounding box center [193, 213] width 263 height 263
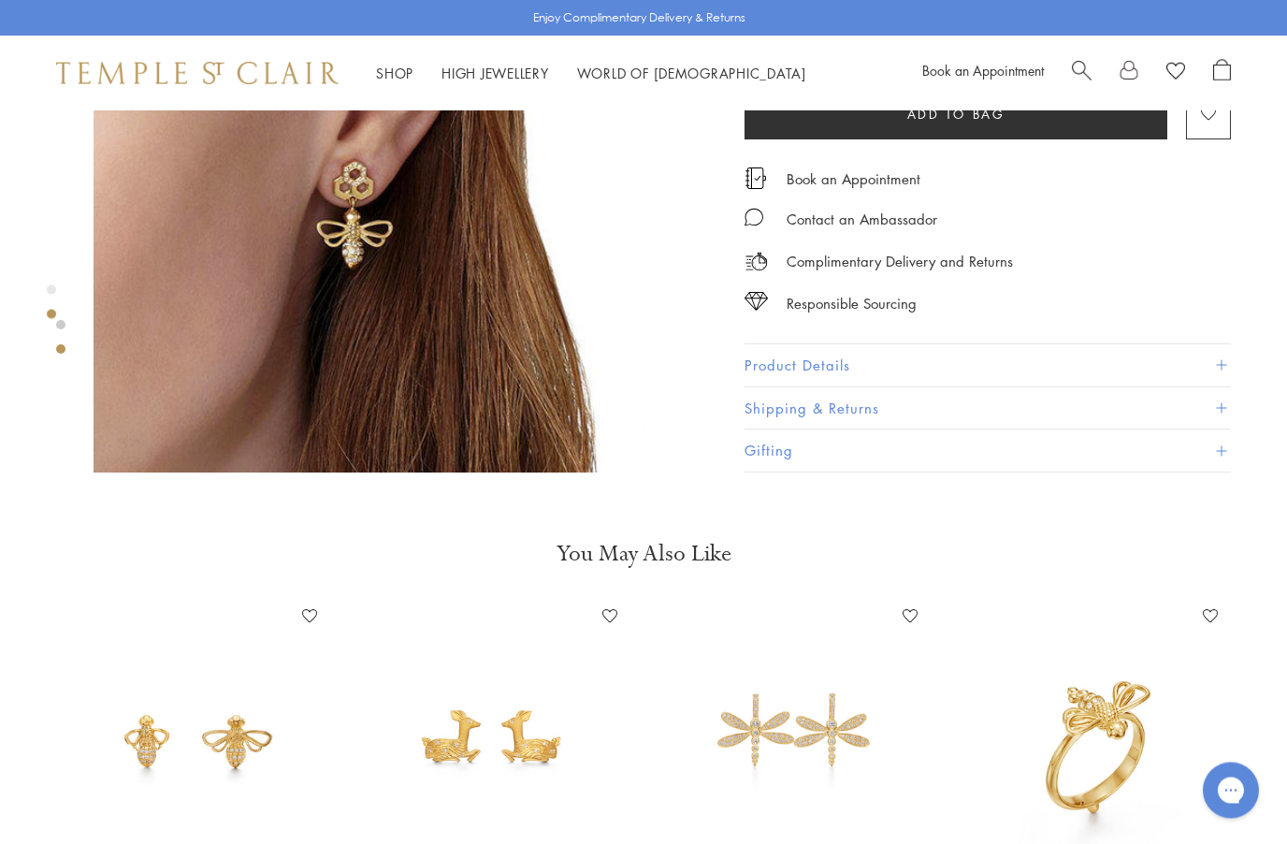
scroll to position [912, 0]
click at [385, 89] on div "Shop Shop Categories Amulets Pendants & Charms Lockets Chains & Leather Cords E…" at bounding box center [643, 73] width 1287 height 75
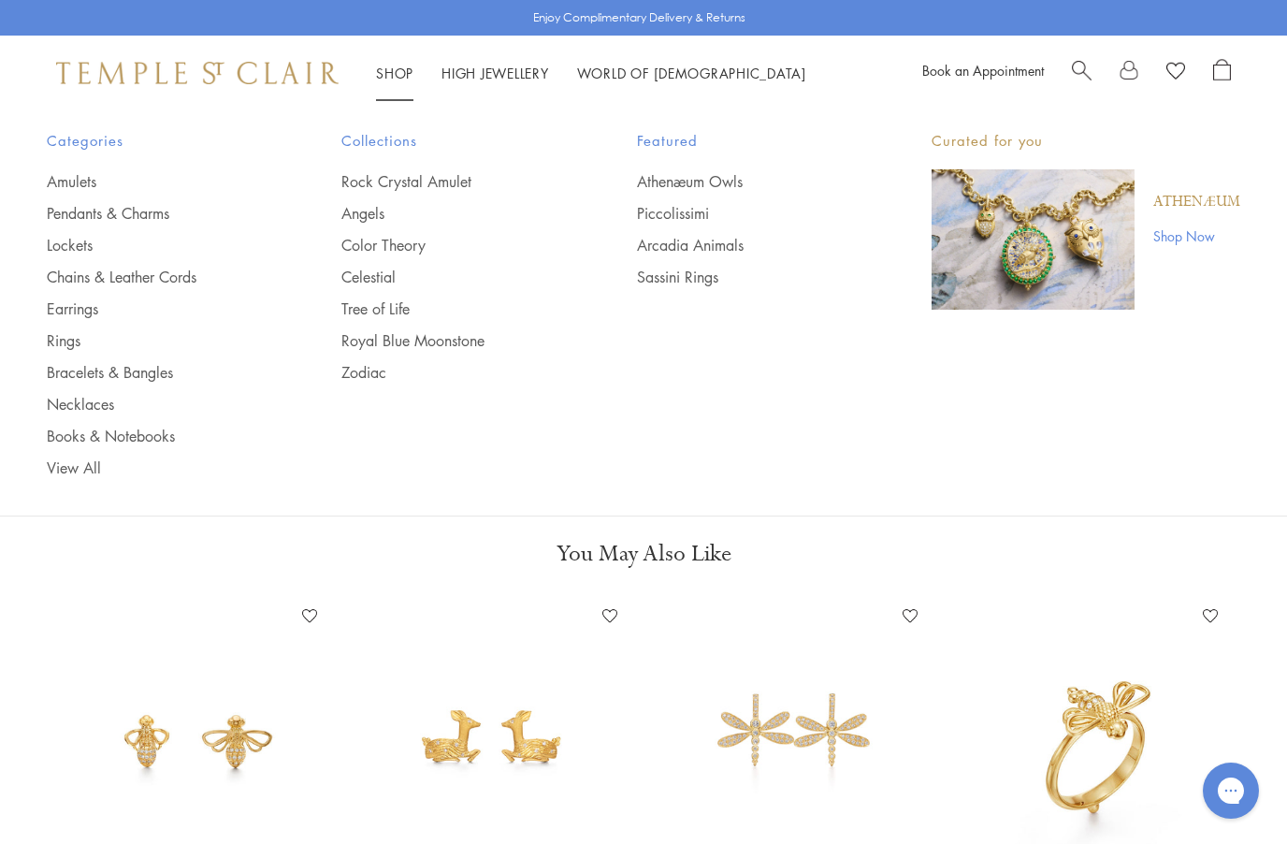
click at [1080, 73] on span "Search" at bounding box center [1082, 69] width 20 height 20
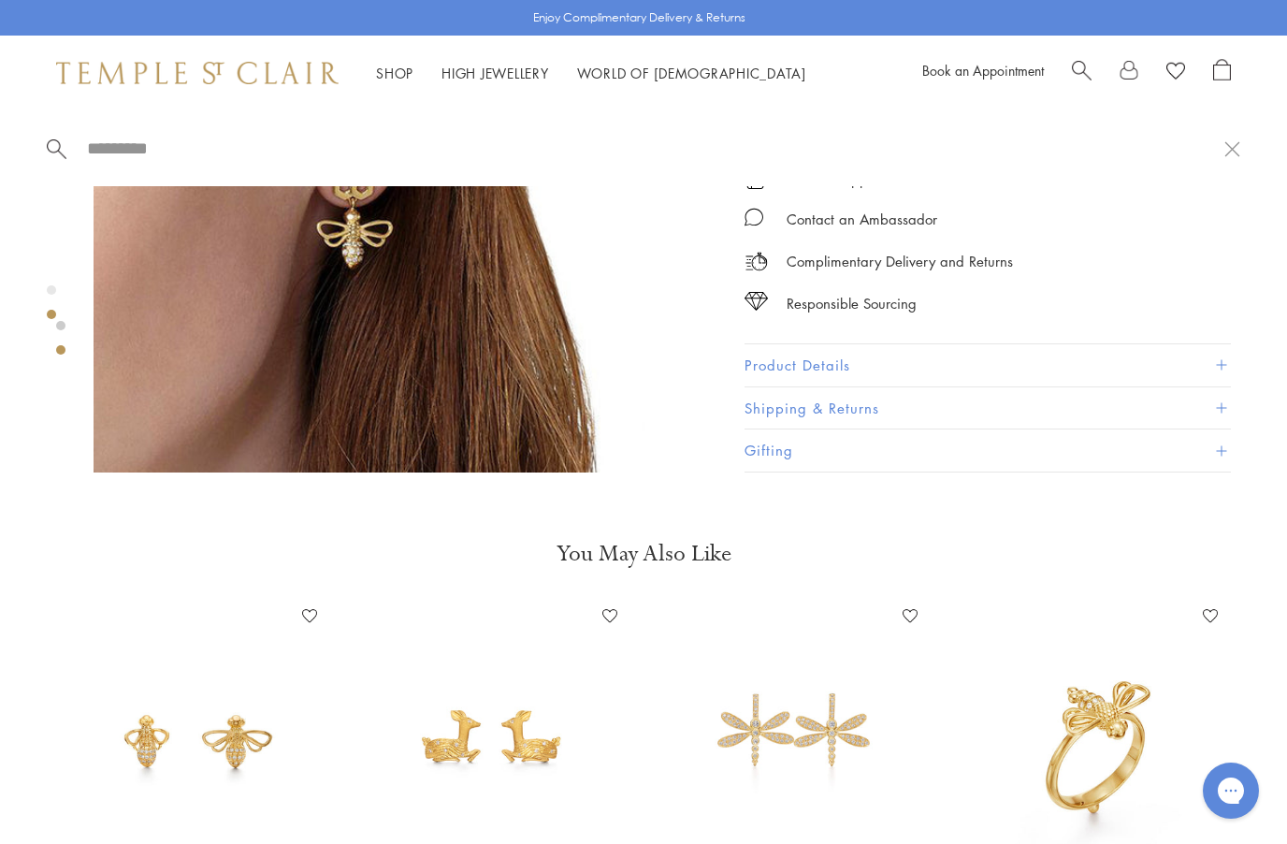
scroll to position [911, 0]
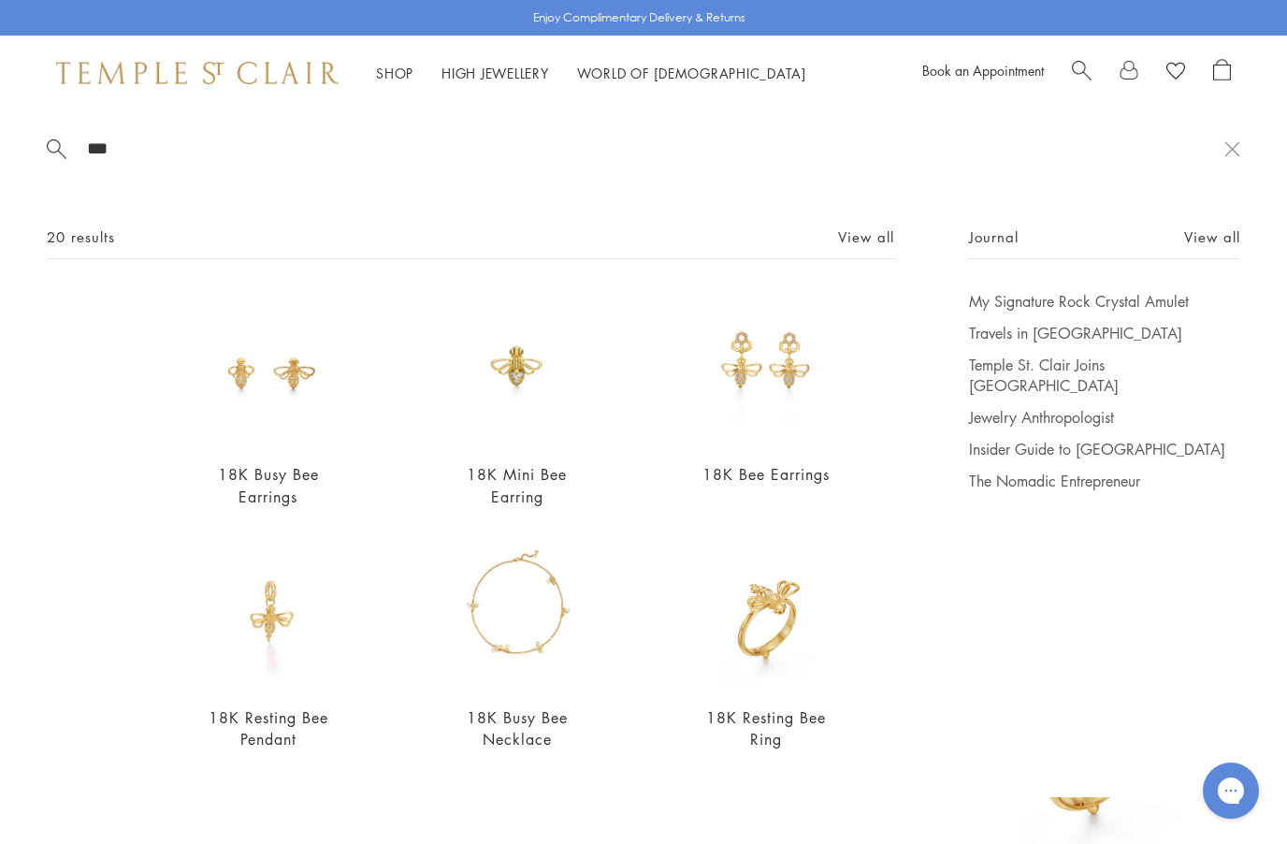
type input "***"
click at [869, 244] on link "View all" at bounding box center [866, 236] width 56 height 21
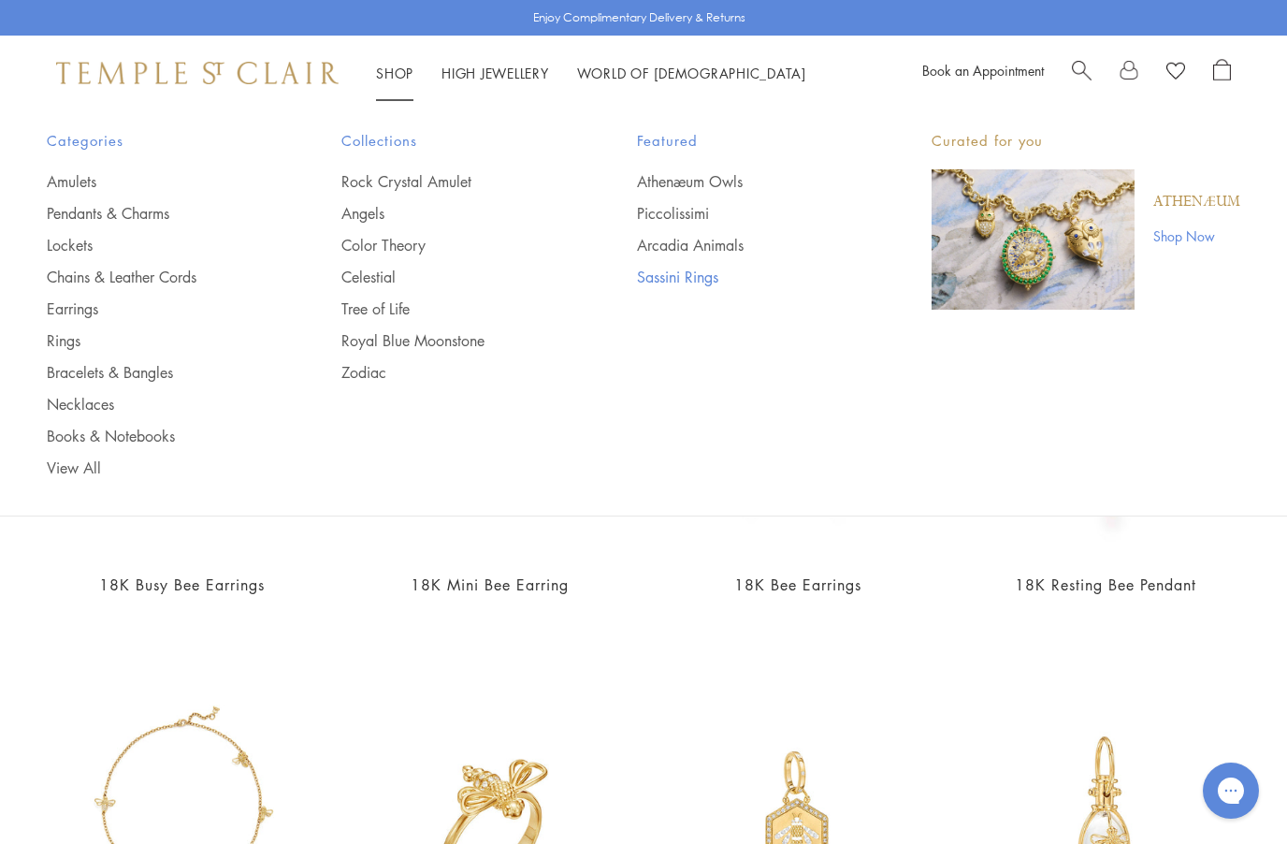
click at [647, 281] on link "Sassini Rings" at bounding box center [747, 277] width 220 height 21
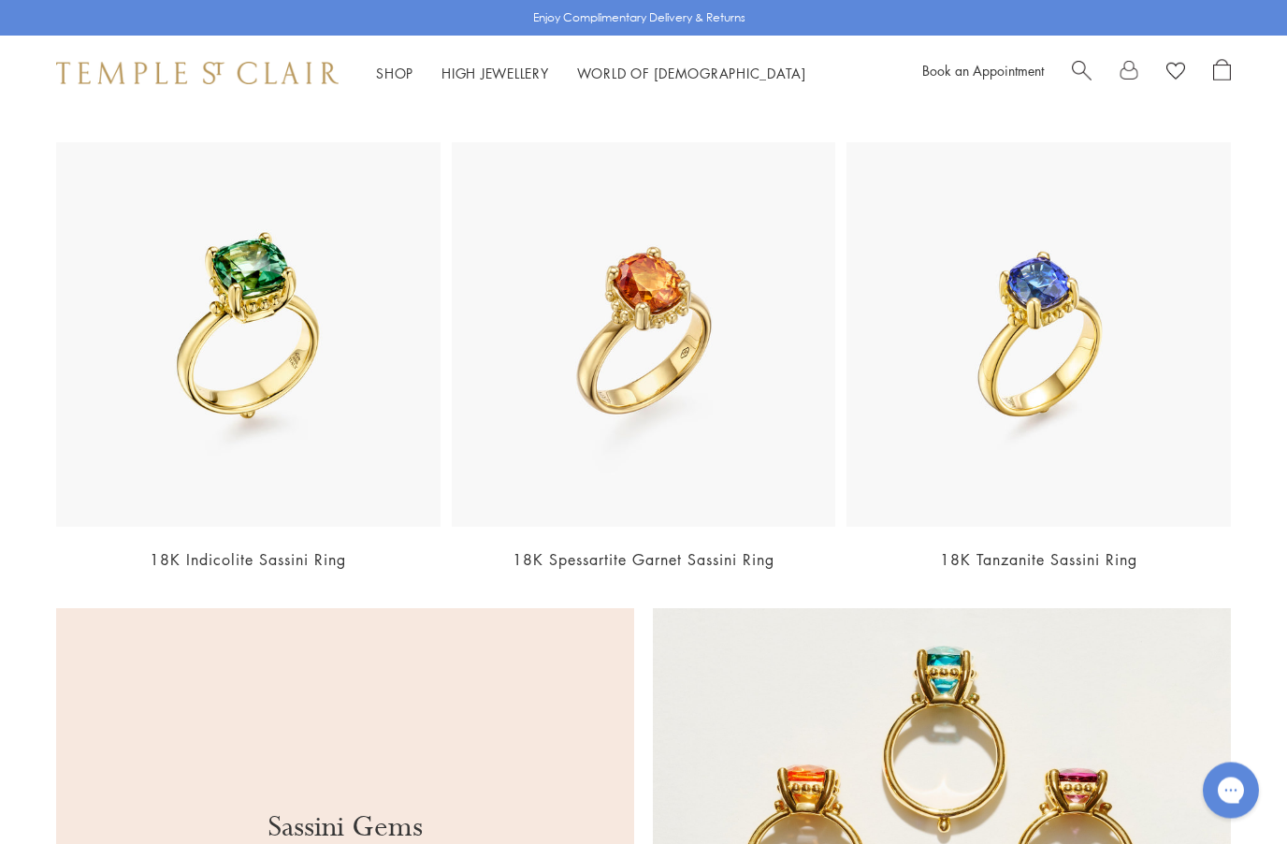
scroll to position [640, 0]
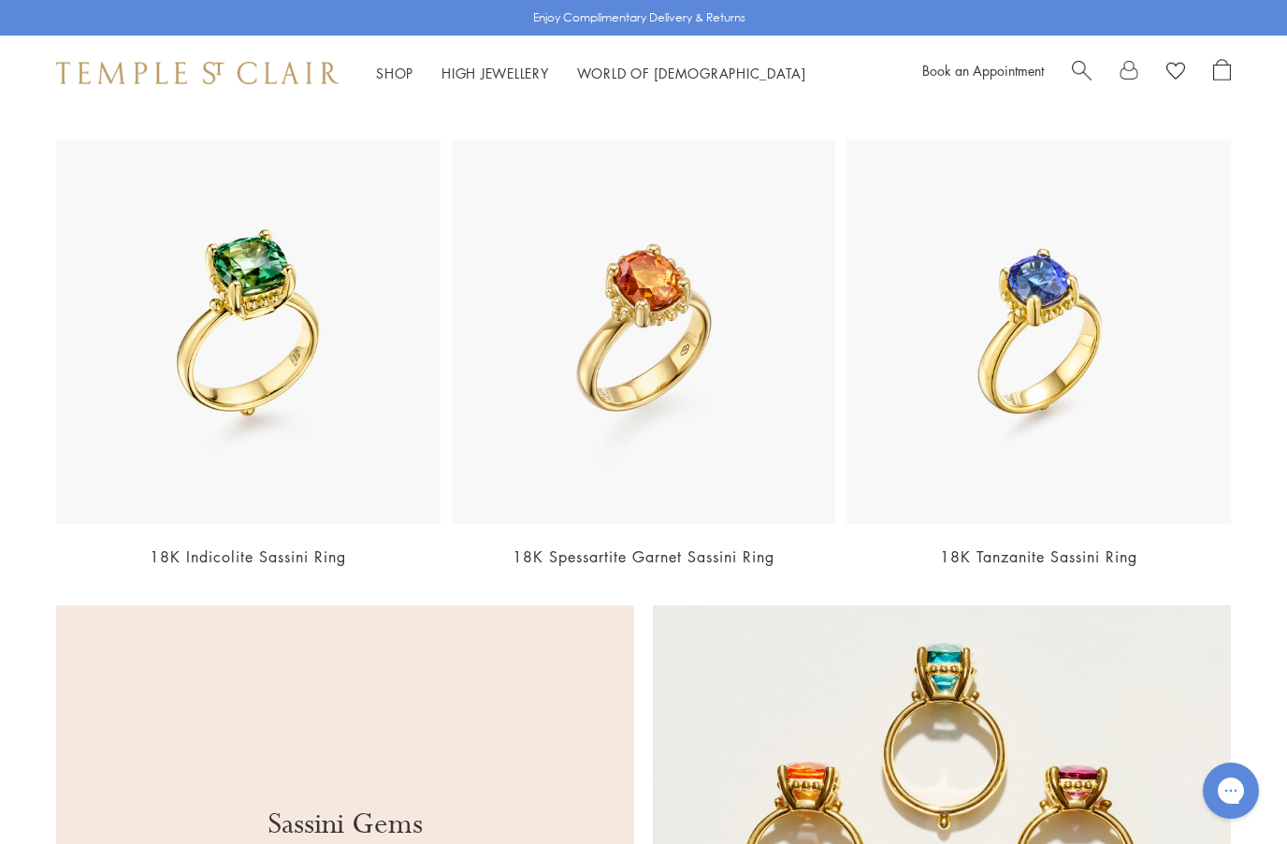
click at [145, 469] on img at bounding box center [248, 331] width 385 height 385
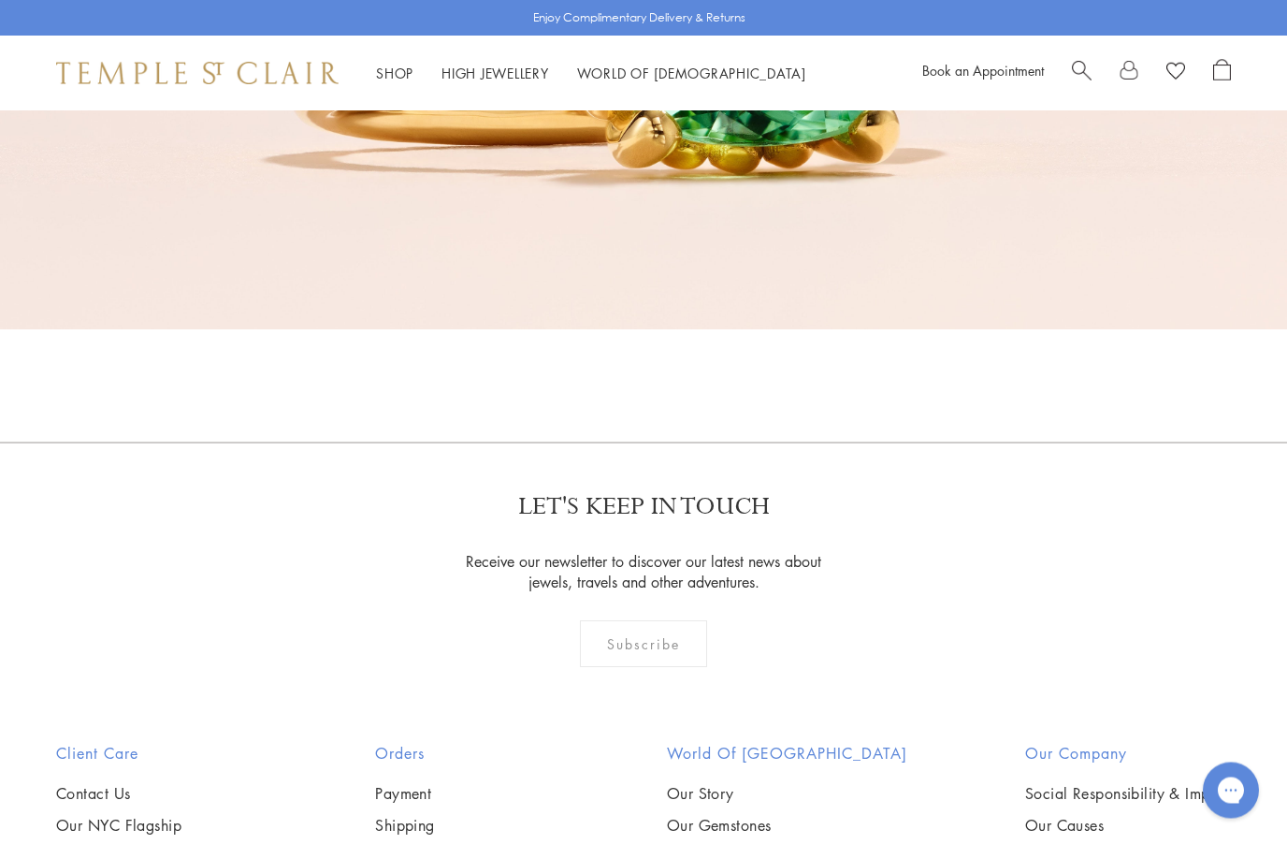
scroll to position [3244, 0]
click at [472, 77] on link "High Jewellery High Jewellery" at bounding box center [496, 73] width 108 height 19
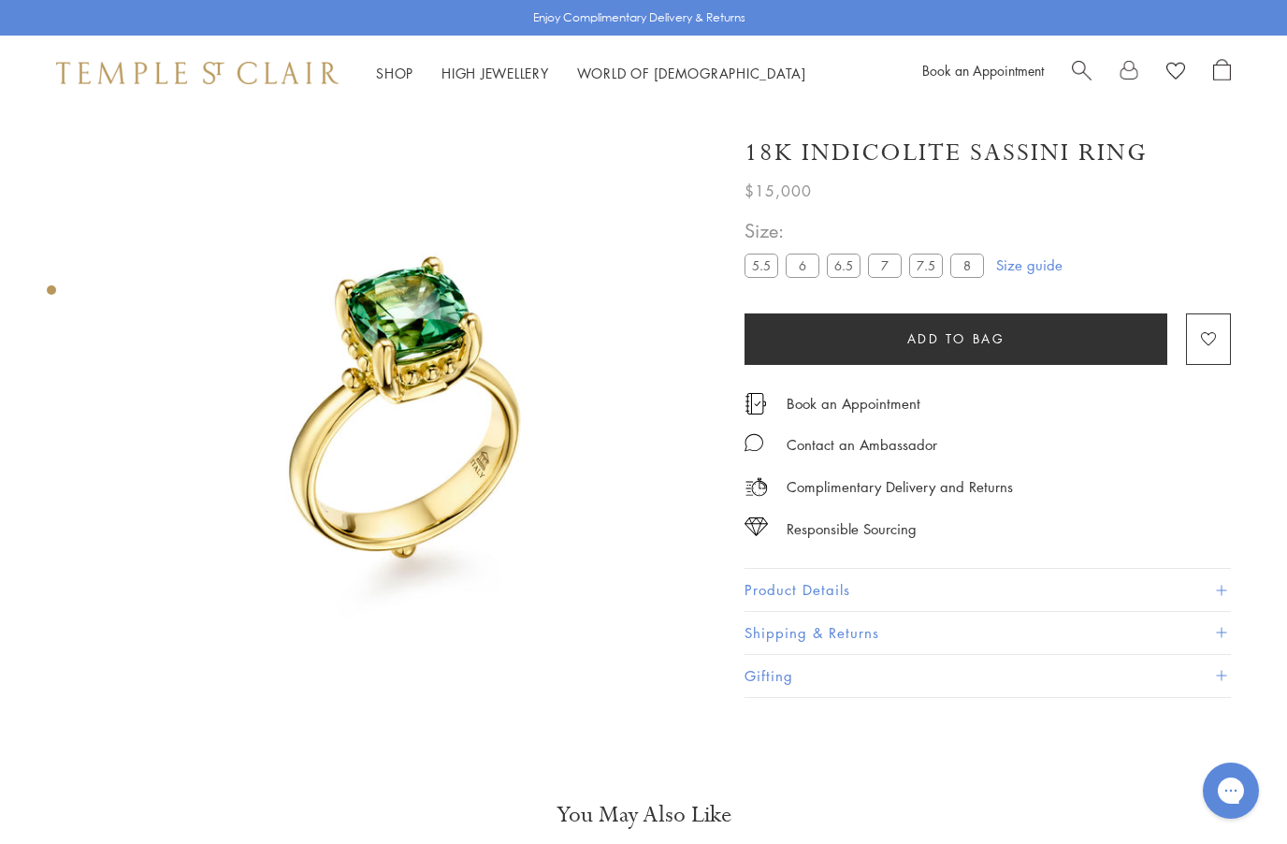
scroll to position [74, 0]
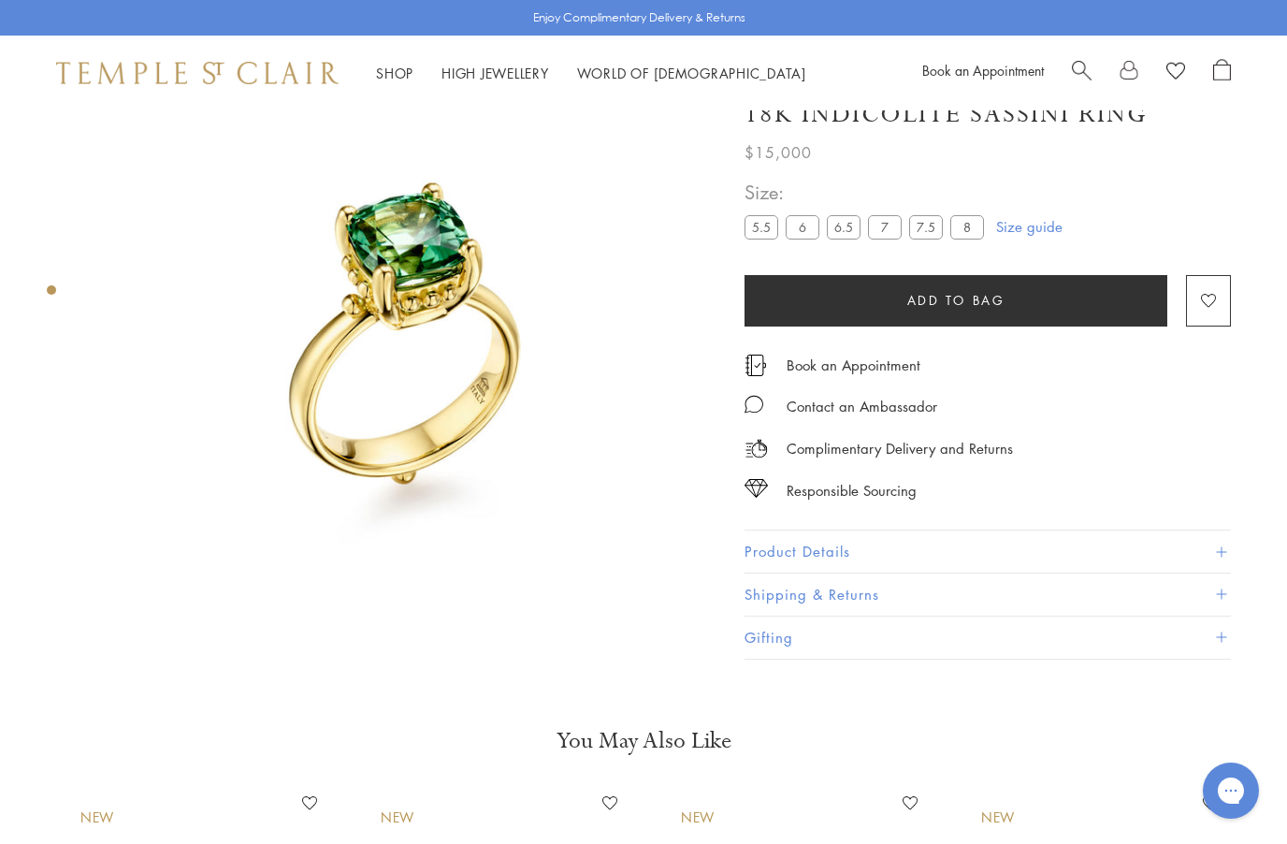
click at [763, 561] on button "Product Details" at bounding box center [988, 552] width 487 height 42
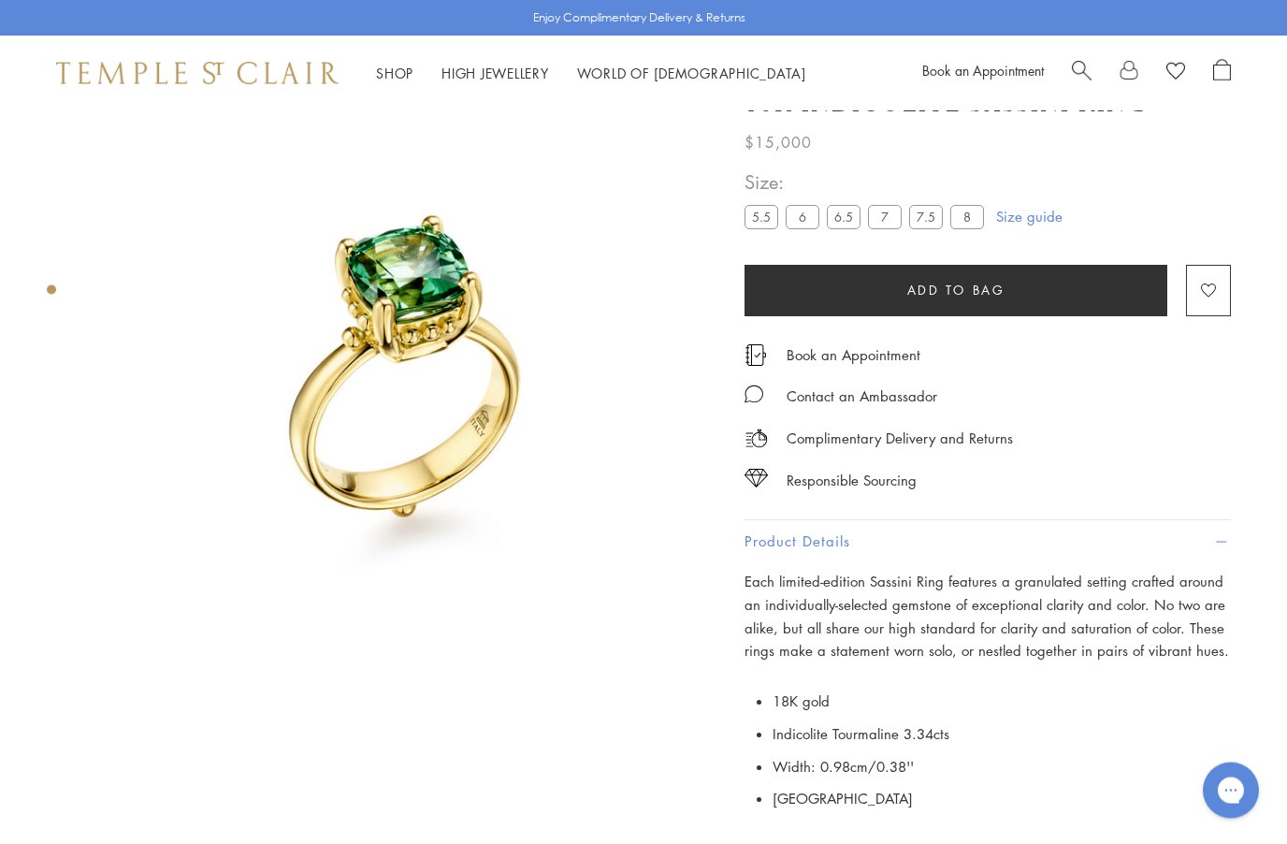
scroll to position [0, 0]
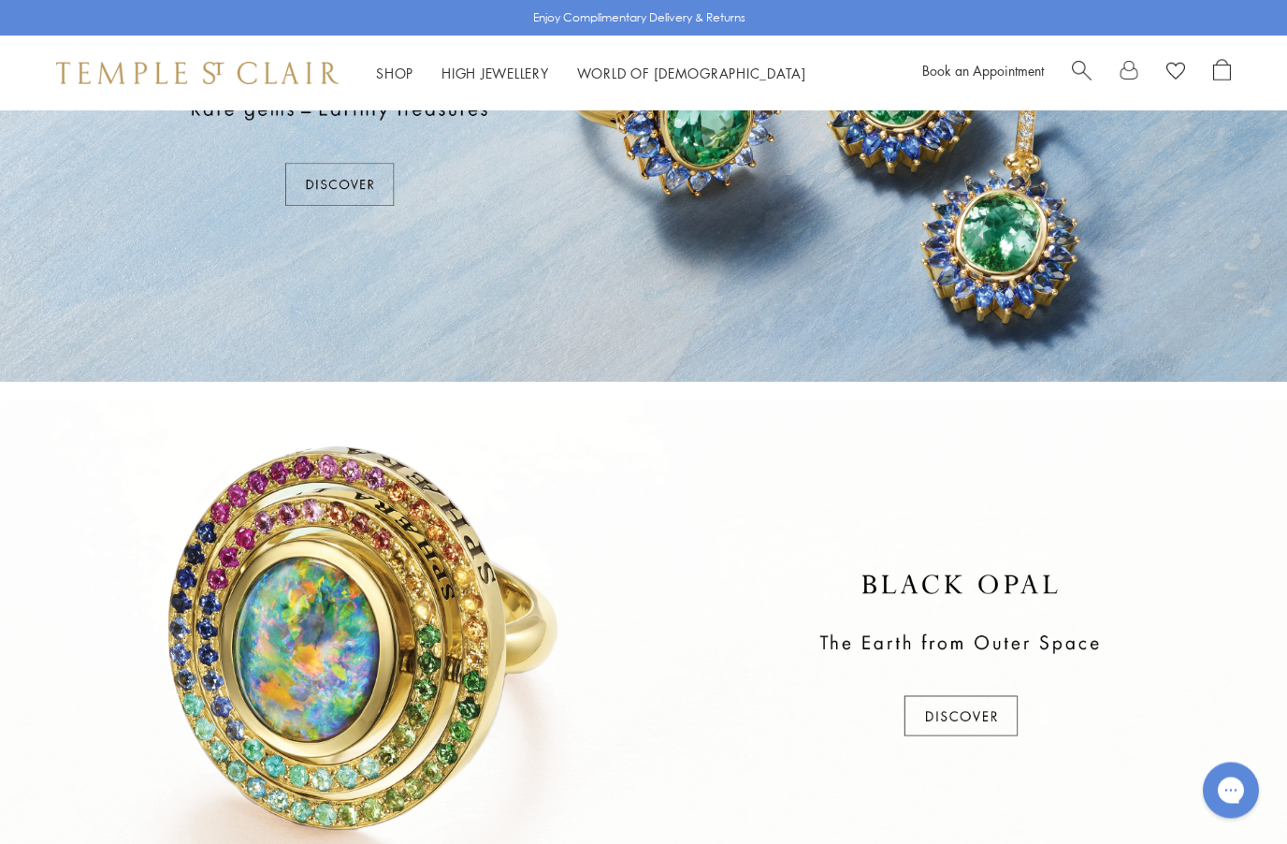
scroll to position [294, 0]
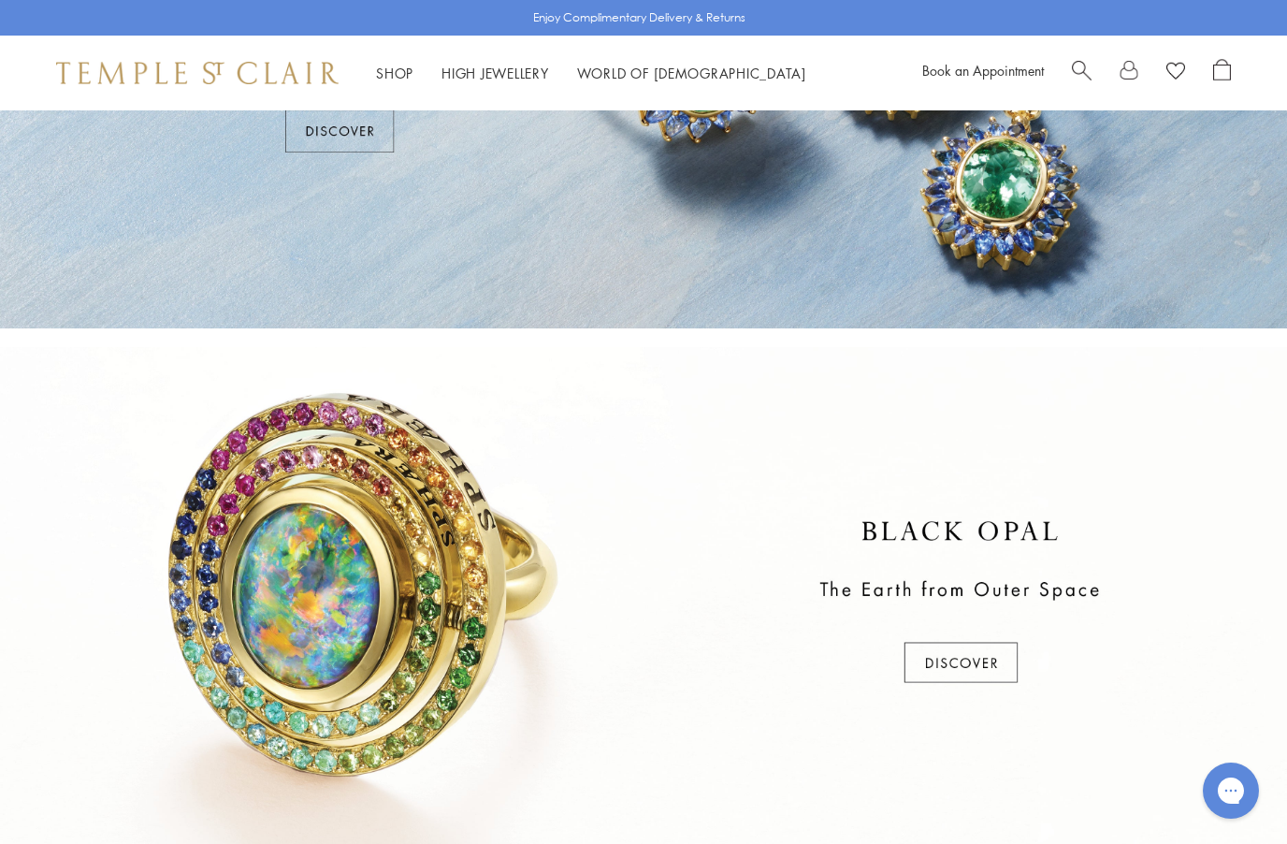
click at [937, 667] on div at bounding box center [643, 603] width 1287 height 512
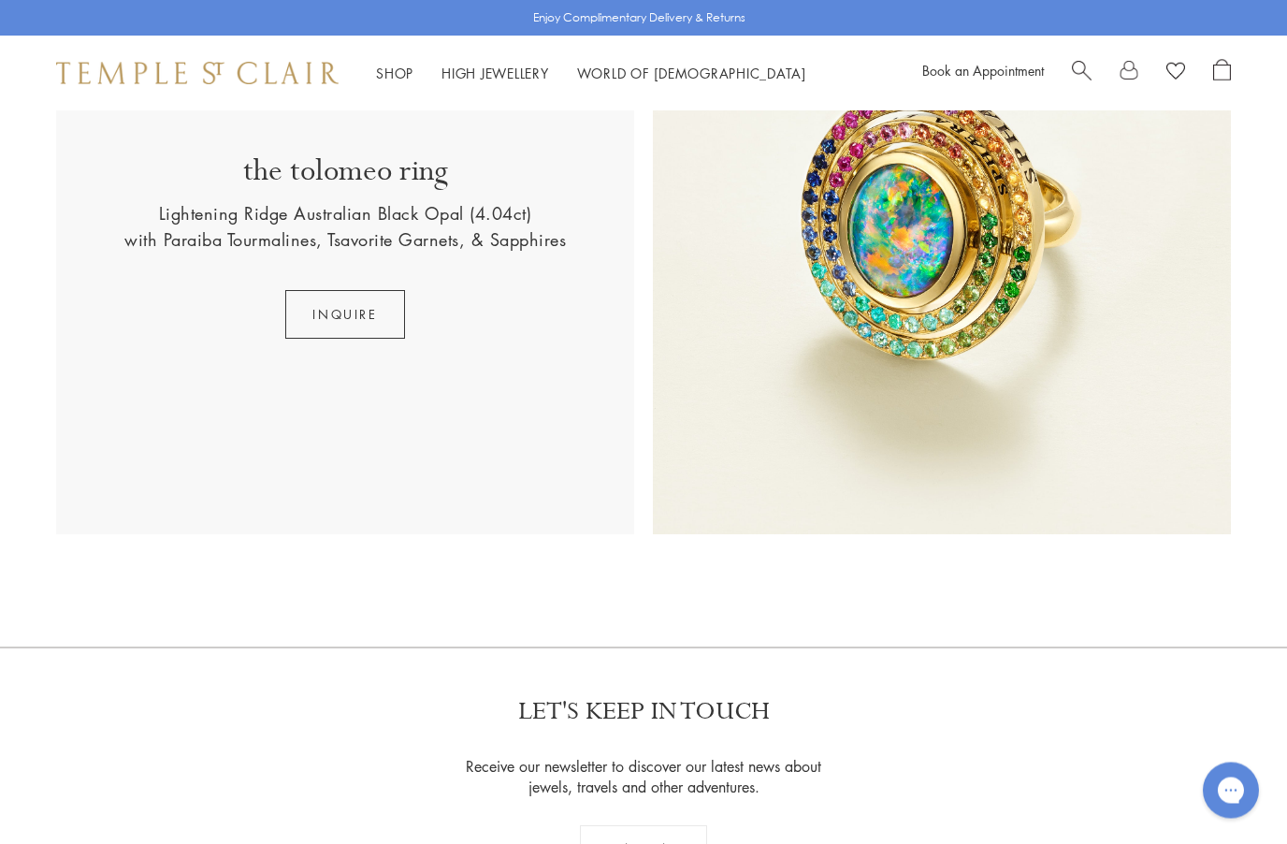
scroll to position [688, 0]
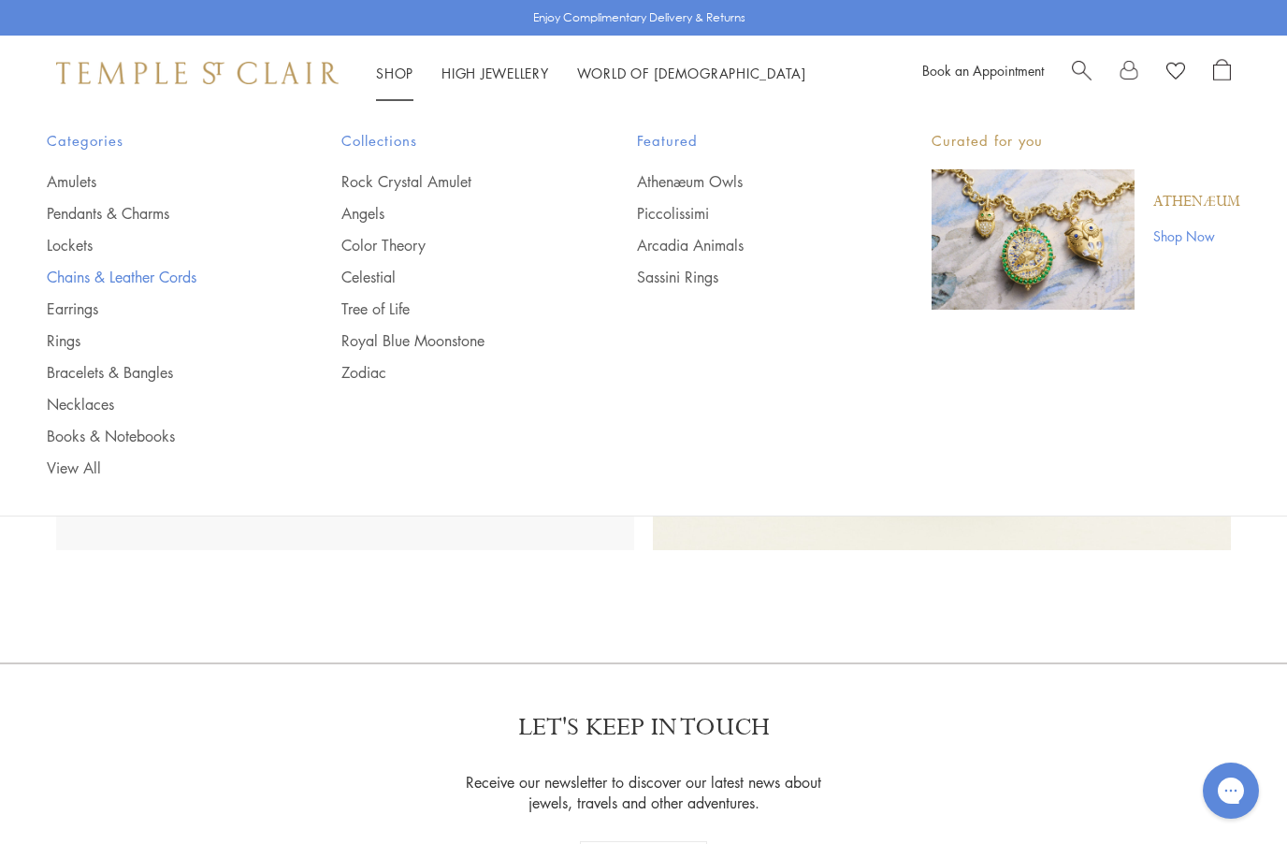
click at [68, 282] on link "Chains & Leather Cords" at bounding box center [157, 277] width 220 height 21
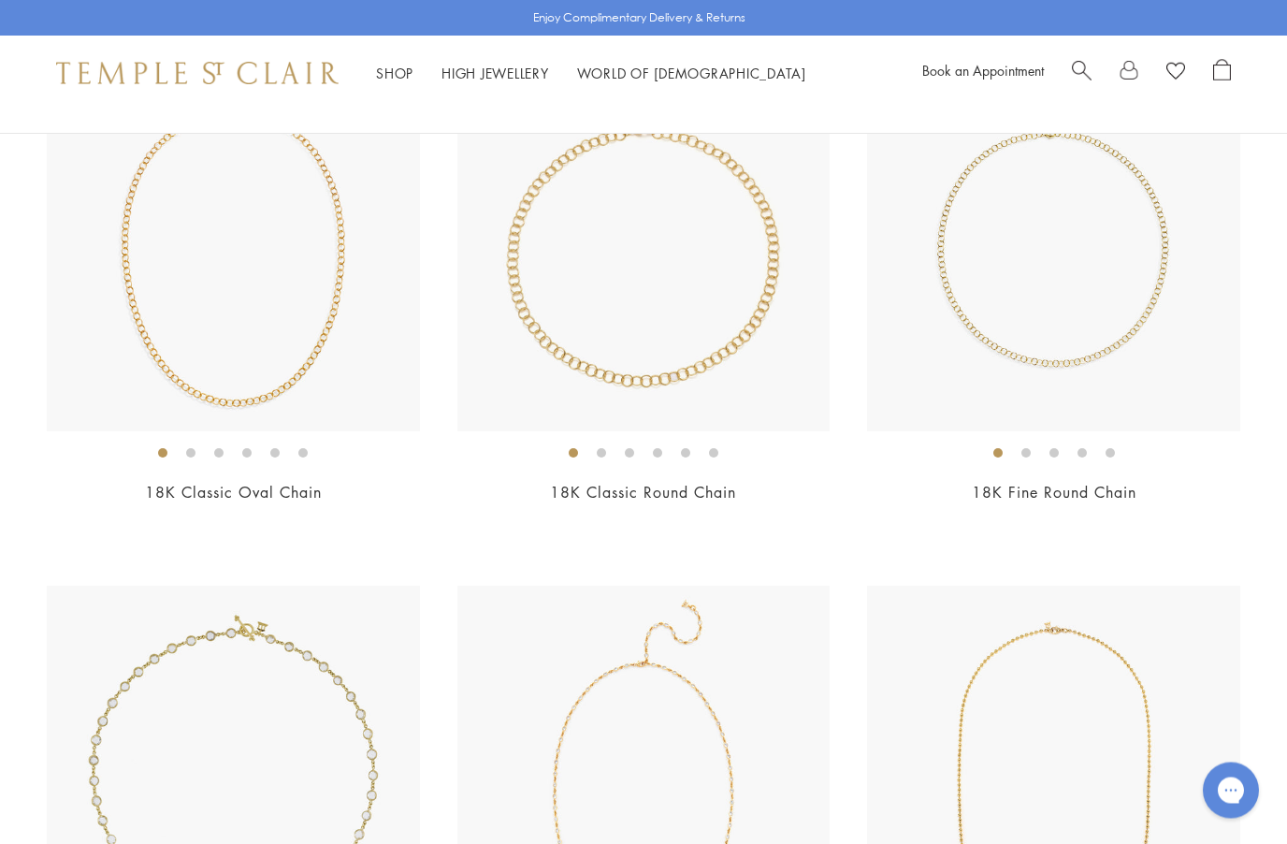
scroll to position [1340, 0]
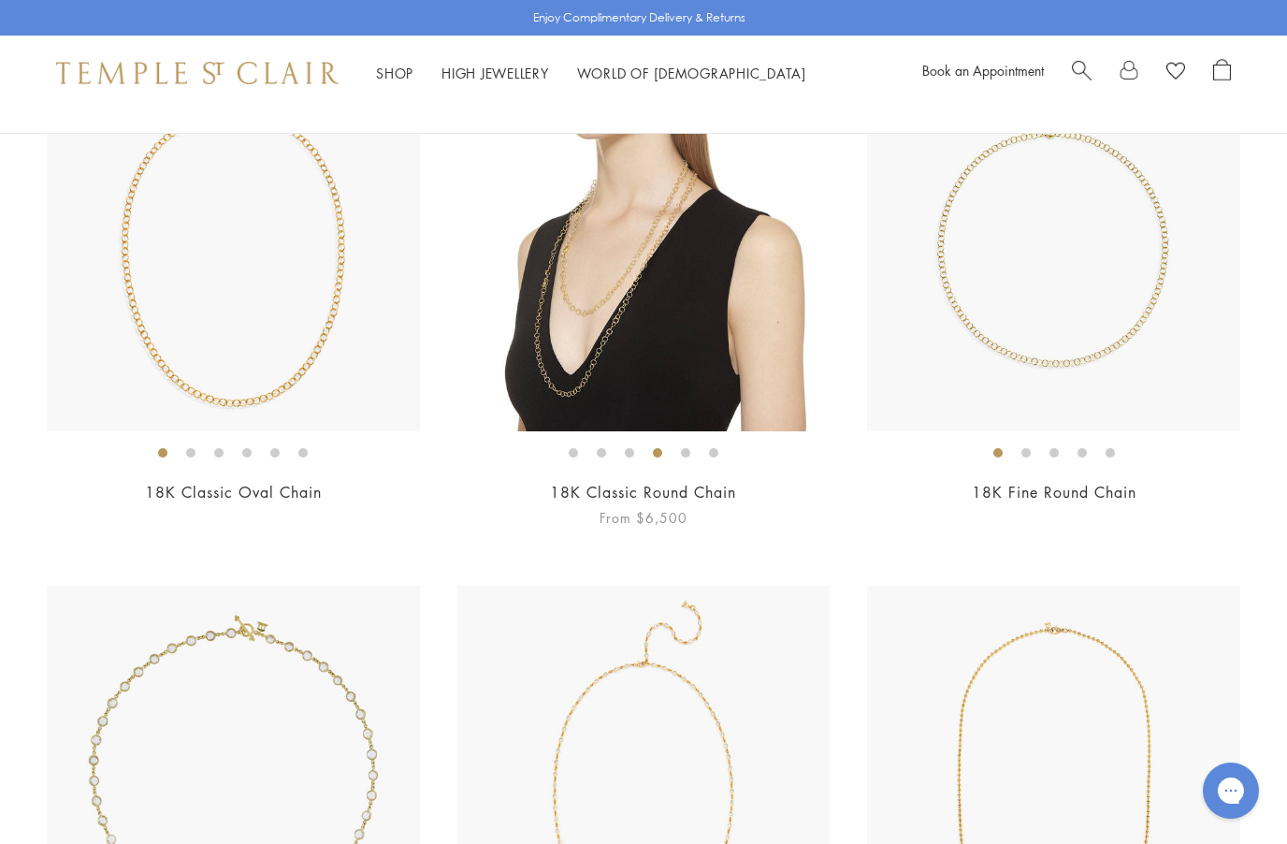
click at [596, 493] on link "18K Classic Round Chain" at bounding box center [643, 492] width 186 height 21
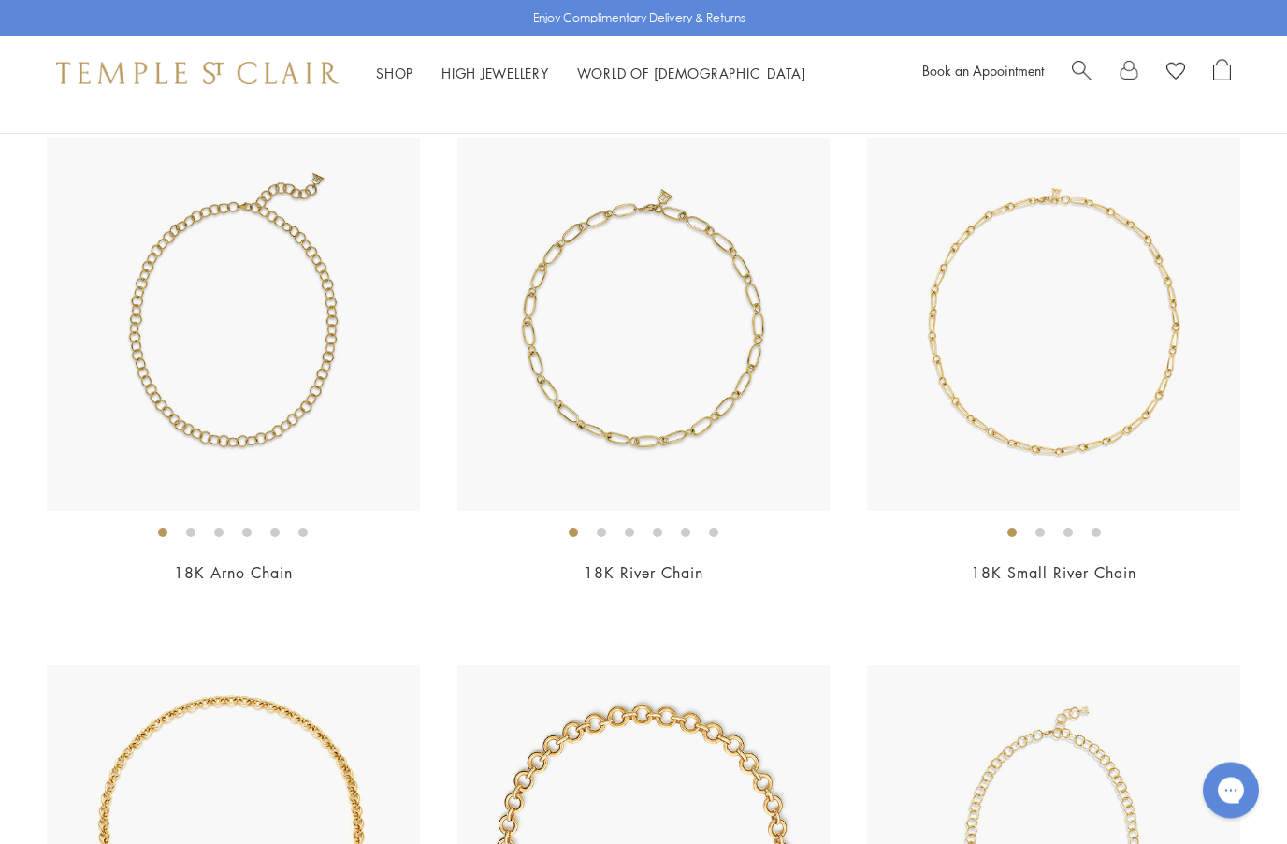
scroll to position [205, 0]
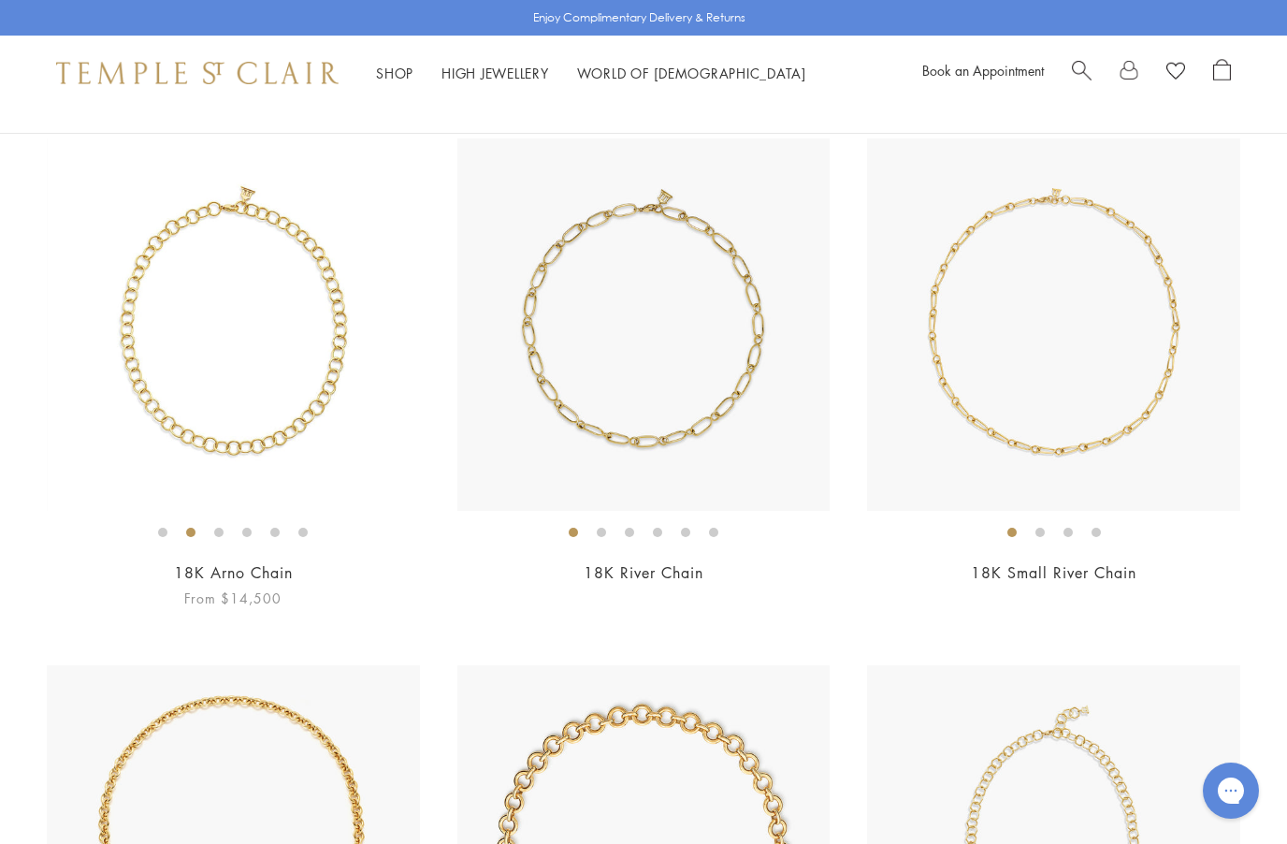
click at [193, 569] on link "18K Arno Chain" at bounding box center [233, 572] width 119 height 21
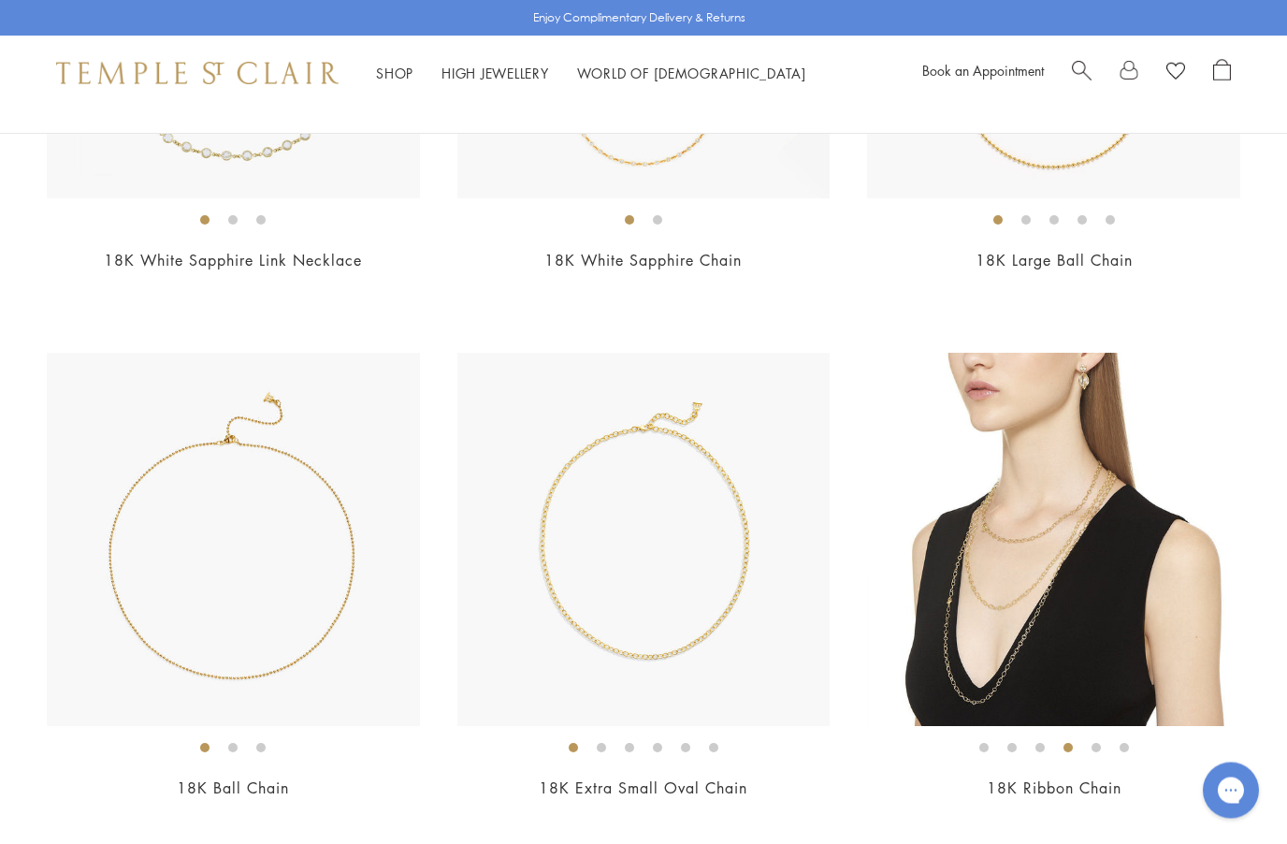
scroll to position [2100, 0]
click at [1004, 777] on link "18K Ribbon Chain" at bounding box center [1054, 787] width 135 height 21
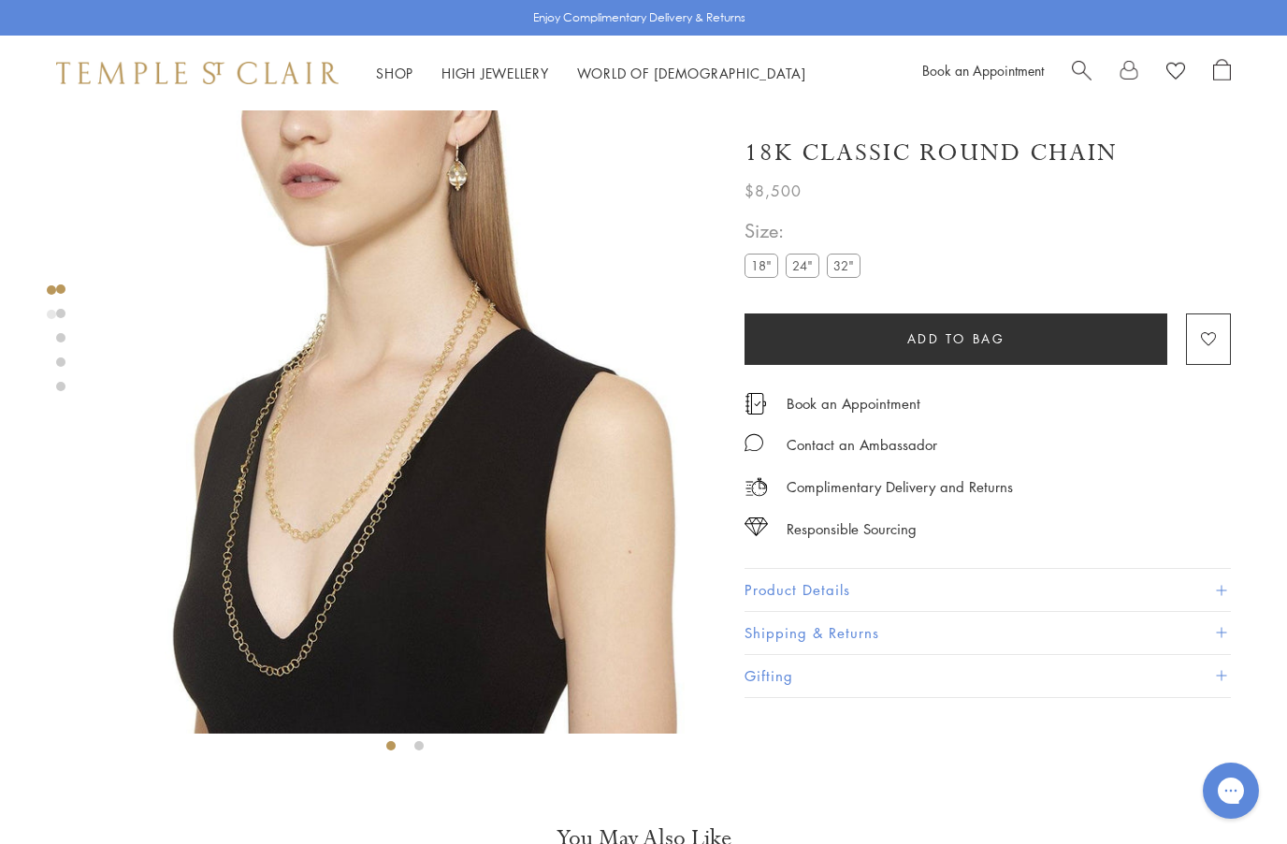
click at [351, 406] on img at bounding box center [405, 421] width 623 height 623
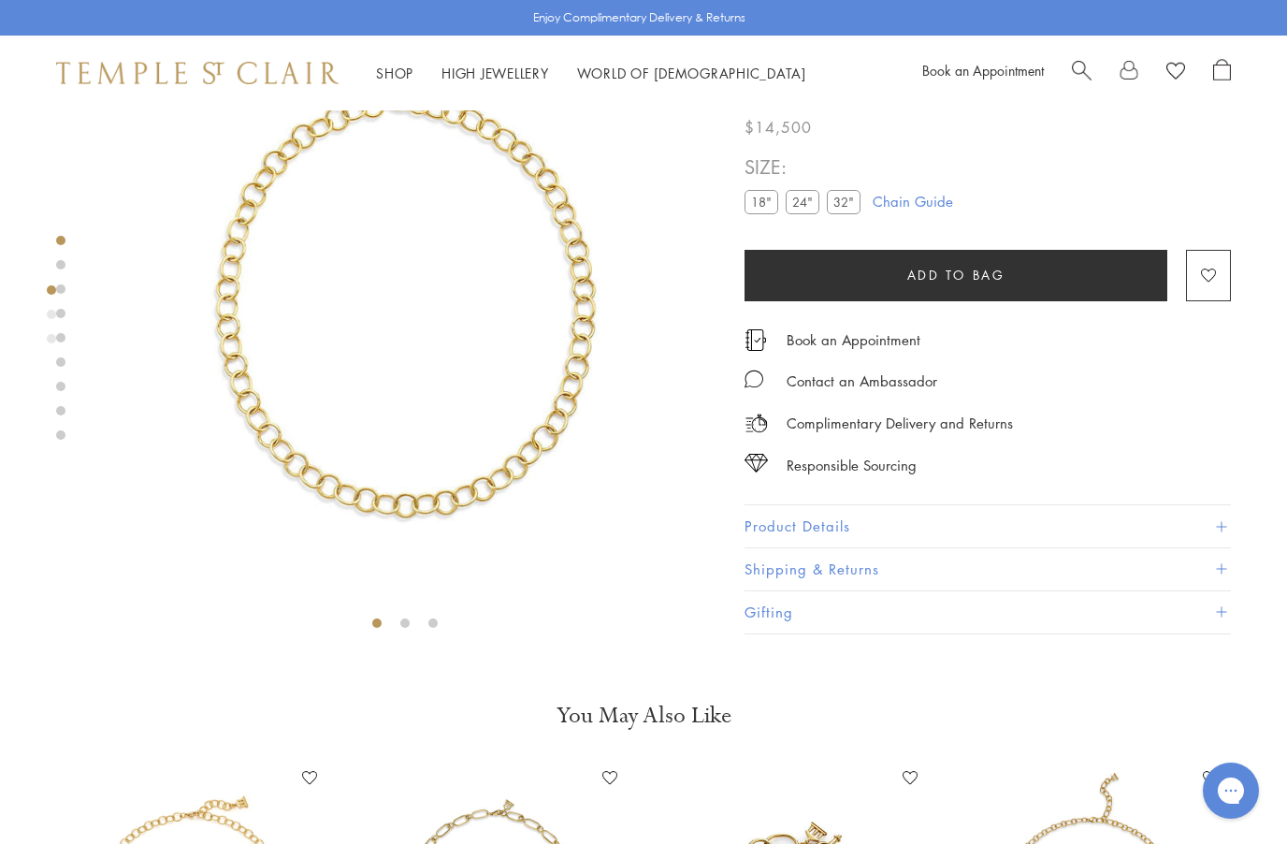
scroll to position [123, 0]
click at [230, 274] on img at bounding box center [405, 298] width 623 height 623
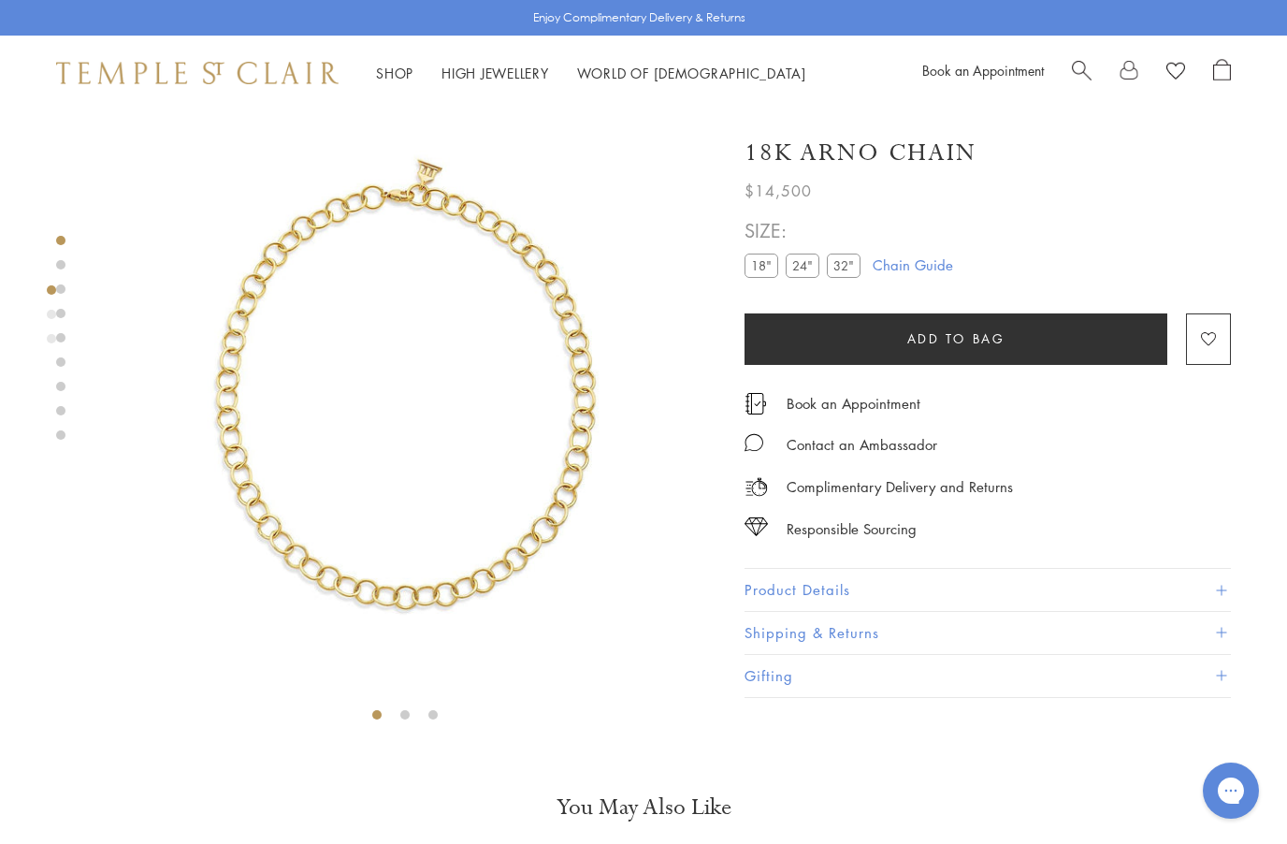
scroll to position [0, 0]
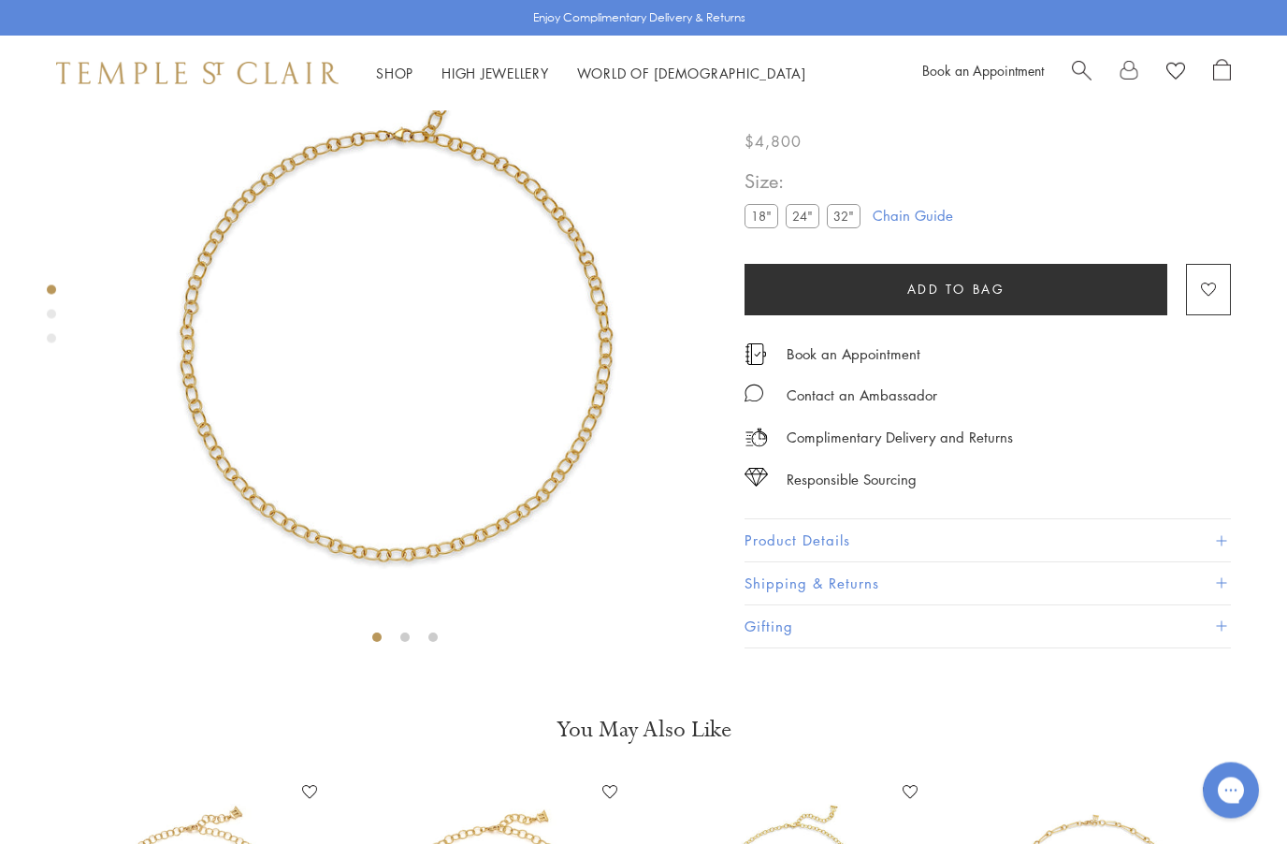
scroll to position [110, 0]
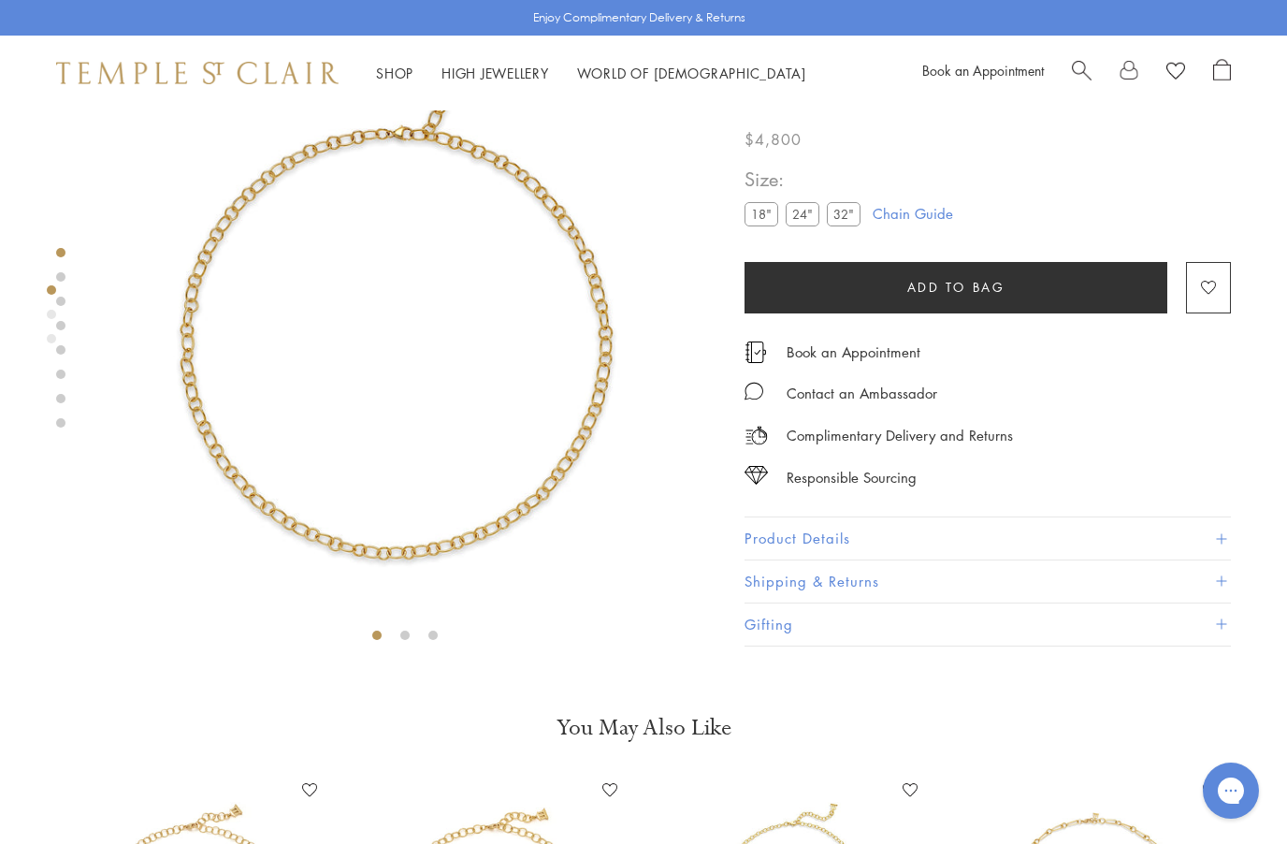
click at [763, 544] on button "Product Details" at bounding box center [988, 539] width 487 height 42
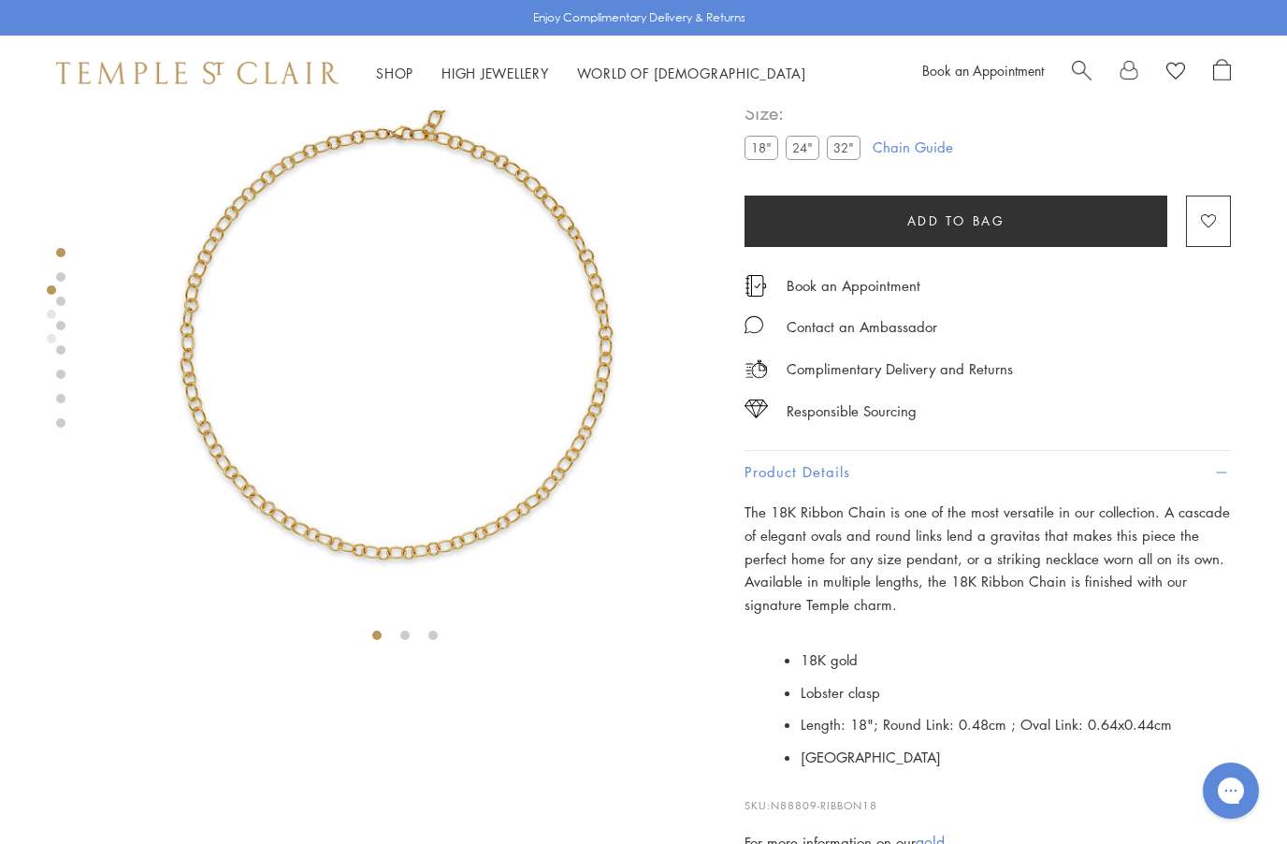
click at [370, 412] on img at bounding box center [405, 311] width 623 height 623
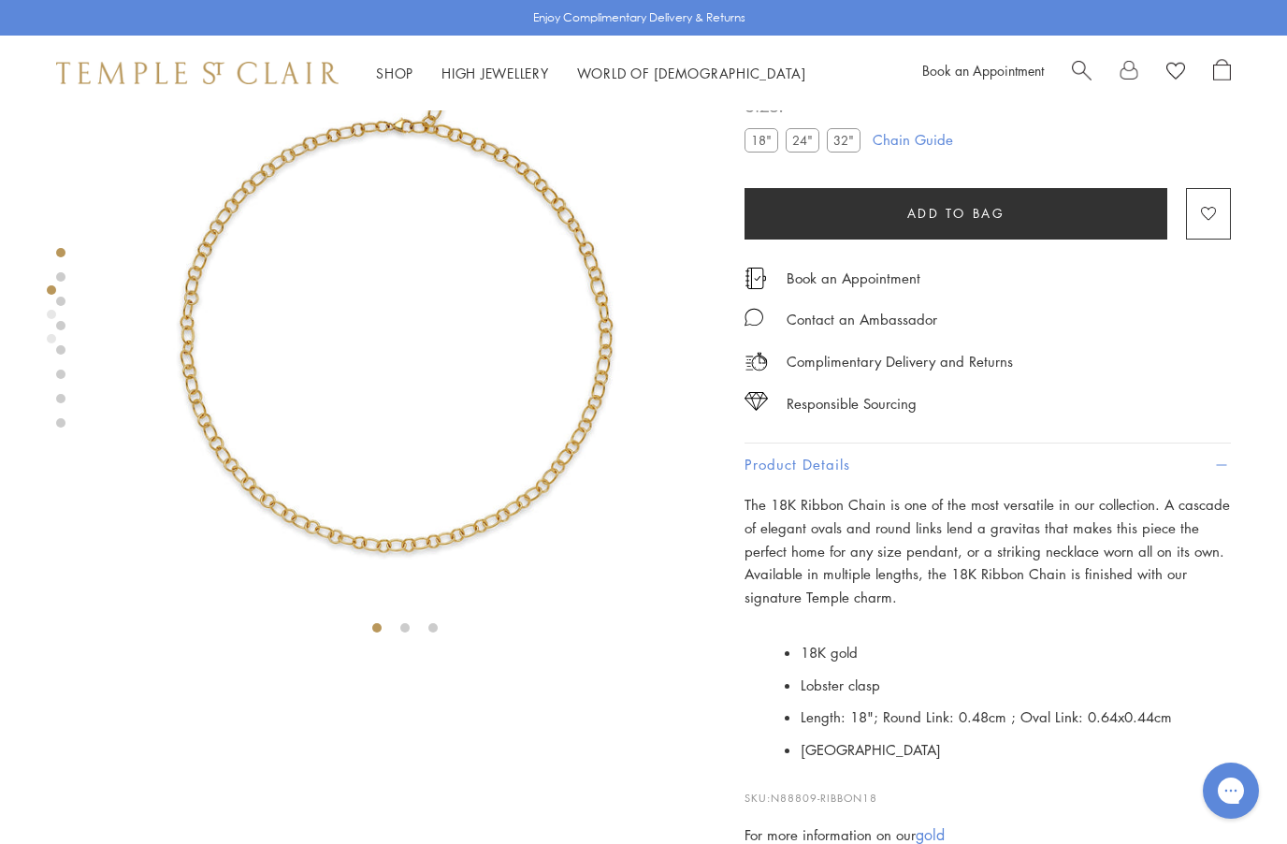
scroll to position [112, 0]
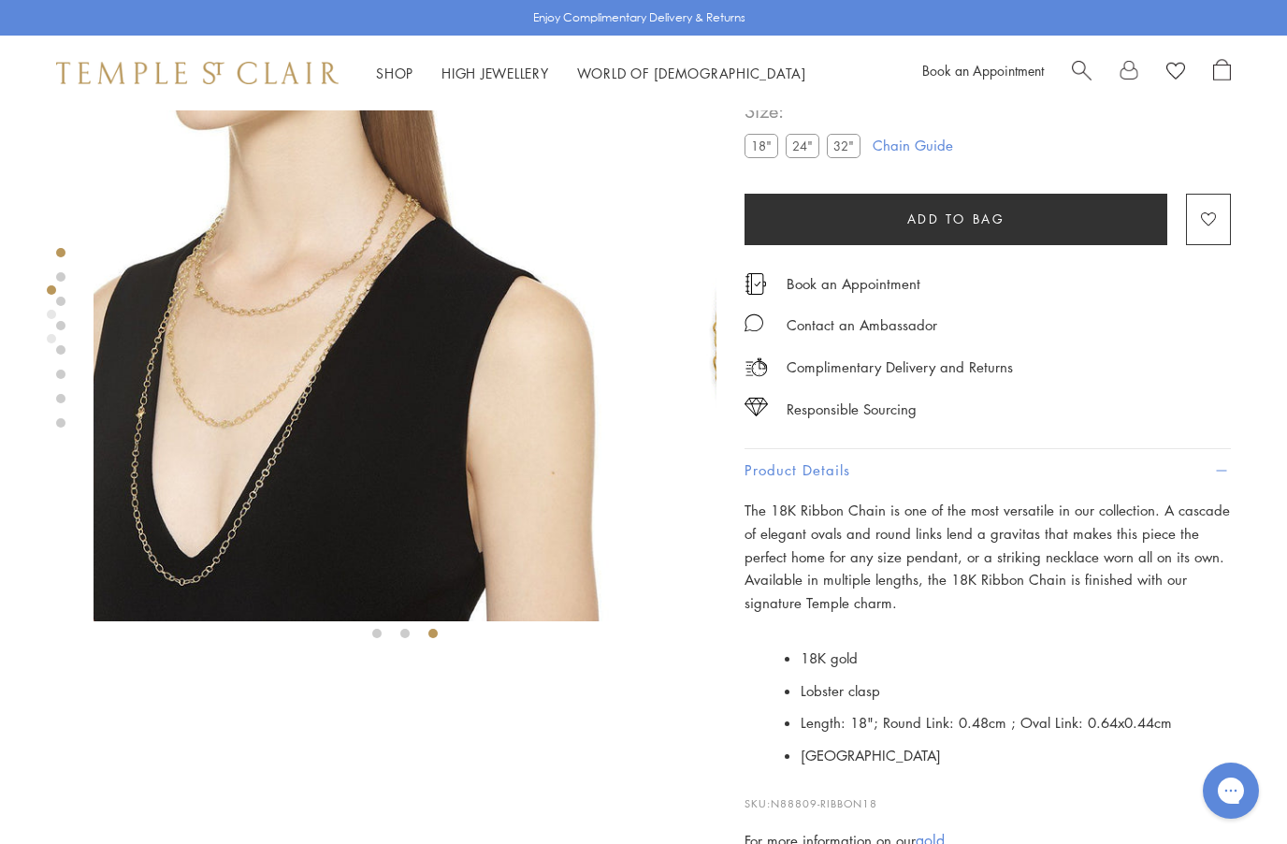
click at [731, 512] on div at bounding box center [386, 321] width 773 height 646
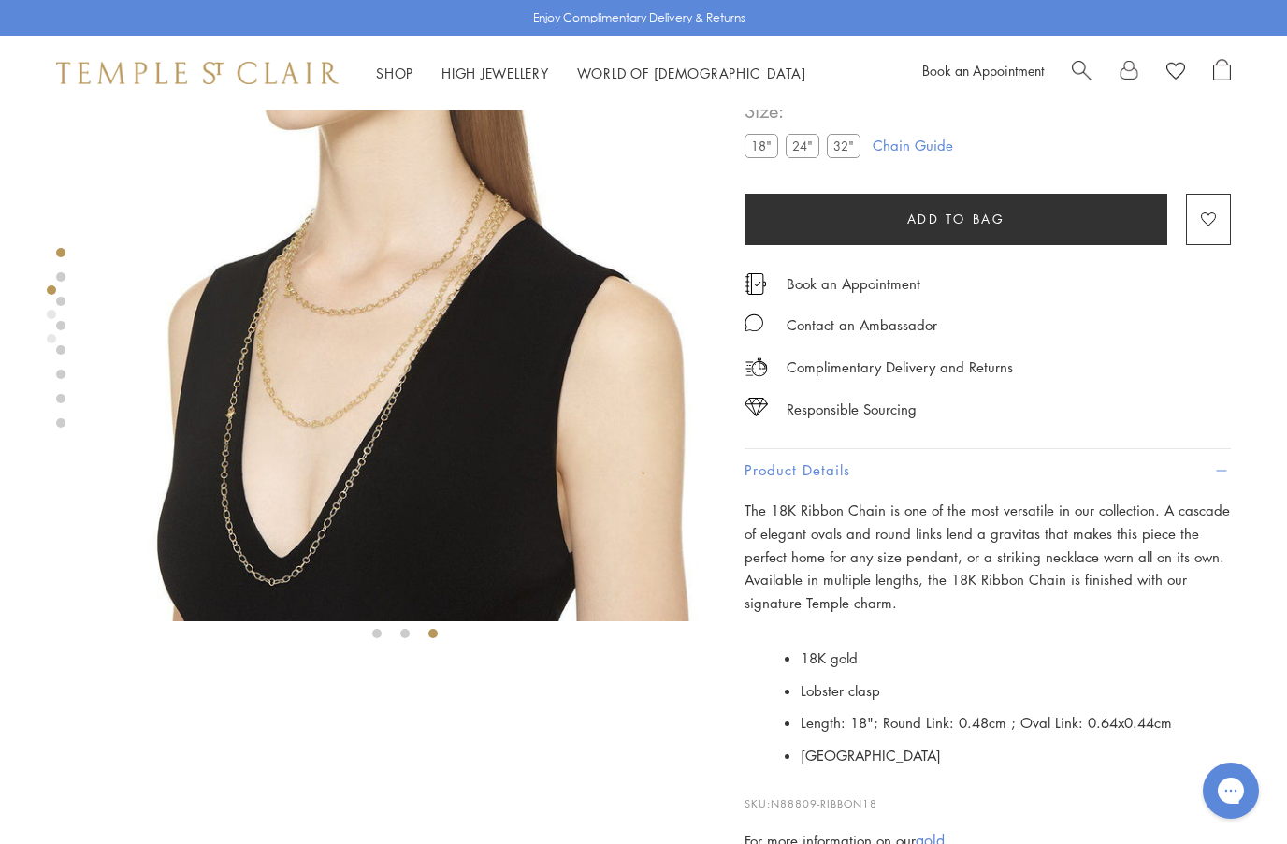
scroll to position [0, 0]
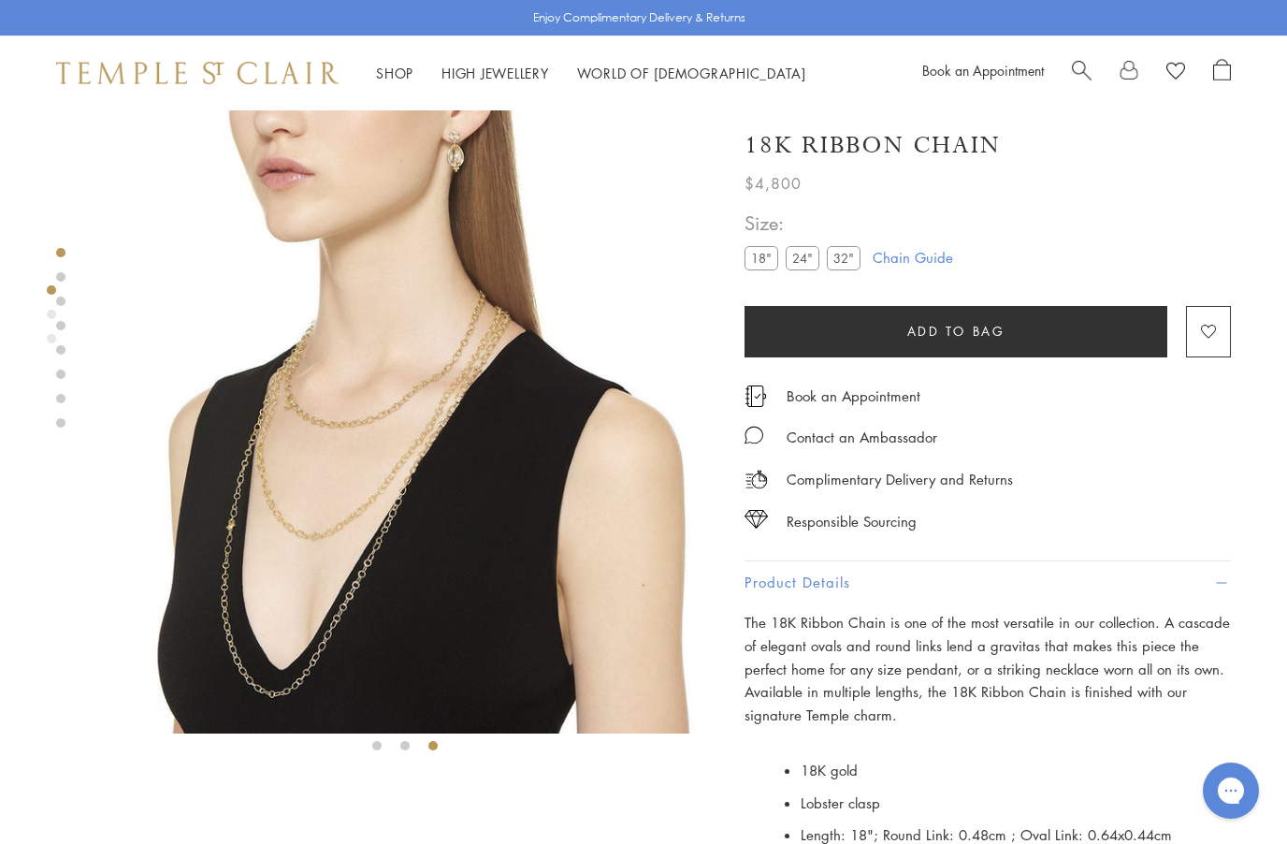
click at [807, 263] on label "24"" at bounding box center [803, 257] width 34 height 23
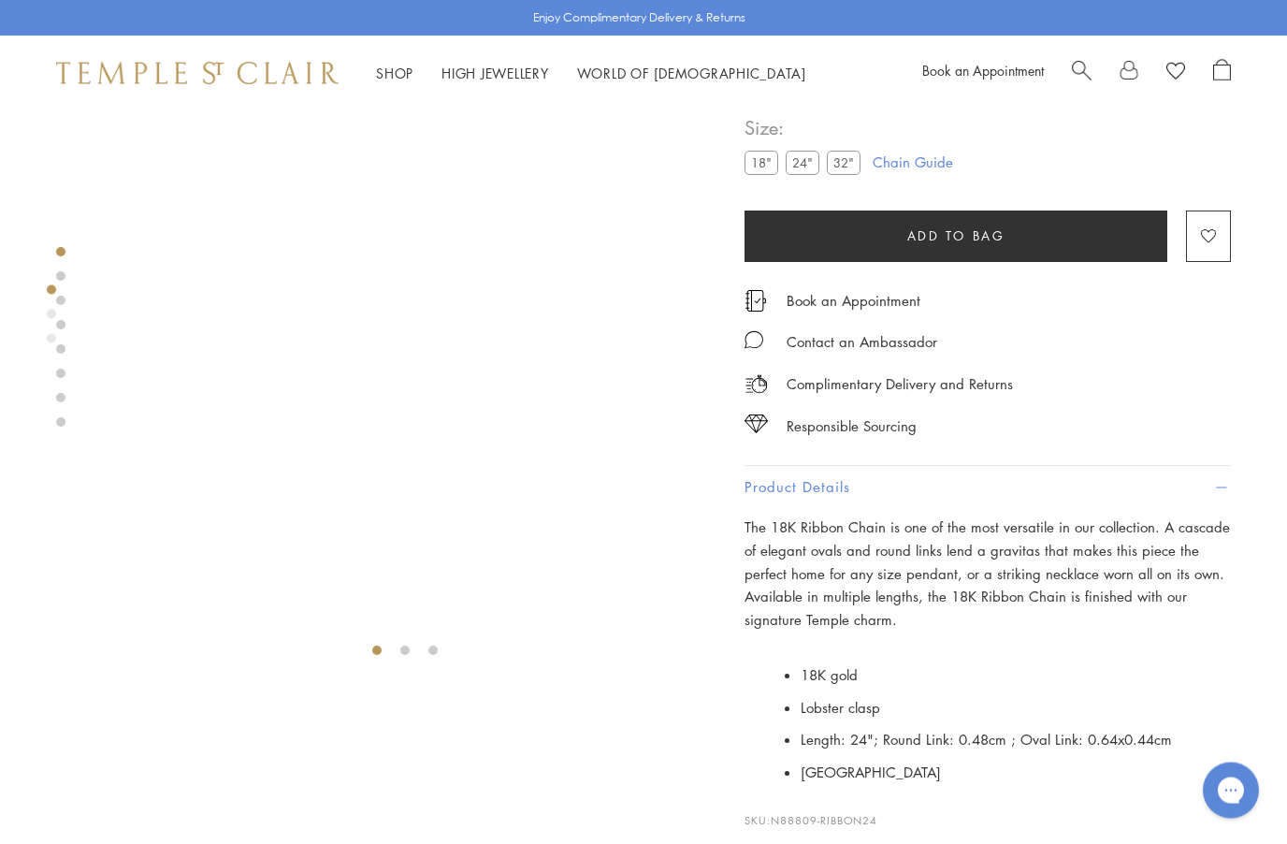
scroll to position [110, 0]
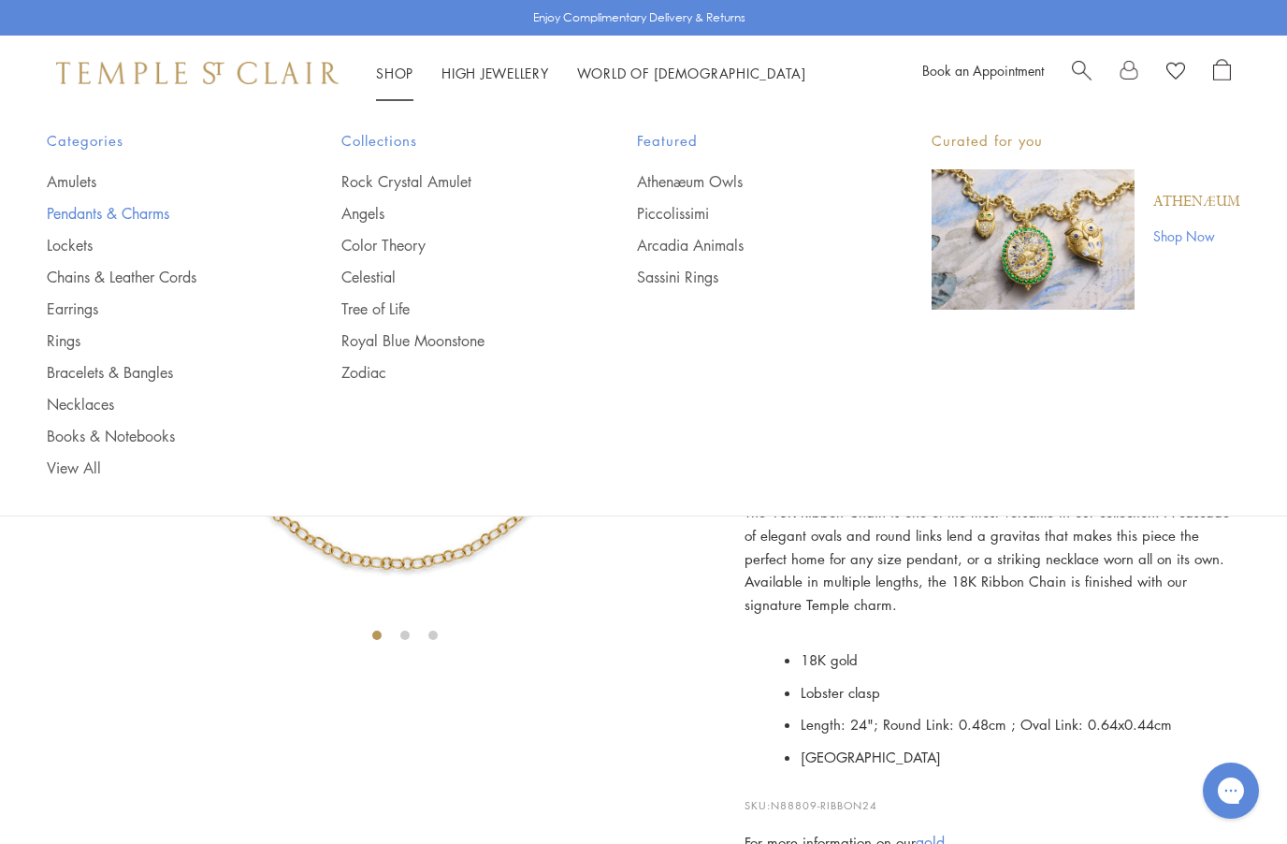
click at [142, 216] on link "Pendants & Charms" at bounding box center [157, 213] width 220 height 21
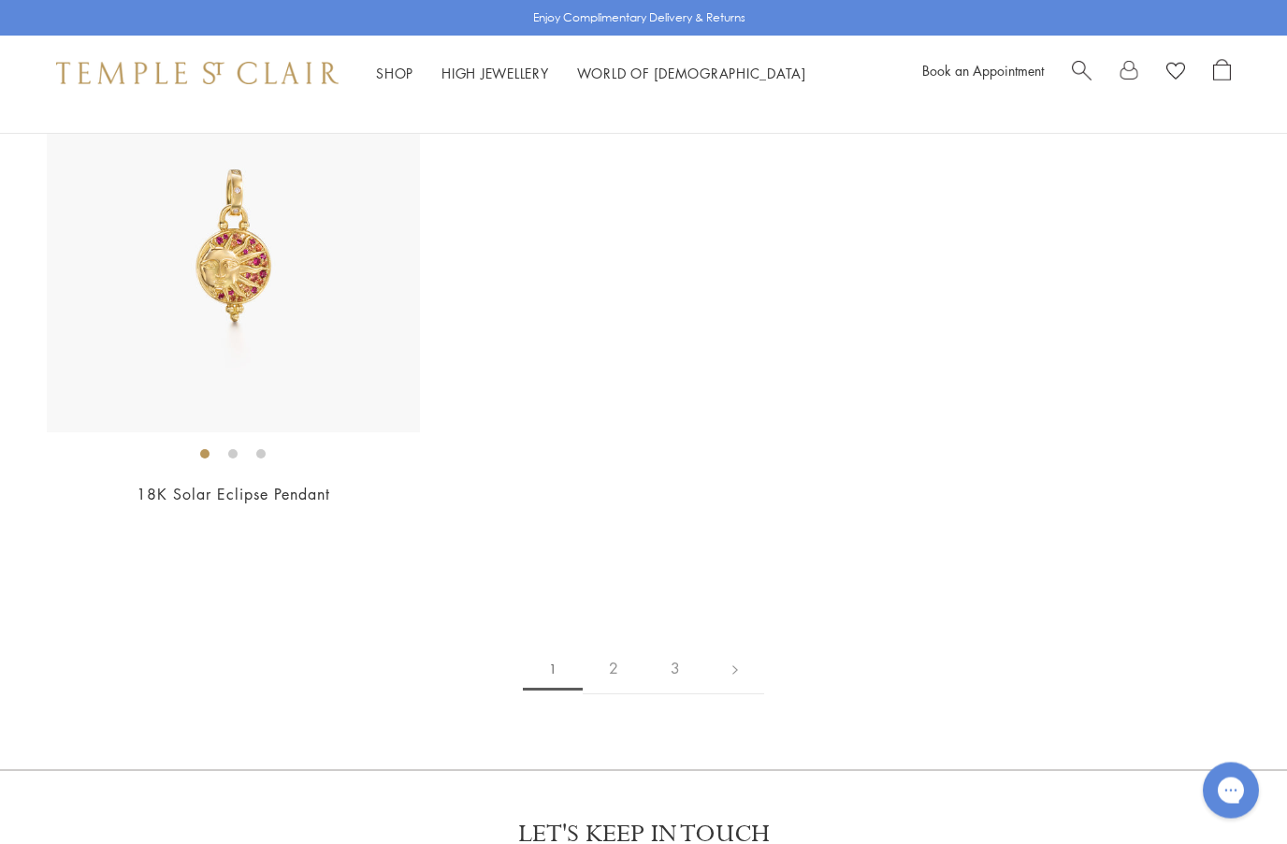
scroll to position [11374, 0]
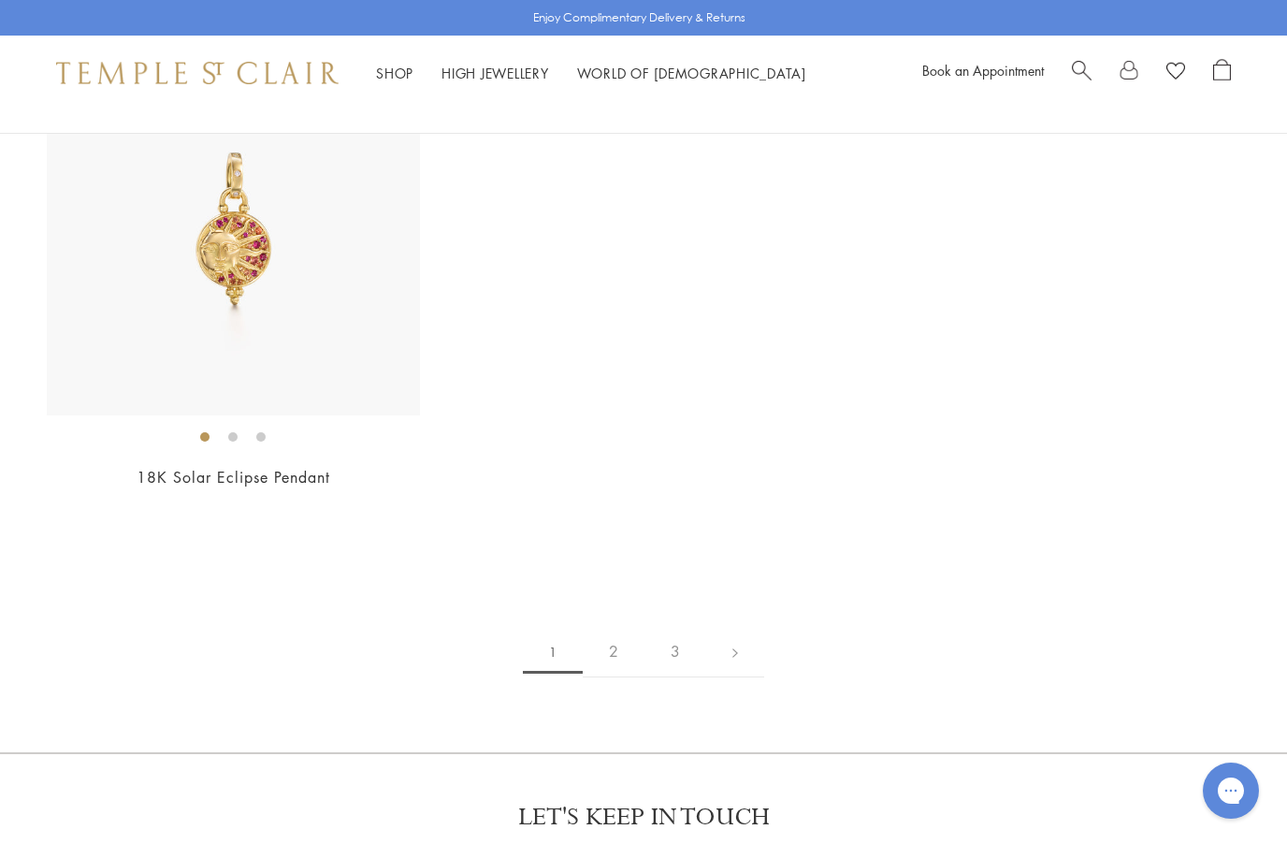
click at [613, 649] on link "2" at bounding box center [614, 651] width 62 height 51
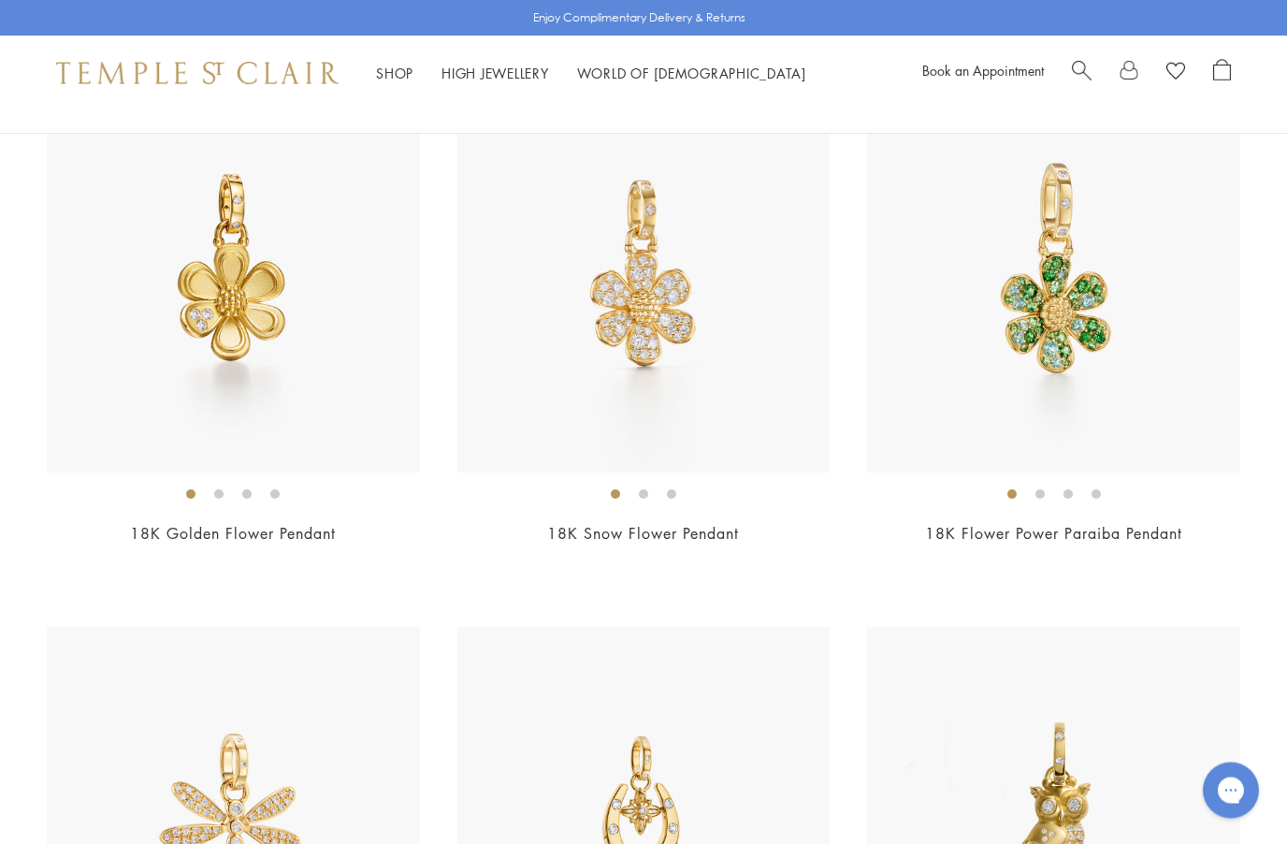
scroll to position [3935, 0]
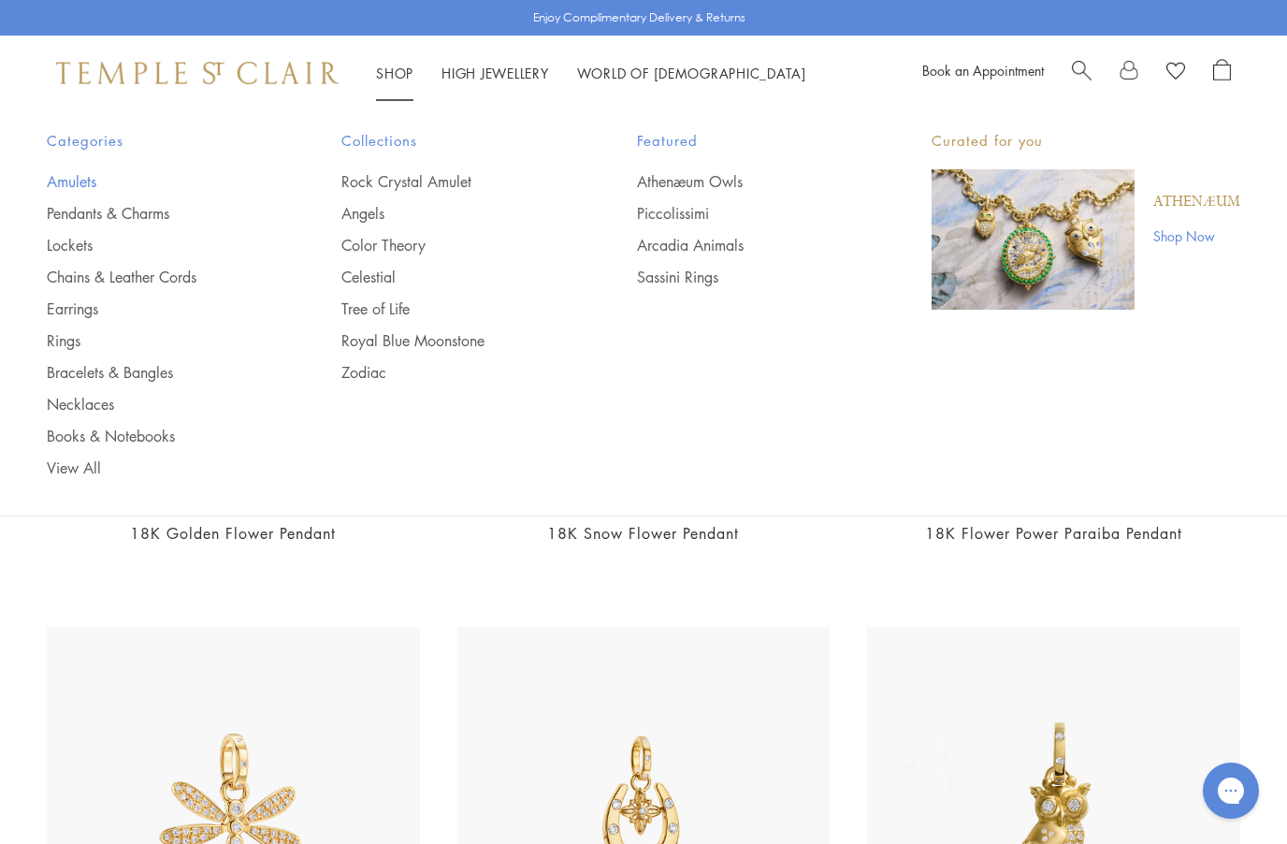
click at [65, 180] on link "Amulets" at bounding box center [157, 181] width 220 height 21
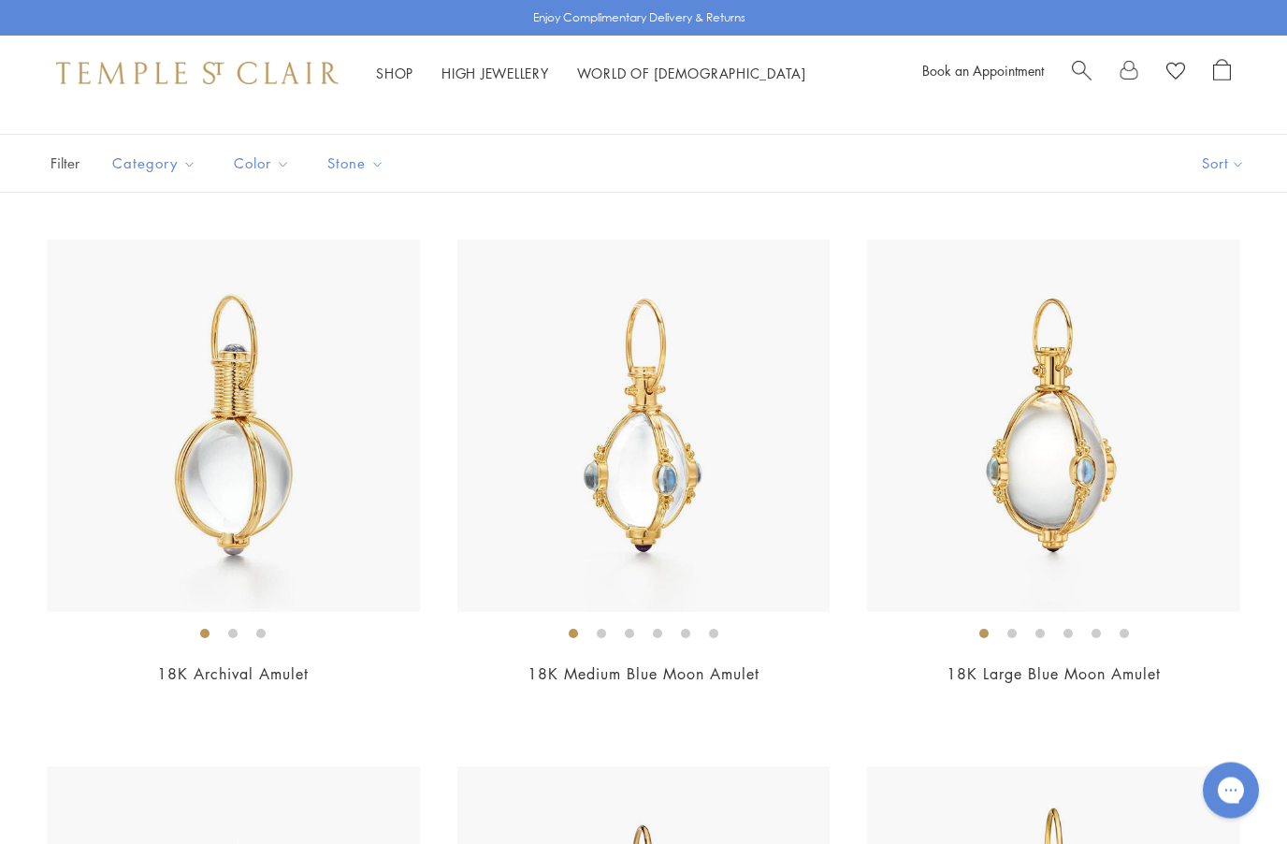
scroll to position [104, 0]
click at [180, 673] on link "18K Archival Amulet" at bounding box center [233, 673] width 152 height 21
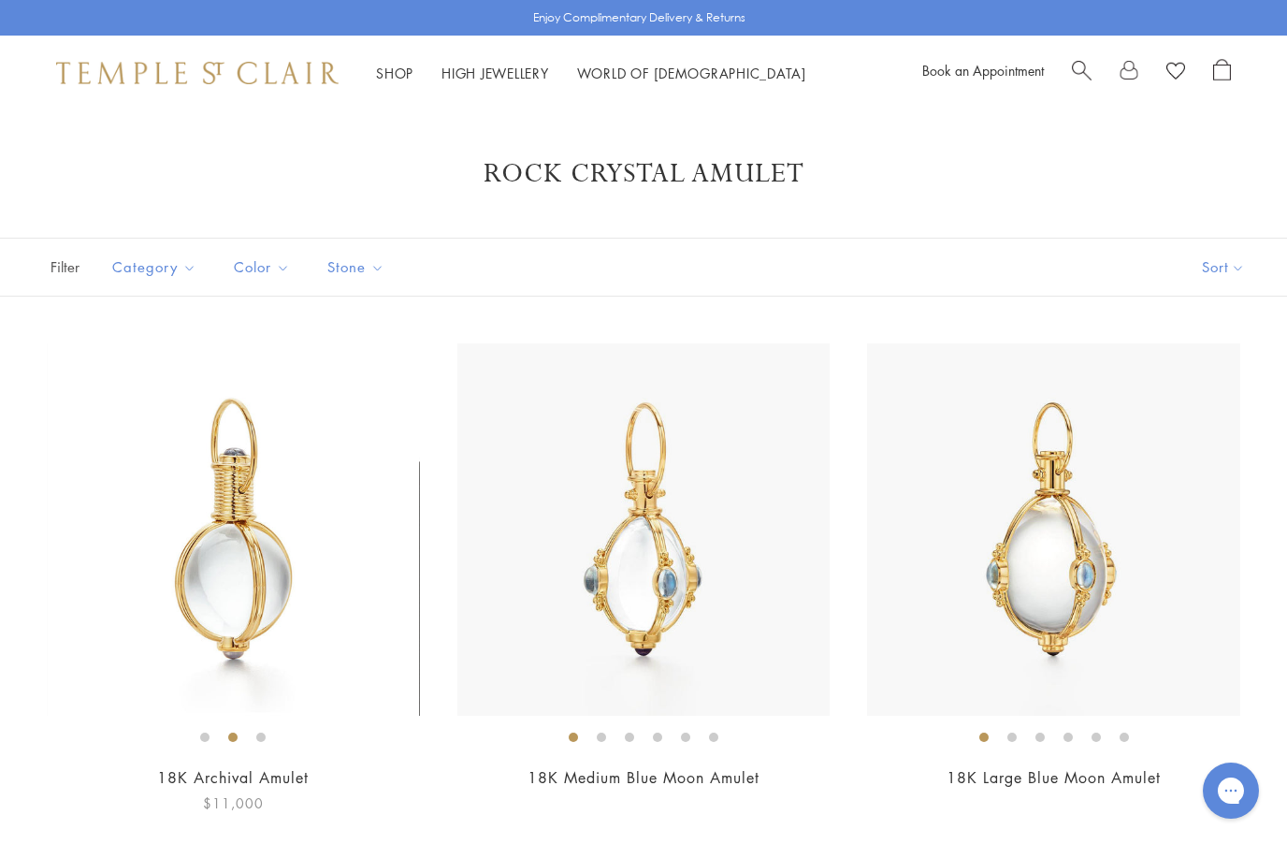
scroll to position [185, 0]
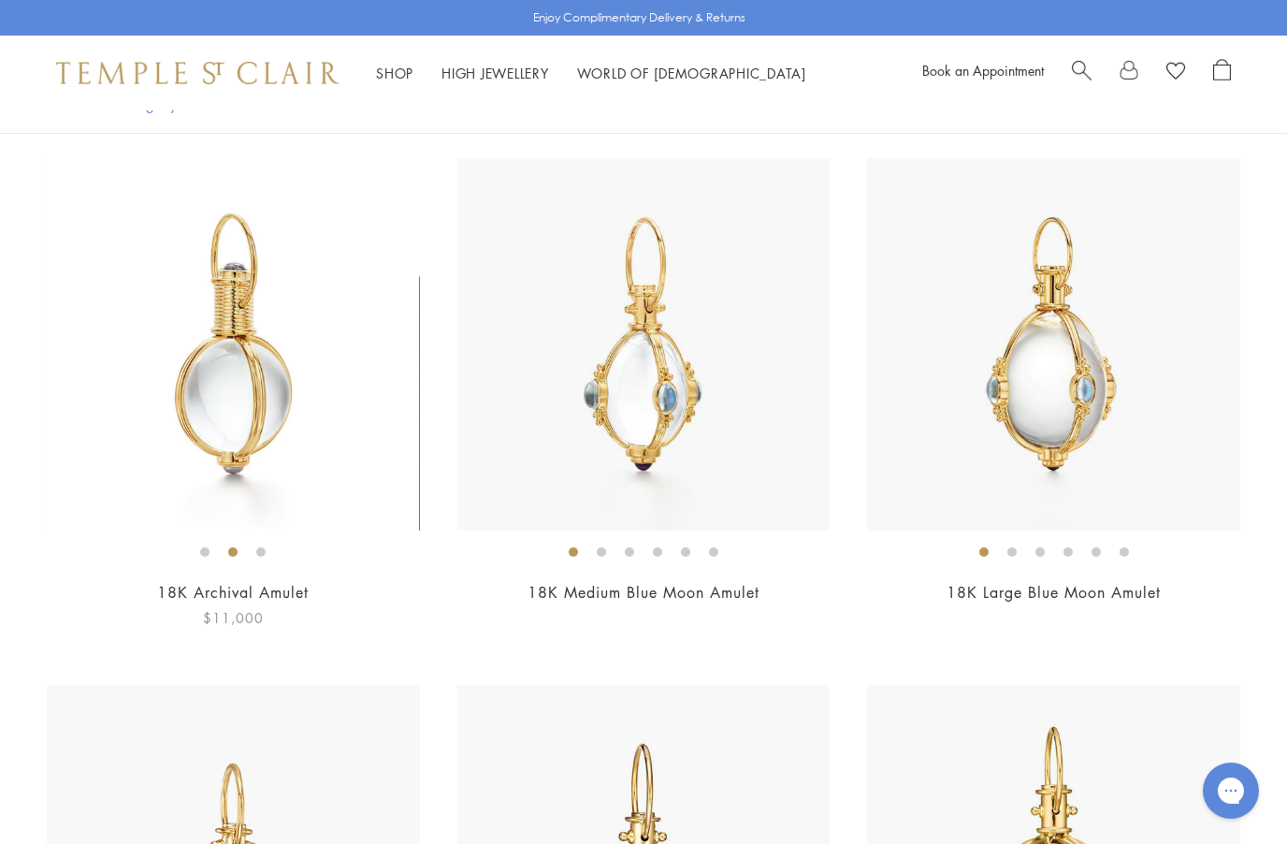
click at [176, 489] on img at bounding box center [233, 344] width 373 height 373
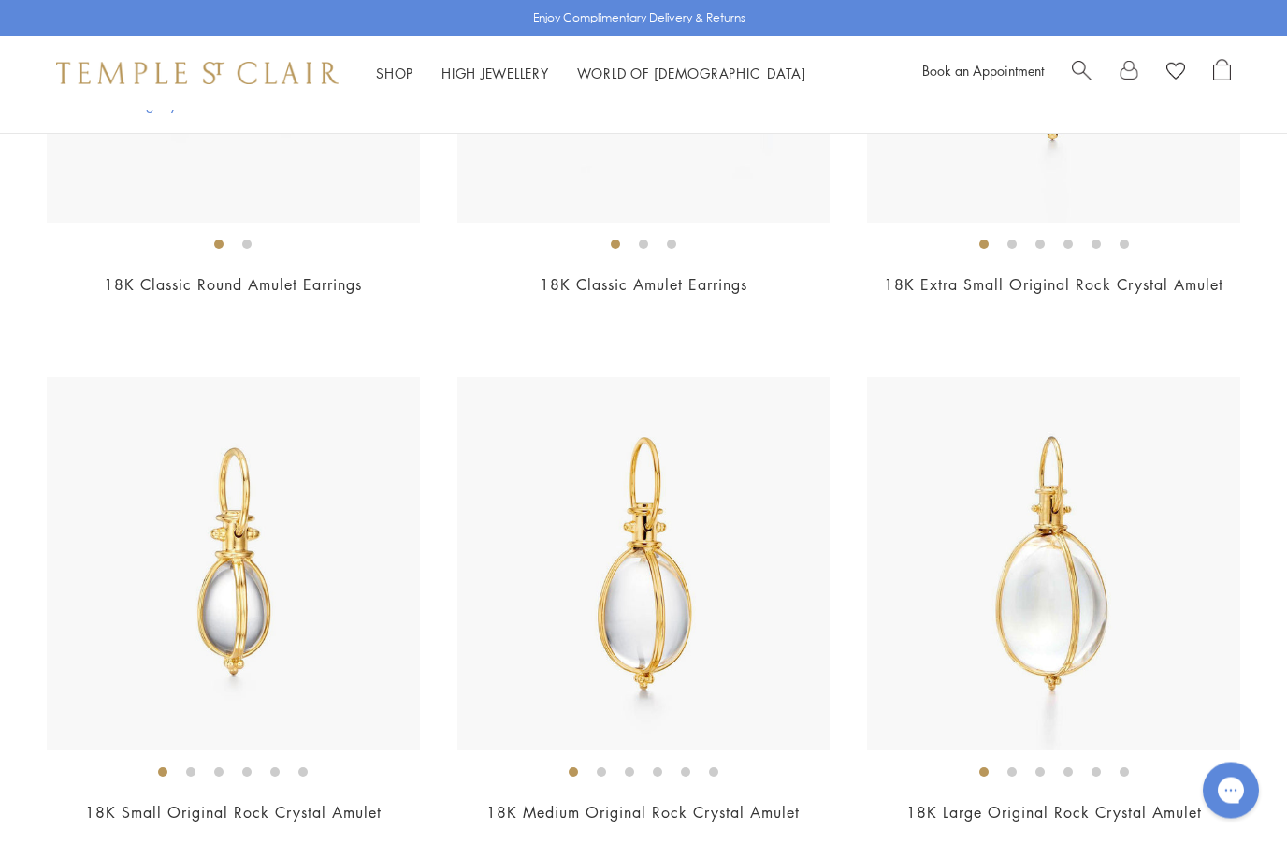
scroll to position [3146, 0]
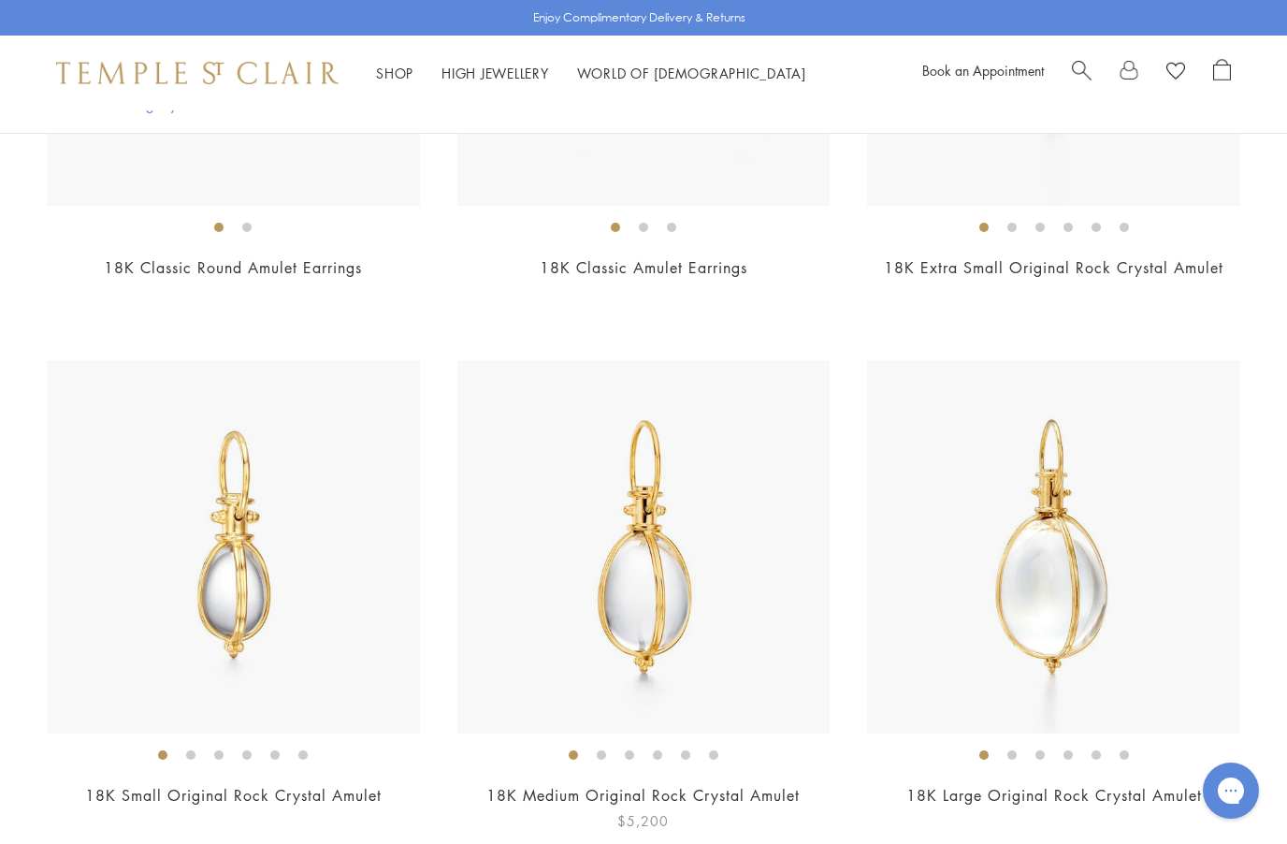
click at [531, 795] on link "18K Medium Original Rock Crystal Amulet" at bounding box center [643, 795] width 313 height 21
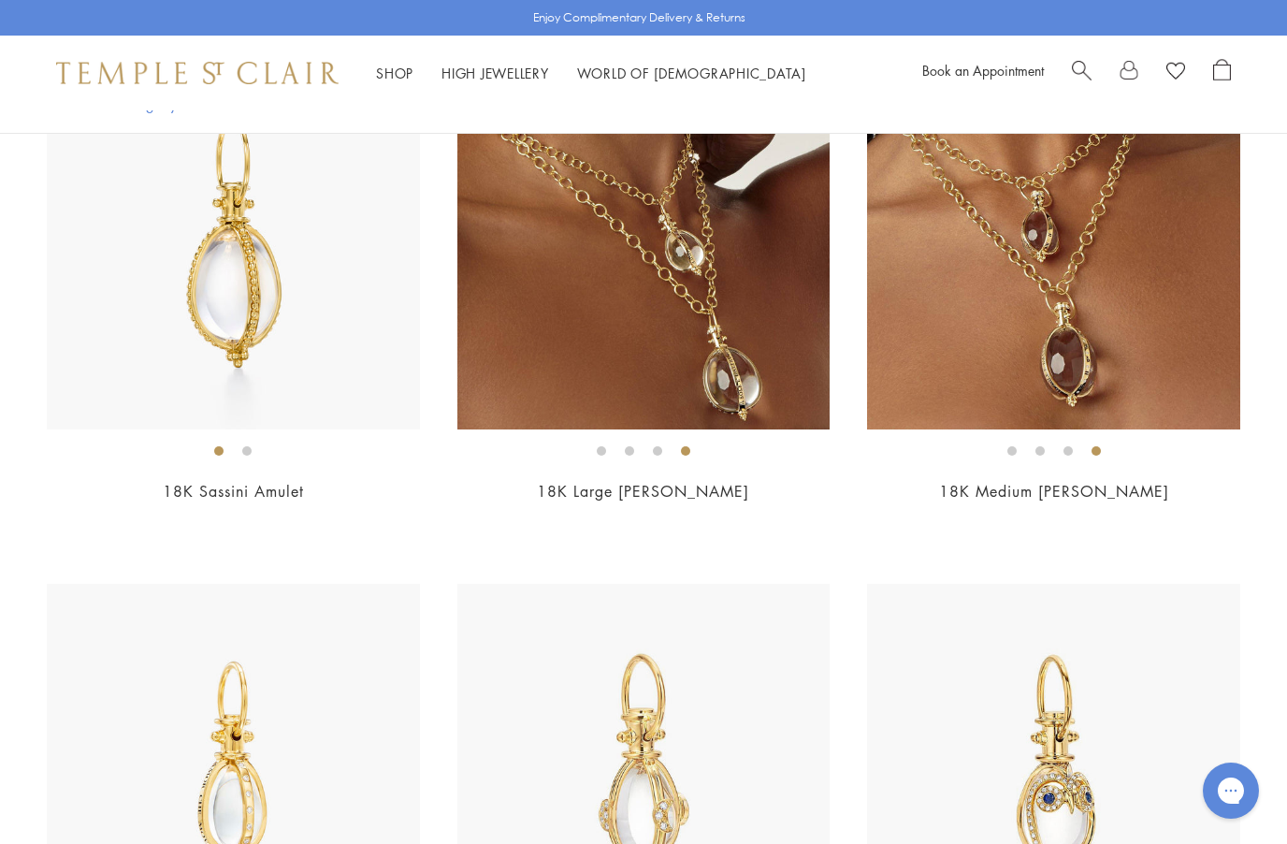
scroll to position [7142, 0]
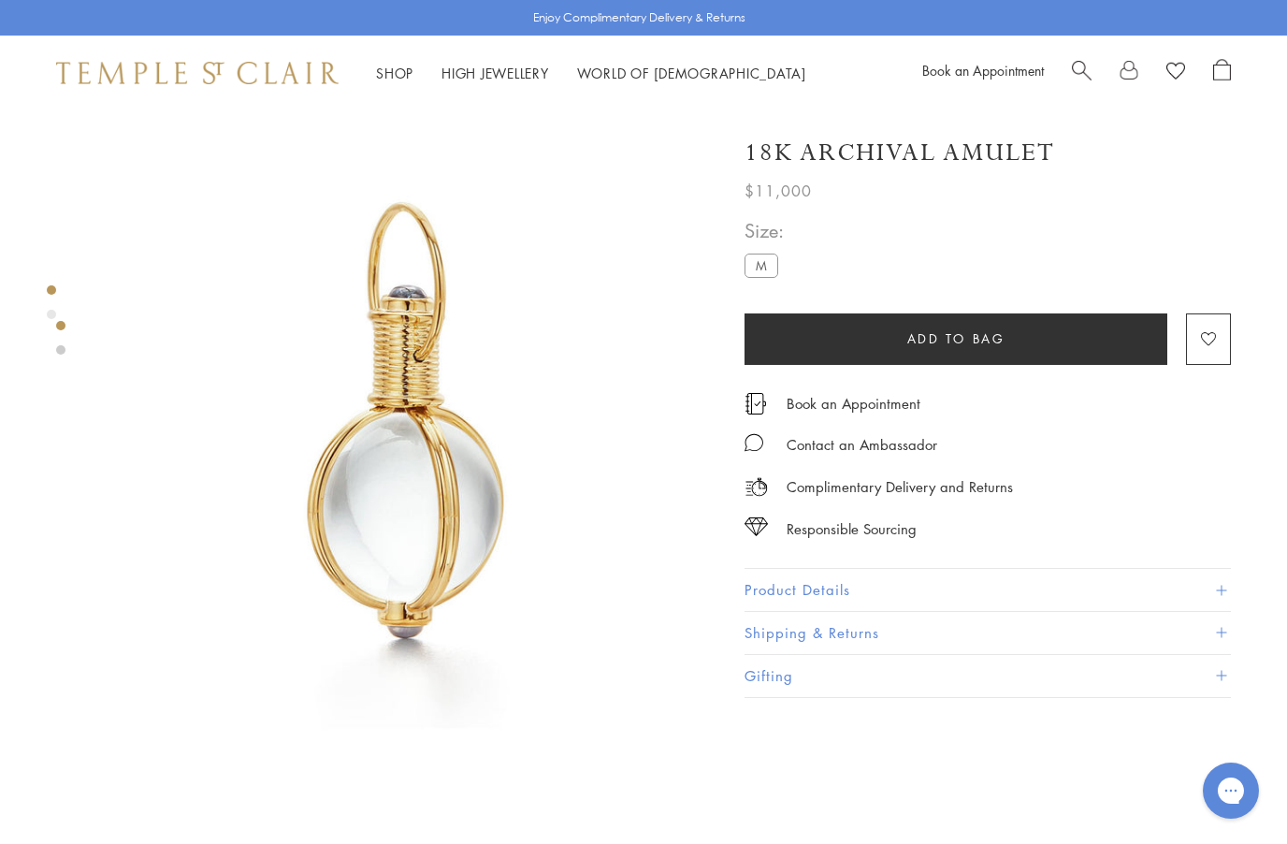
click at [741, 582] on div at bounding box center [386, 746] width 773 height 1273
click at [782, 584] on button "Product Details" at bounding box center [988, 590] width 487 height 42
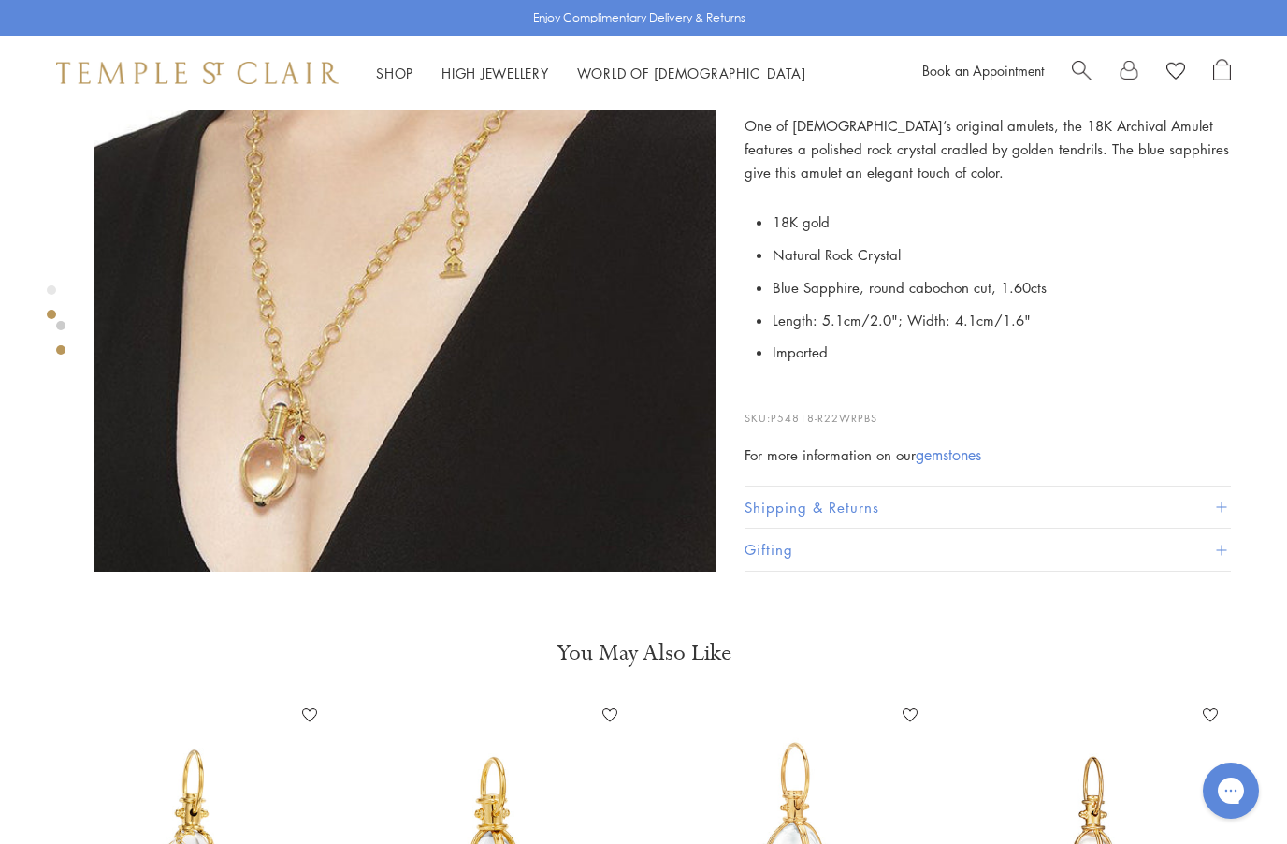
scroll to position [811, 0]
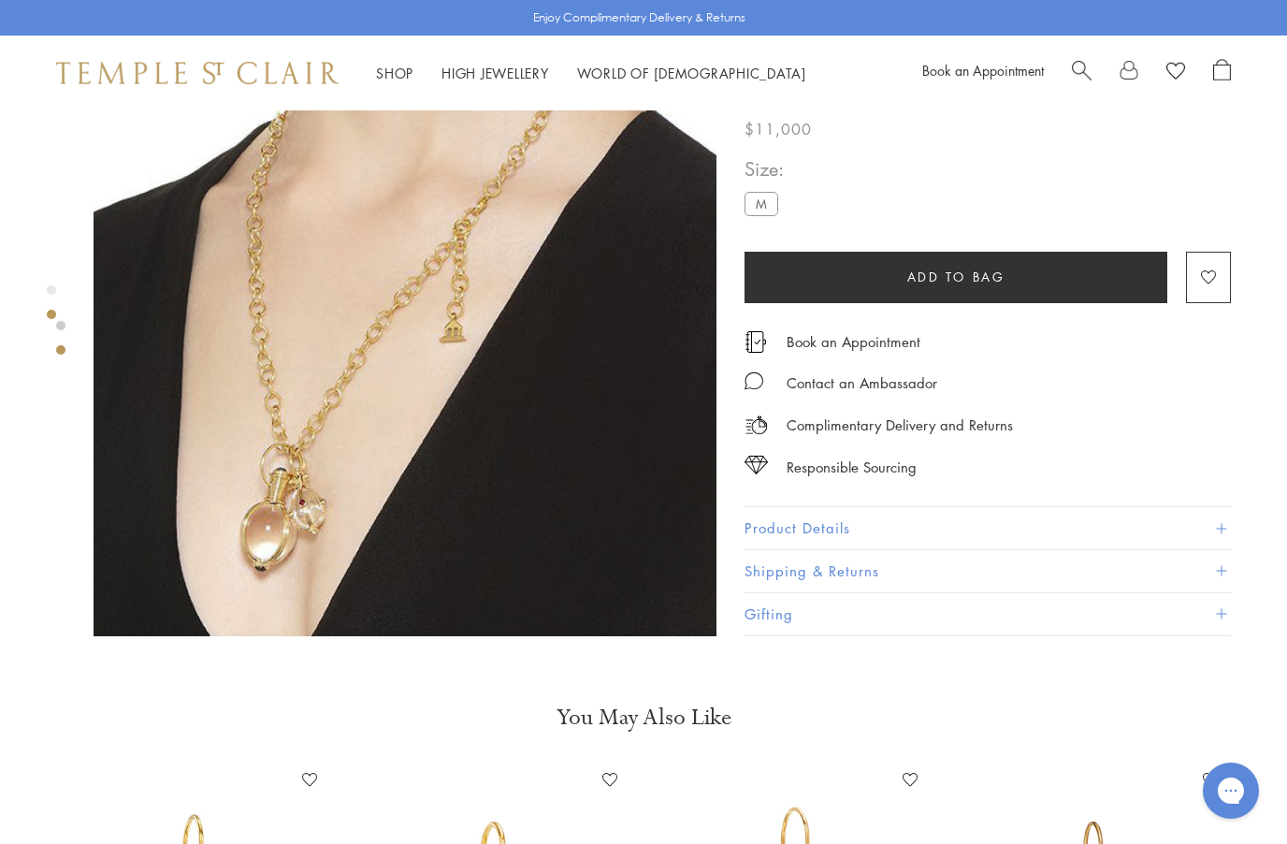
scroll to position [712, 0]
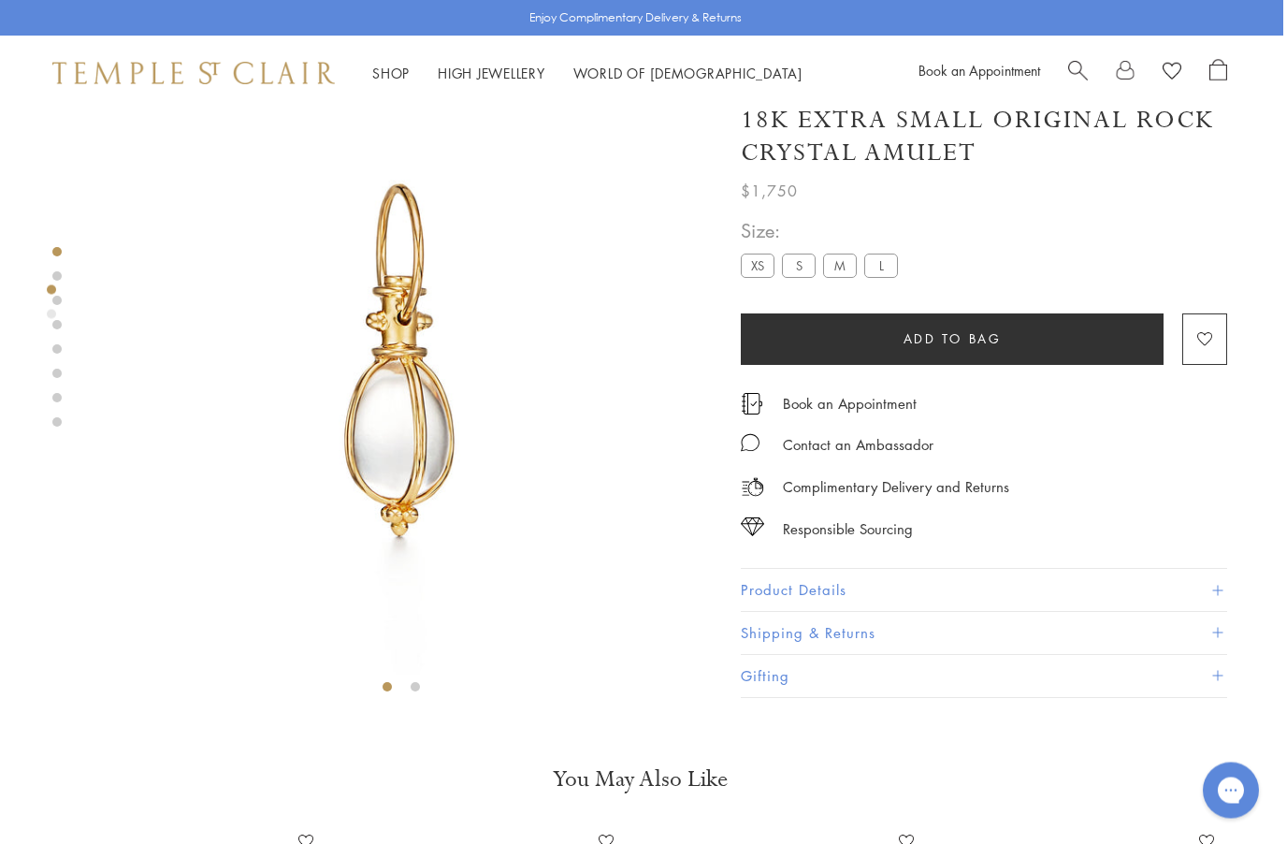
scroll to position [59, 4]
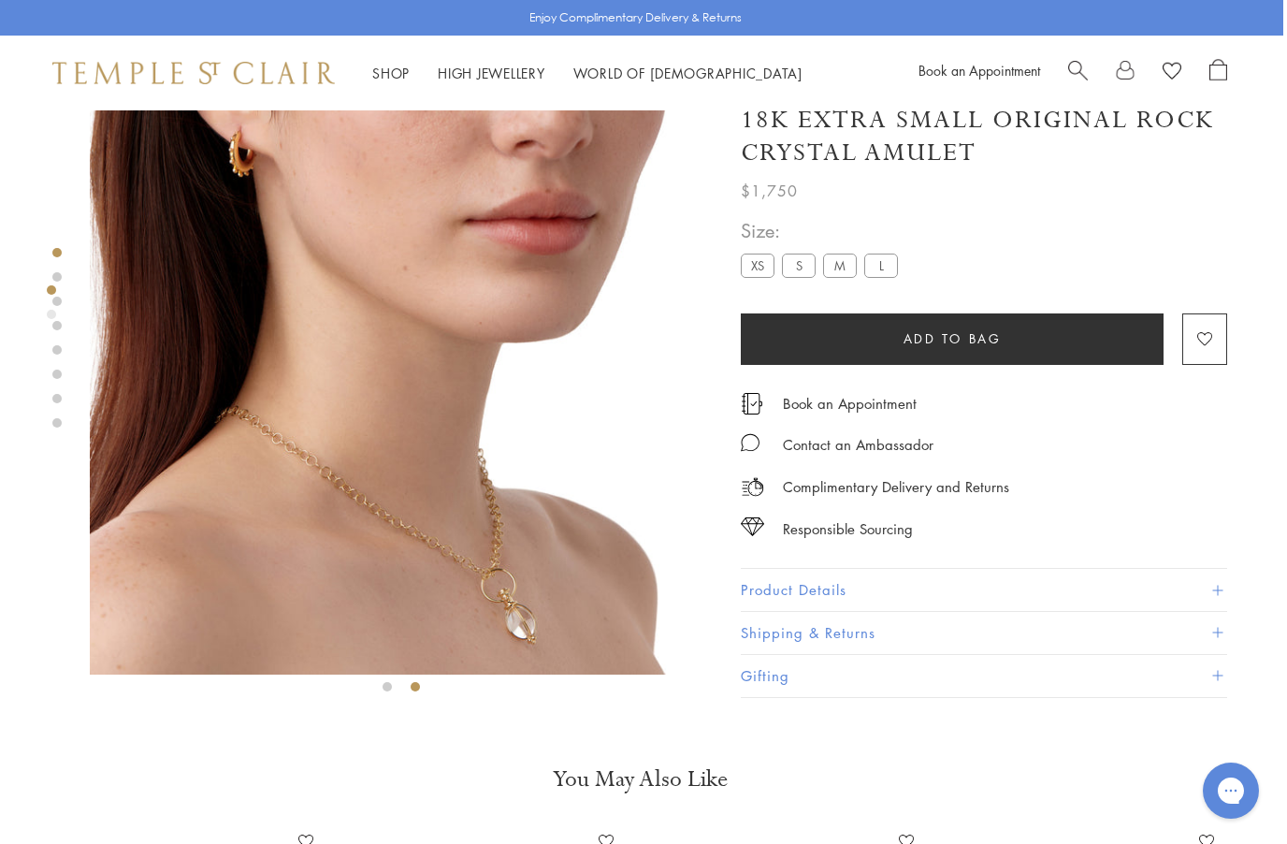
click at [840, 269] on label "M" at bounding box center [840, 265] width 34 height 23
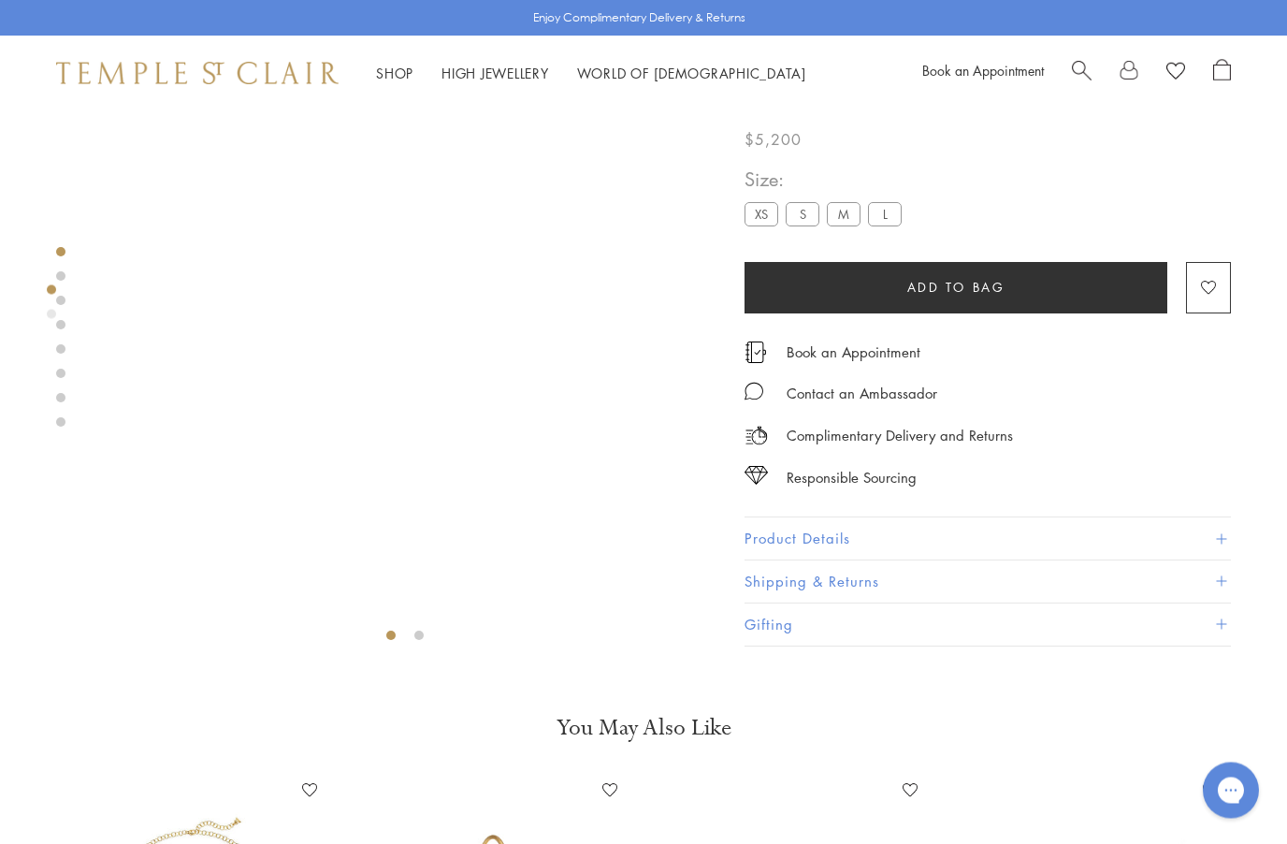
scroll to position [110, 0]
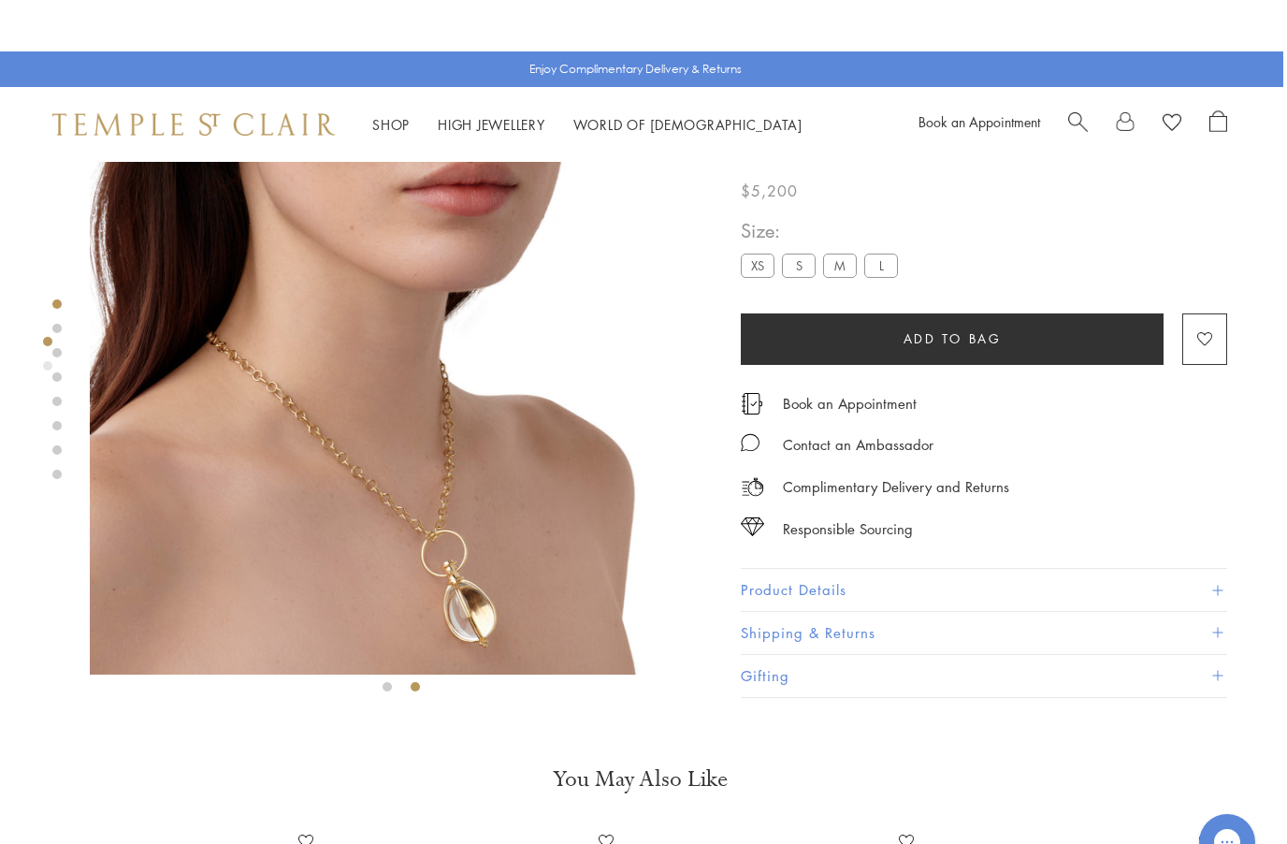
scroll to position [59, 4]
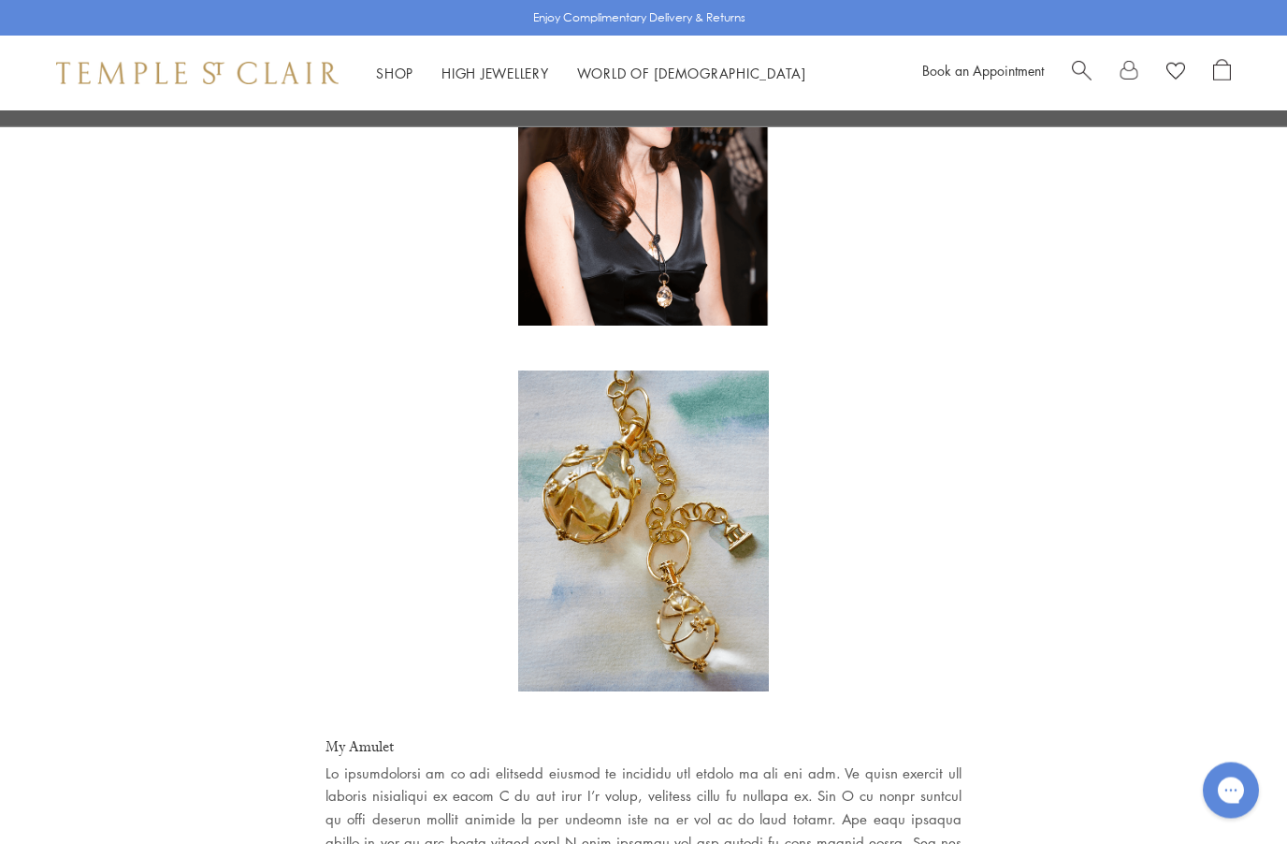
scroll to position [2837, 0]
